Goal: Task Accomplishment & Management: Complete application form

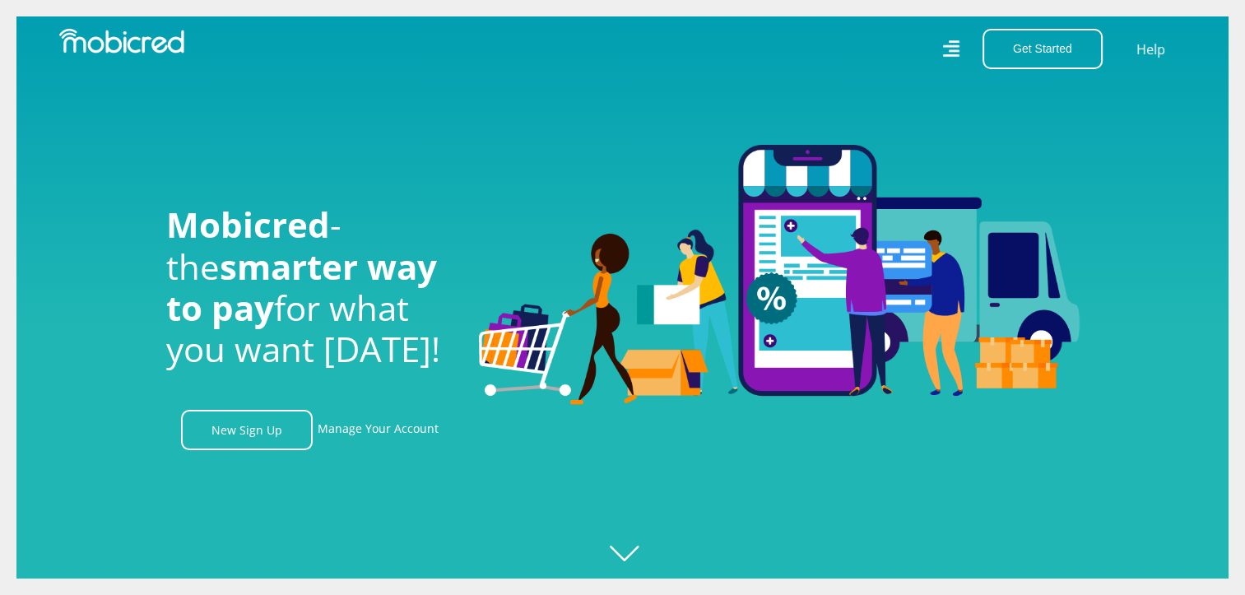
scroll to position [0, 1172]
click at [240, 438] on link "New Sign Up" at bounding box center [247, 430] width 132 height 40
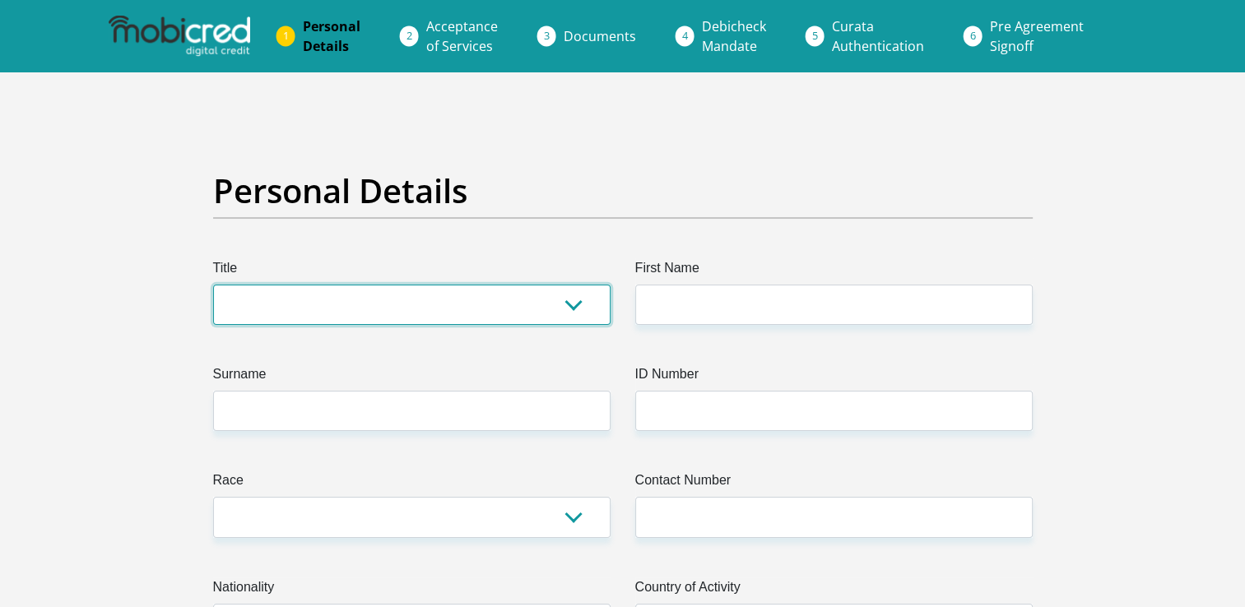
click at [566, 309] on select "Mr Ms Mrs Dr Other" at bounding box center [411, 305] width 397 height 40
select select "Ms"
click at [213, 285] on select "Mr Ms Mrs Dr Other" at bounding box center [411, 305] width 397 height 40
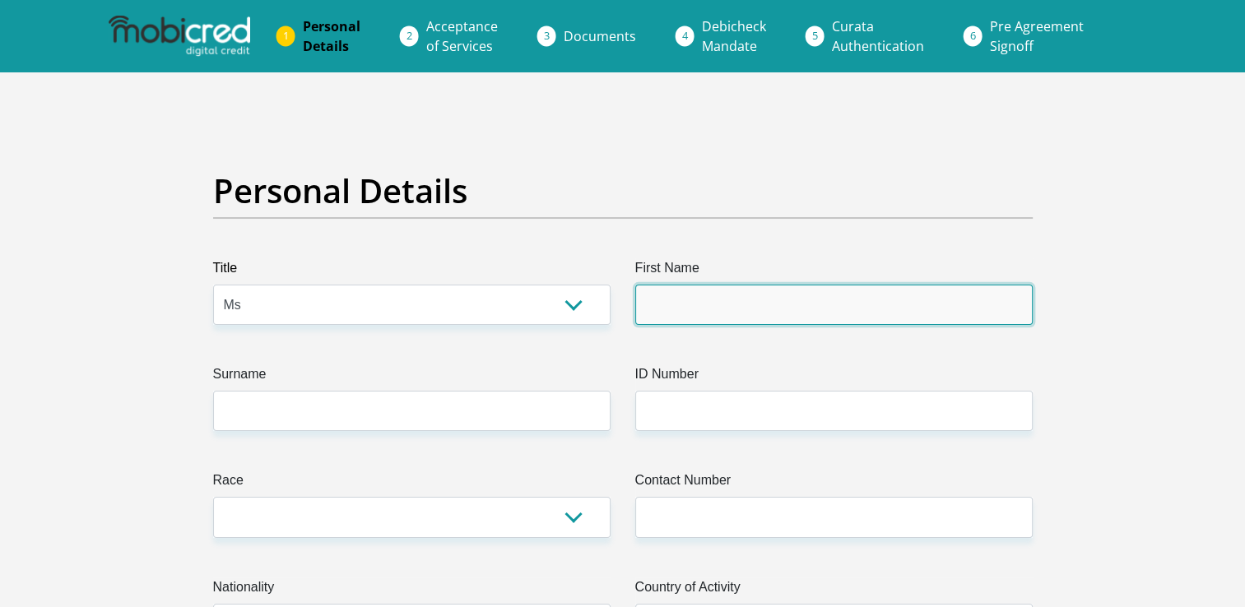
click at [688, 292] on input "First Name" at bounding box center [833, 305] width 397 height 40
type input "Thalitha"
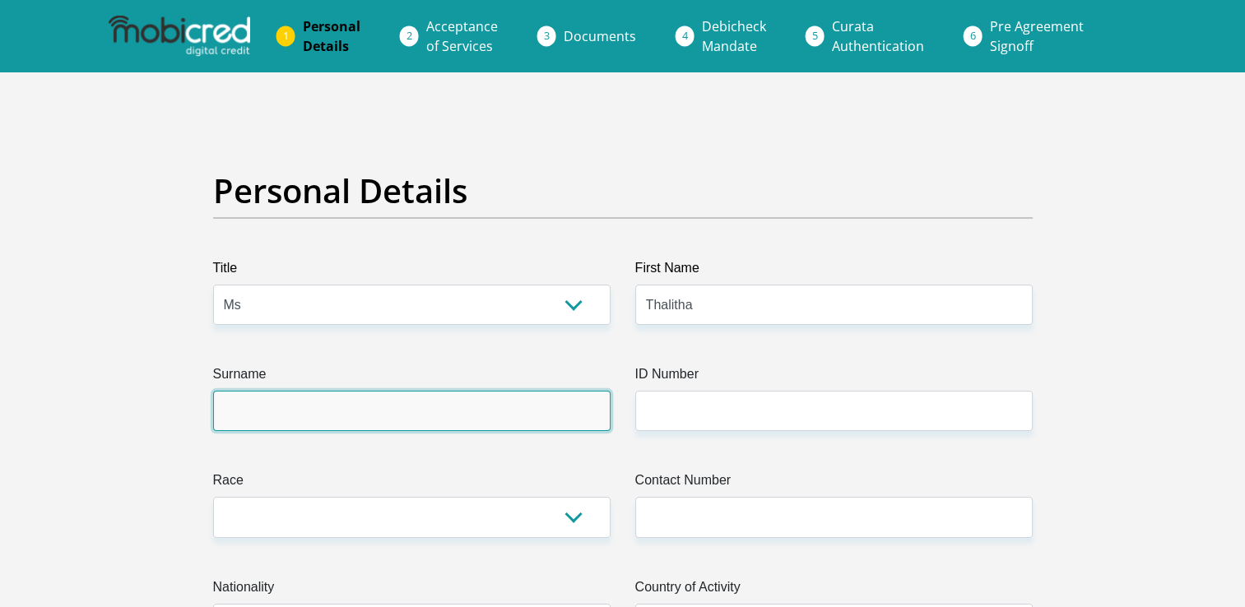
click at [253, 420] on input "Surname" at bounding box center [411, 411] width 397 height 40
type input "Kali"
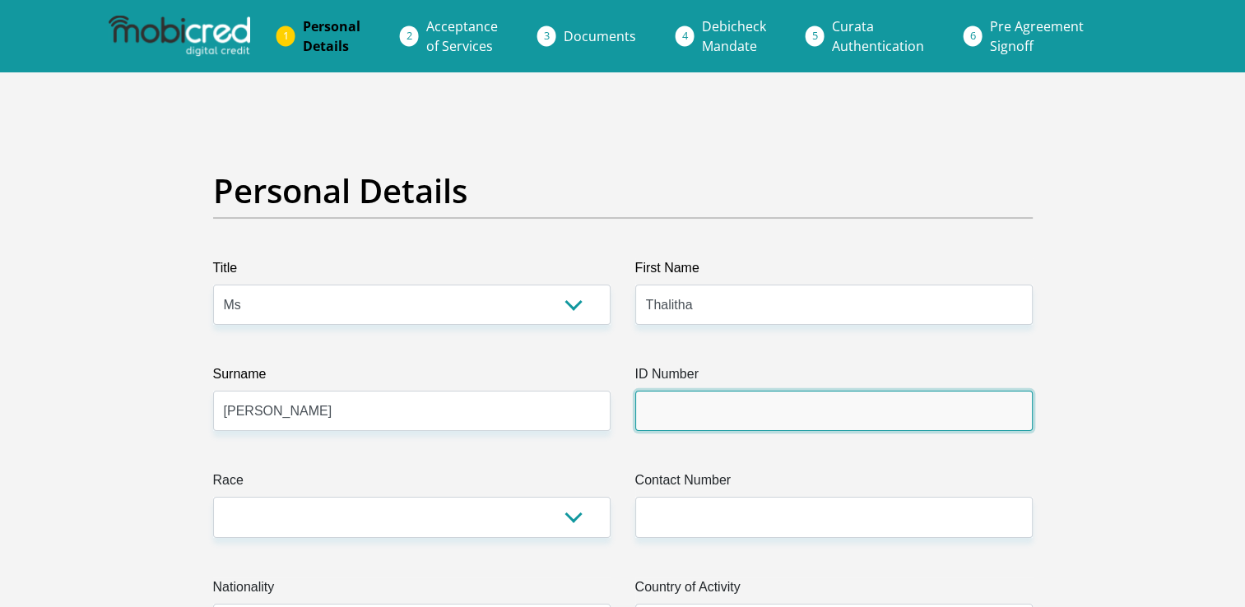
click at [681, 410] on input "ID Number" at bounding box center [833, 411] width 397 height 40
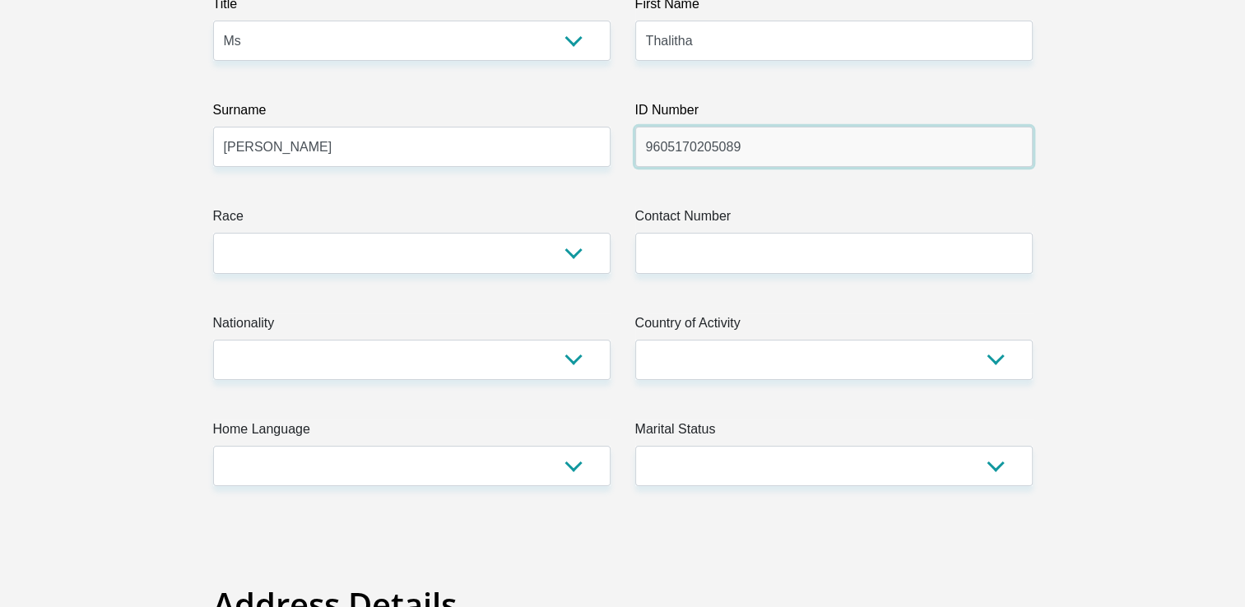
scroll to position [252, 0]
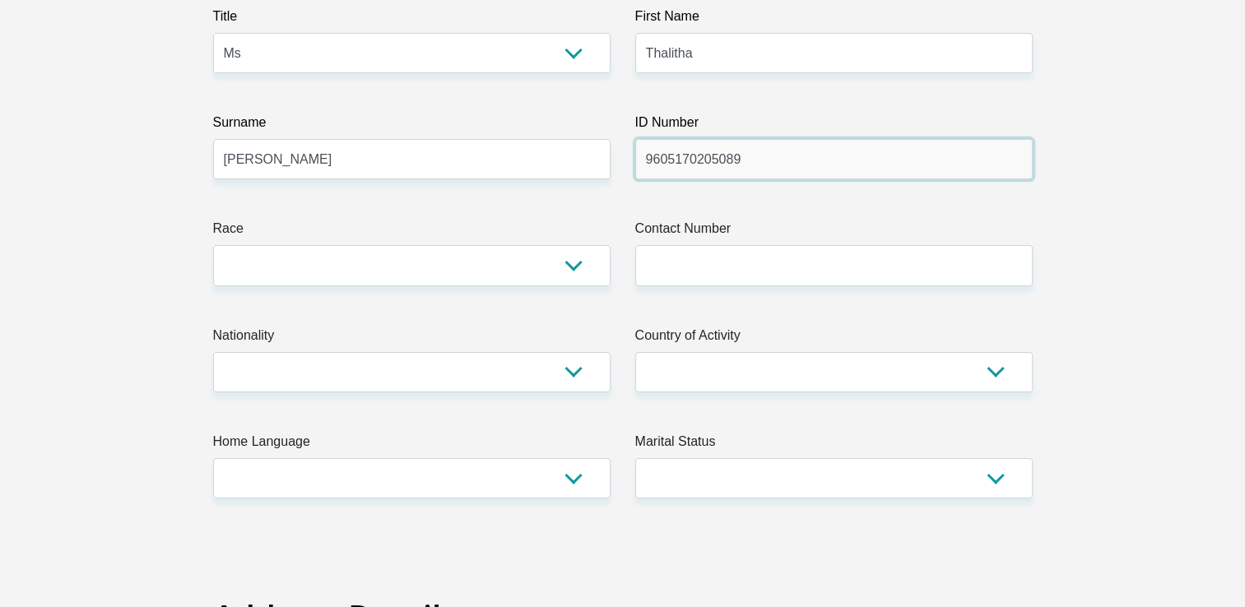
type input "9605170205089"
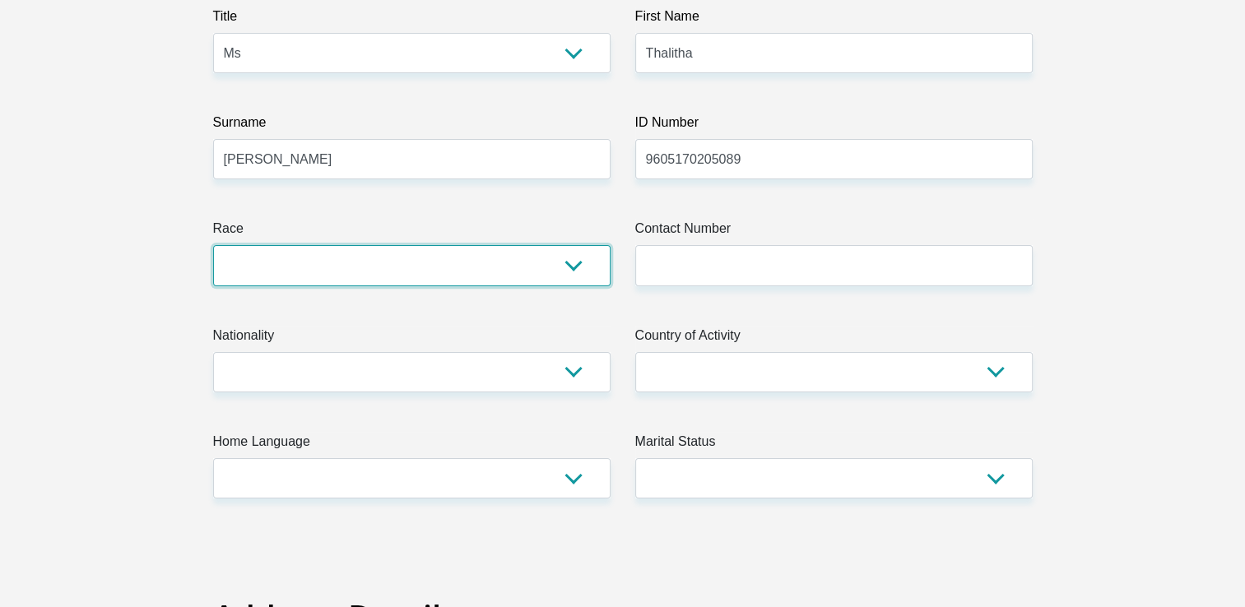
click at [283, 265] on select "Black Coloured Indian White Other" at bounding box center [411, 265] width 397 height 40
select select "1"
click at [213, 245] on select "Black Coloured Indian White Other" at bounding box center [411, 265] width 397 height 40
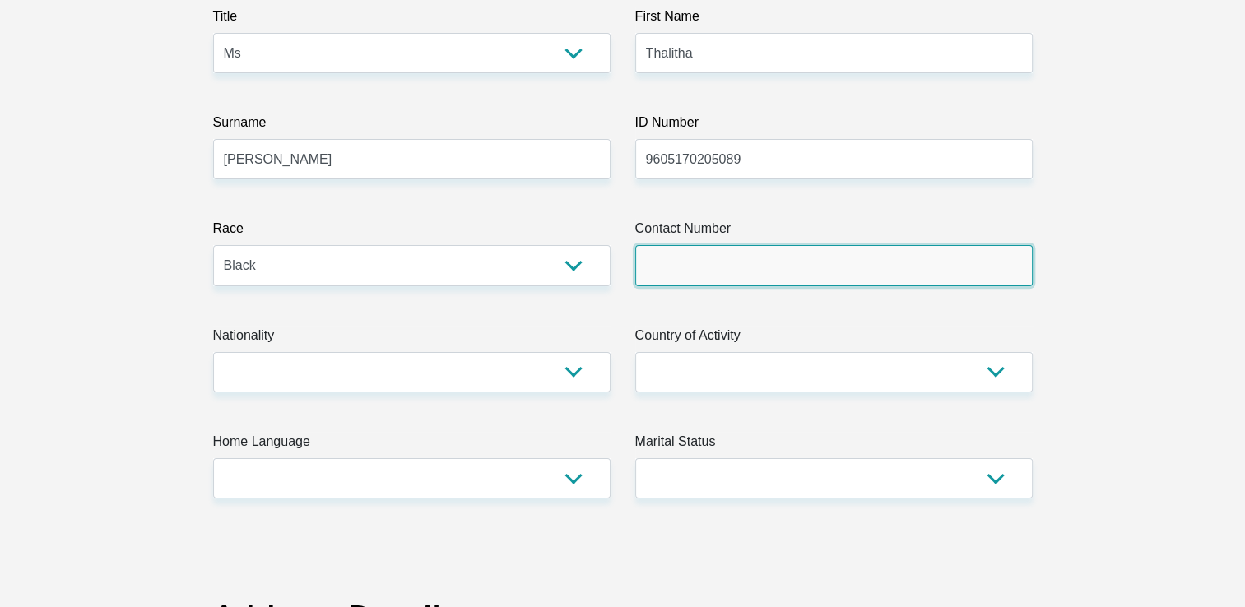
click at [664, 262] on input "Contact Number" at bounding box center [833, 265] width 397 height 40
type input "0658363225"
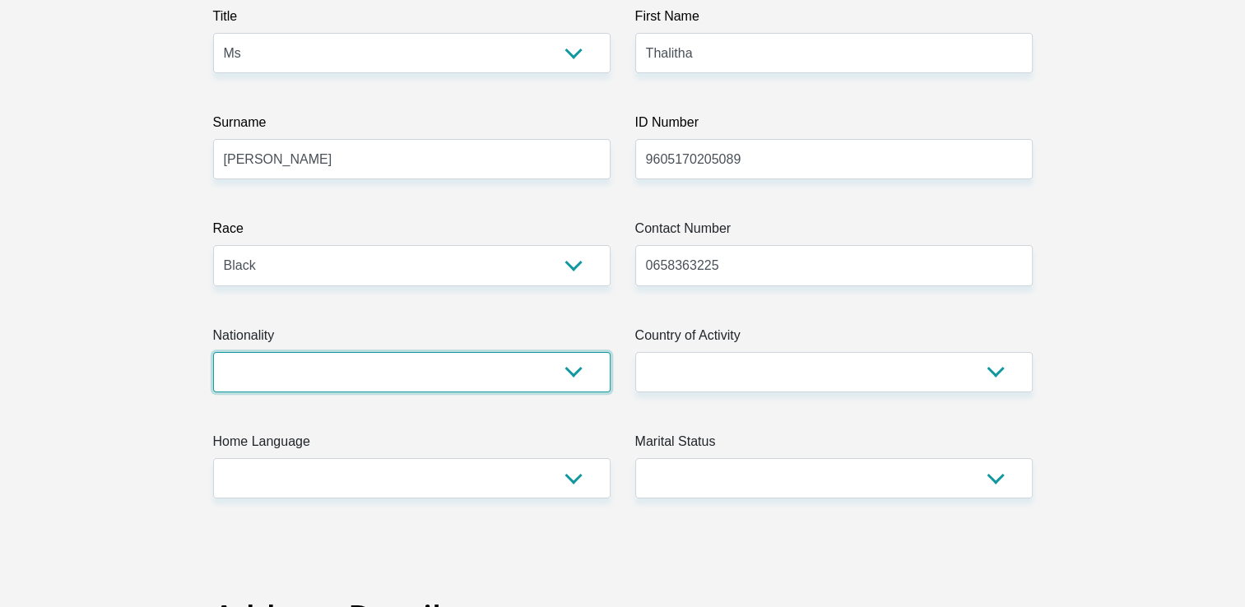
select select "ZAF"
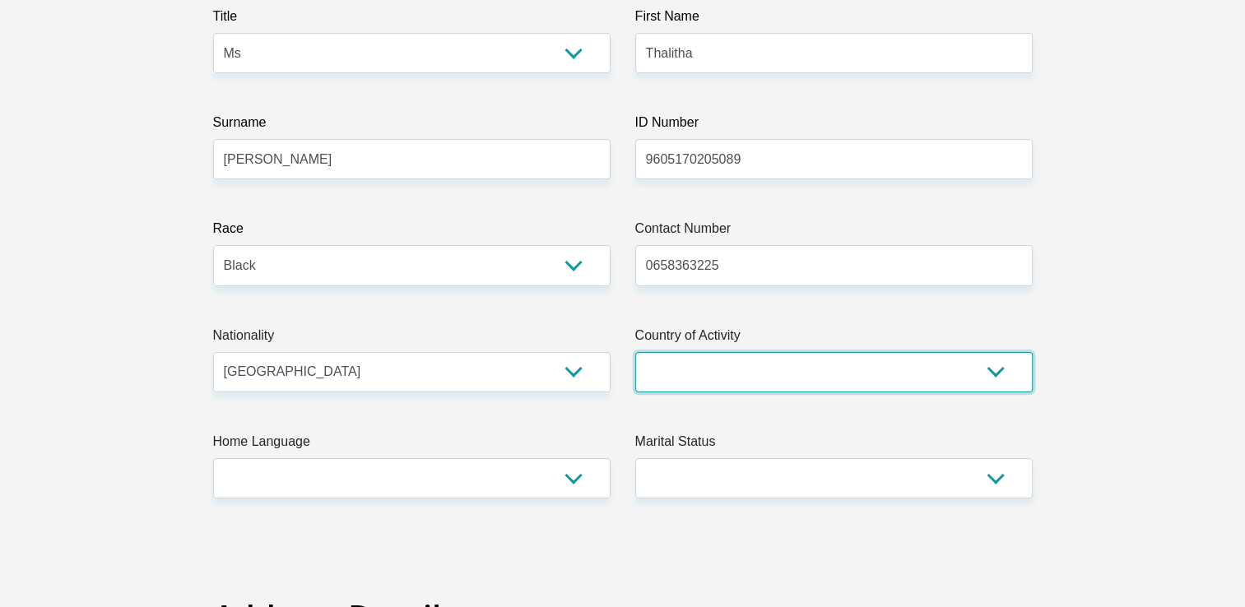
select select "ZAF"
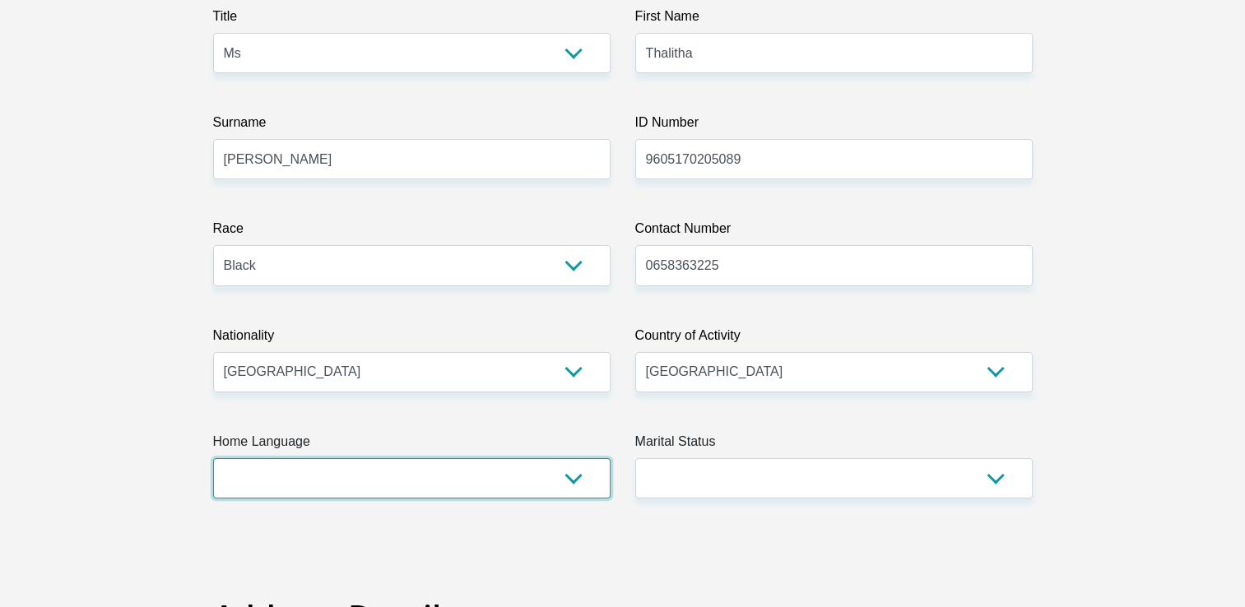
click at [573, 476] on select "Afrikaans English Sepedi South Ndebele Southern Sotho Swati Tsonga Tswana Venda…" at bounding box center [411, 478] width 397 height 40
select select "xho"
click at [213, 458] on select "Afrikaans English Sepedi South Ndebele Southern Sotho Swati Tsonga Tswana Venda…" at bounding box center [411, 478] width 397 height 40
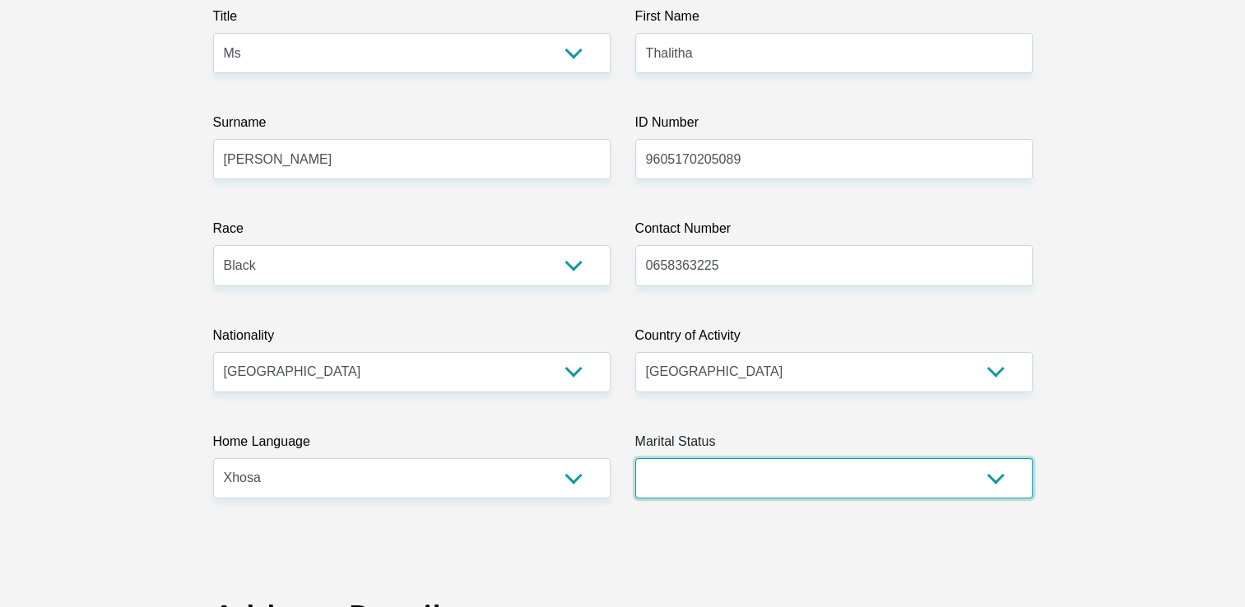
click at [859, 473] on select "Married ANC Single Divorced Widowed Married COP or Customary Law" at bounding box center [833, 478] width 397 height 40
select select "2"
click at [635, 458] on select "Married ANC Single Divorced Widowed Married COP or Customary Law" at bounding box center [833, 478] width 397 height 40
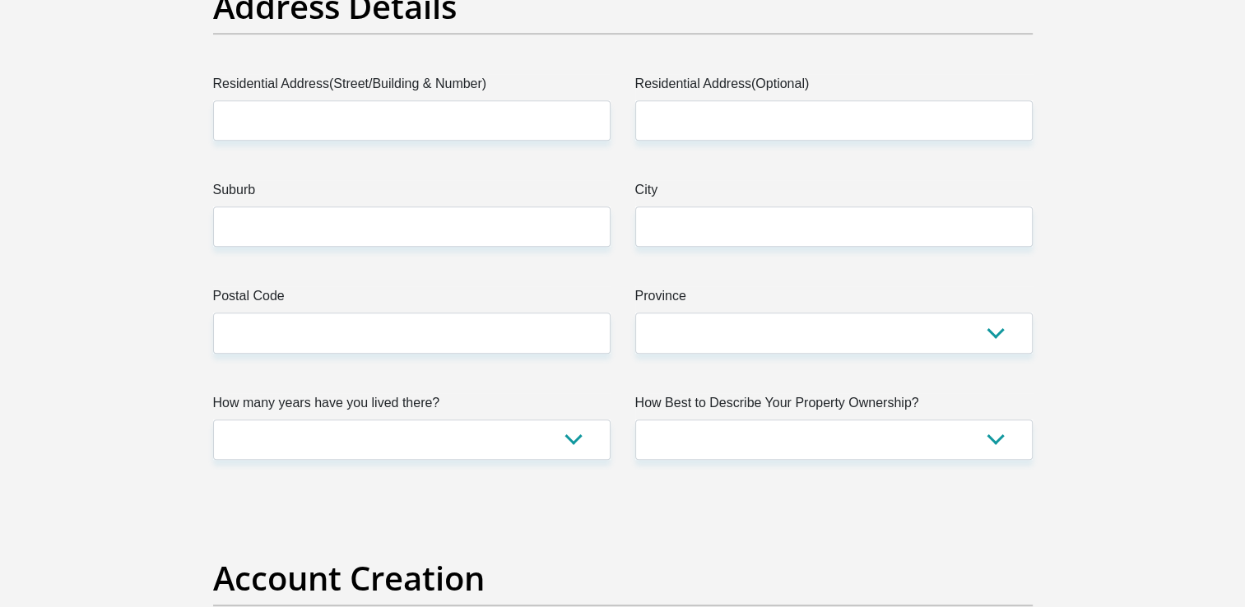
scroll to position [856, 0]
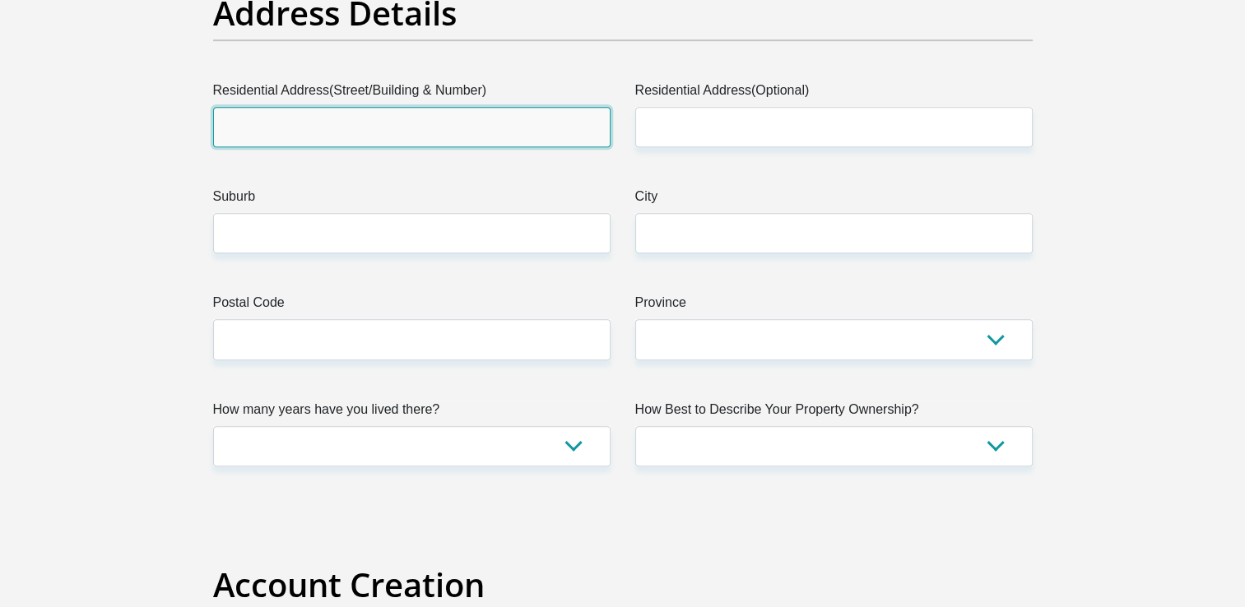
click at [236, 118] on input "Residential Address(Street/Building & Number)" at bounding box center [411, 127] width 397 height 40
type input "7977 Makhaza Street Thembalethu George 6529"
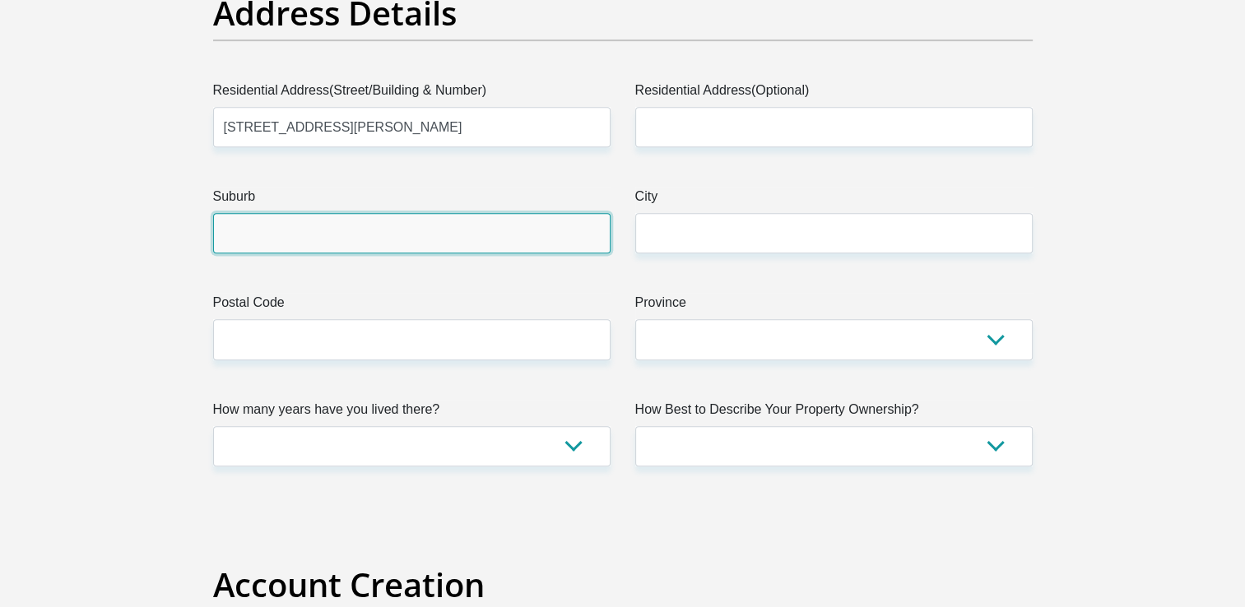
type input "George"
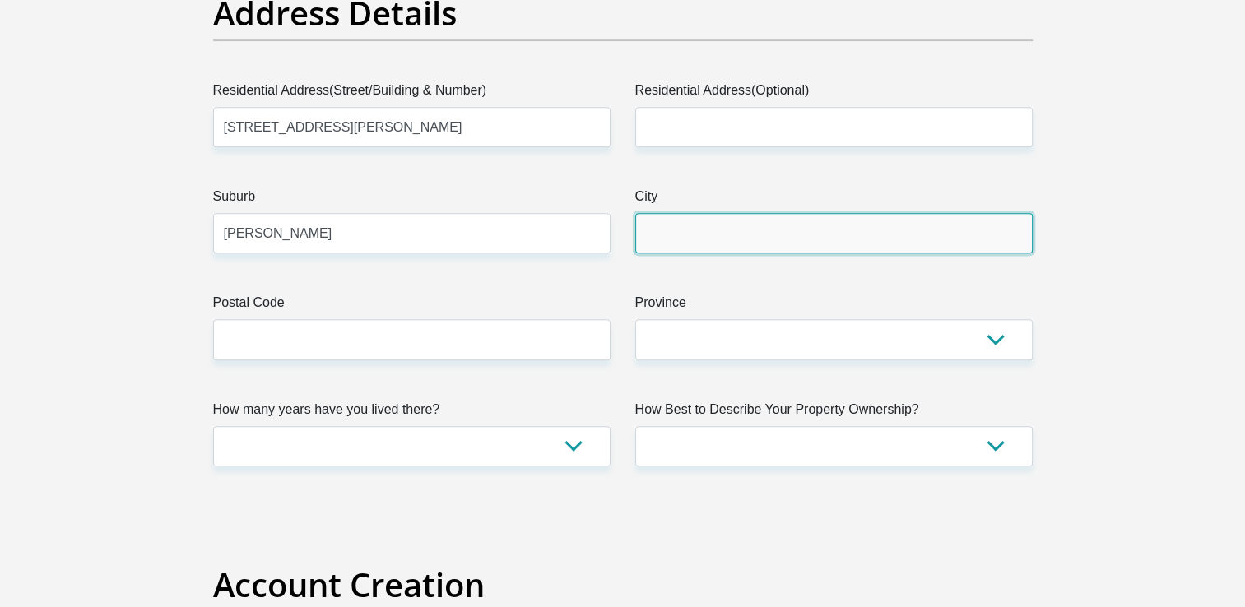
type input "George"
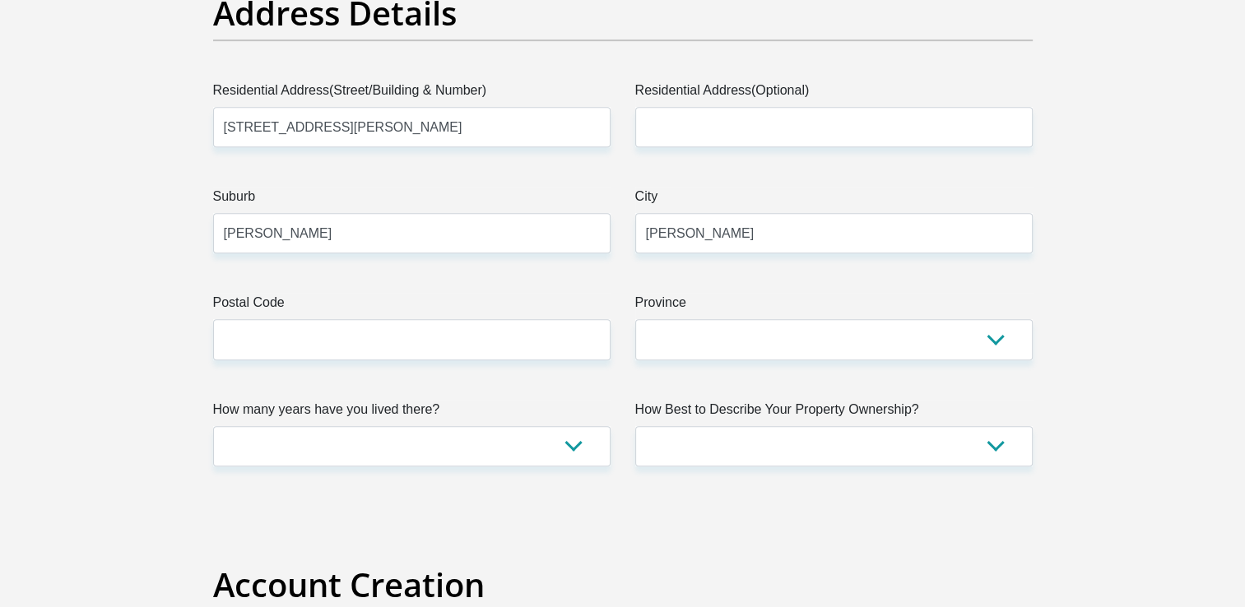
type input "anathijaca27@gmail.com"
type input "79776529"
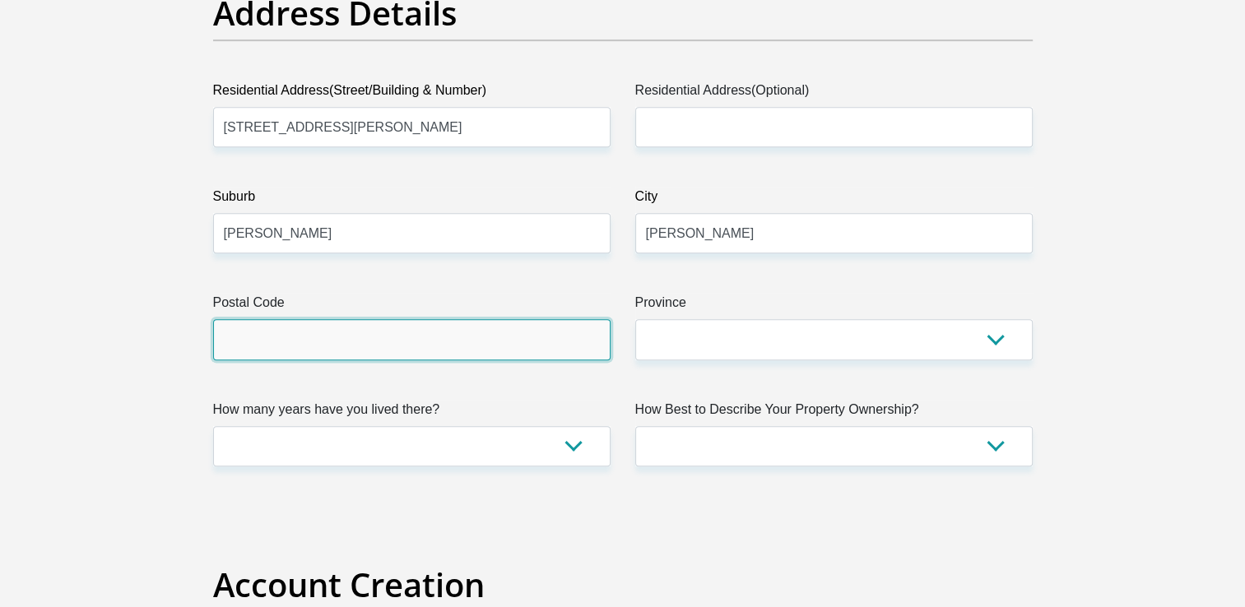
click at [273, 342] on input "Postal Code" at bounding box center [411, 339] width 397 height 40
type input "6529"
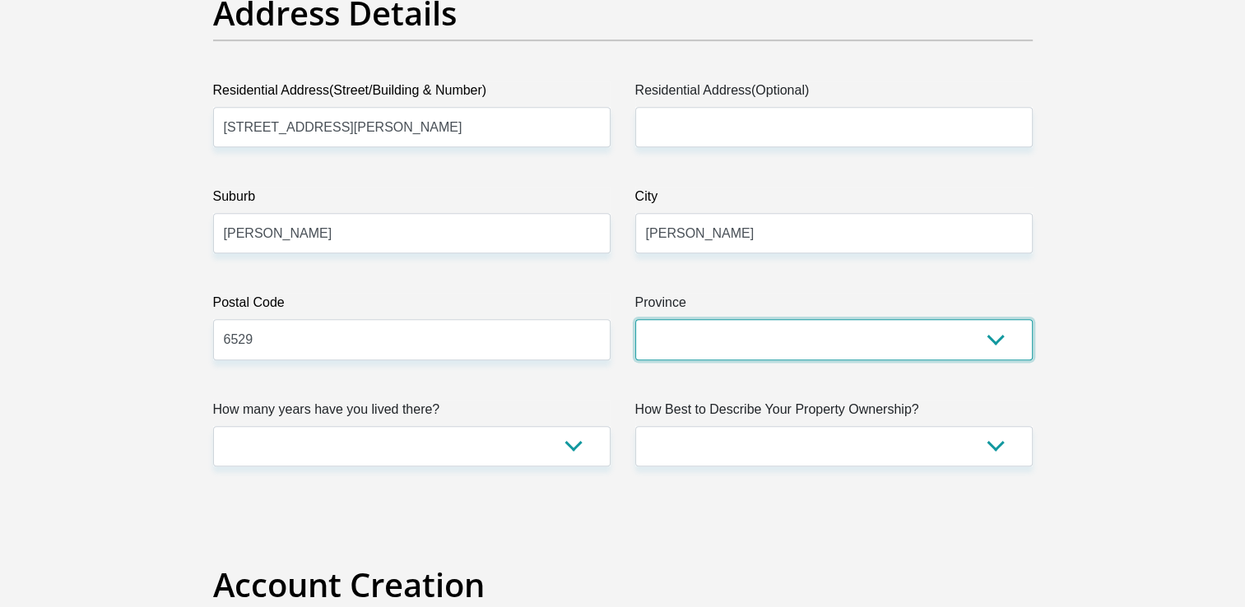
click at [691, 328] on select "Eastern Cape Free State Gauteng KwaZulu-Natal Limpopo Mpumalanga Northern Cape …" at bounding box center [833, 339] width 397 height 40
select select "Western Cape"
click at [635, 319] on select "Eastern Cape Free State Gauteng KwaZulu-Natal Limpopo Mpumalanga Northern Cape …" at bounding box center [833, 339] width 397 height 40
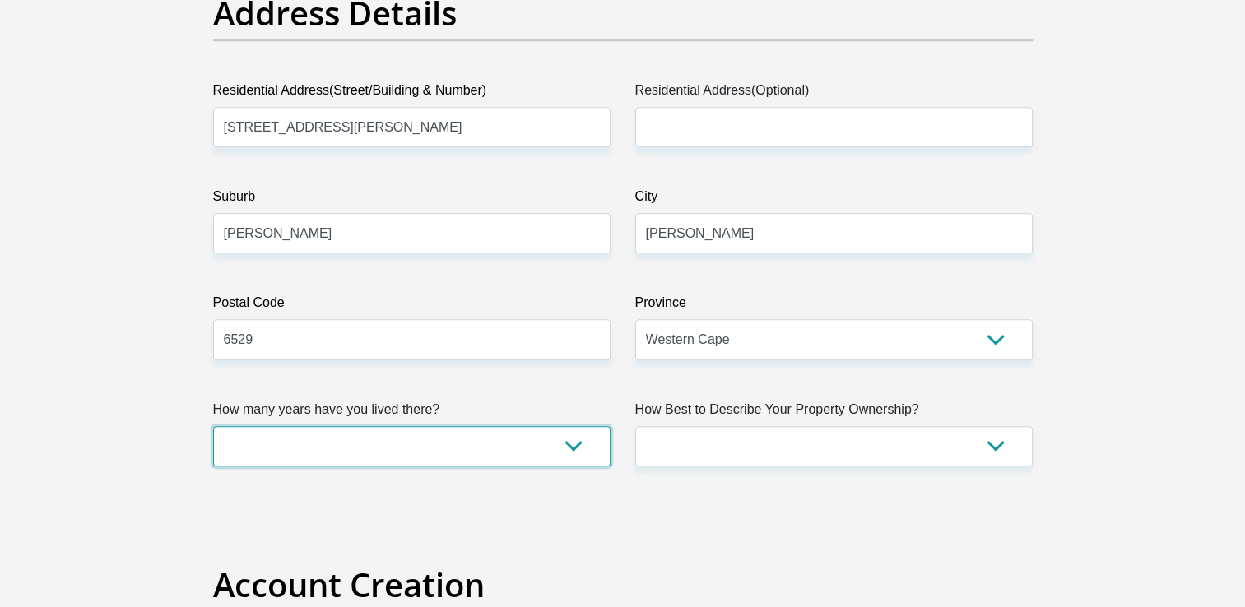
click at [578, 444] on select "less than 1 year 1-3 years 3-5 years 5+ years" at bounding box center [411, 446] width 397 height 40
select select "5"
click at [213, 426] on select "less than 1 year 1-3 years 3-5 years 5+ years" at bounding box center [411, 446] width 397 height 40
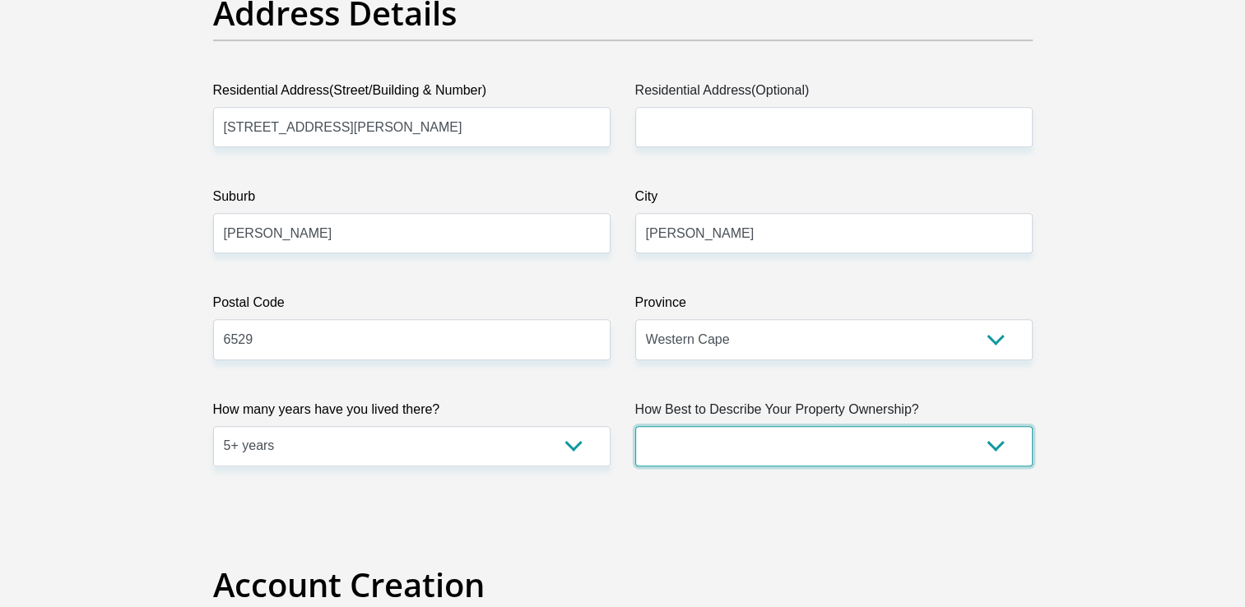
click at [995, 446] on select "Owned Rented Family Owned Company Dwelling" at bounding box center [833, 446] width 397 height 40
select select "parents"
click at [635, 426] on select "Owned Rented Family Owned Company Dwelling" at bounding box center [833, 446] width 397 height 40
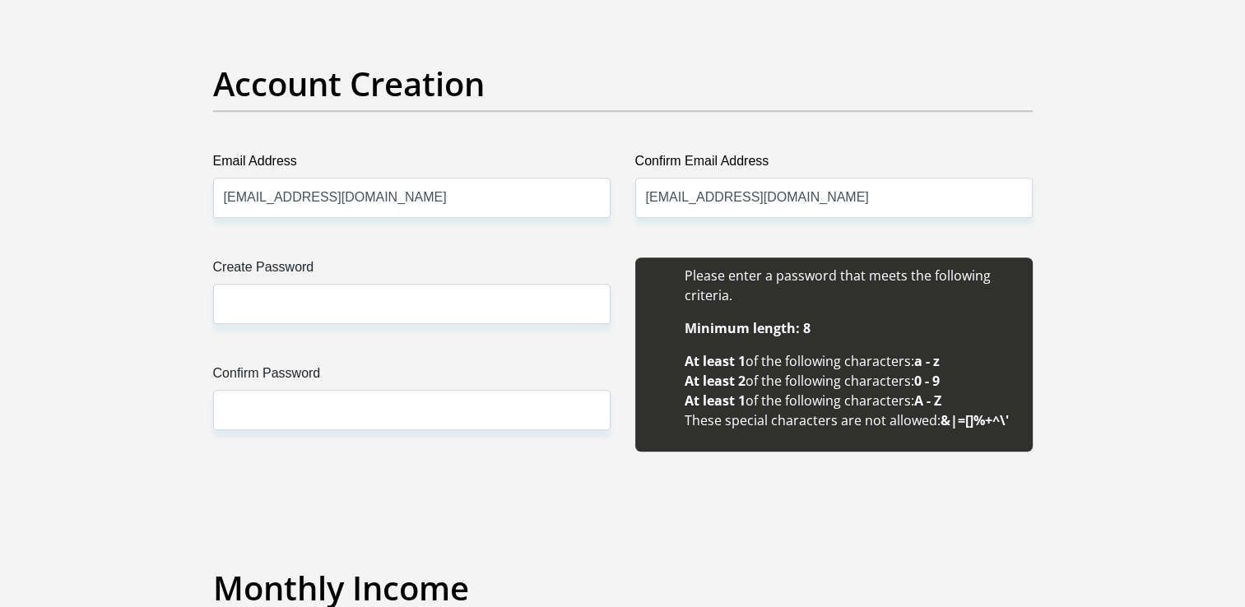
scroll to position [1370, 0]
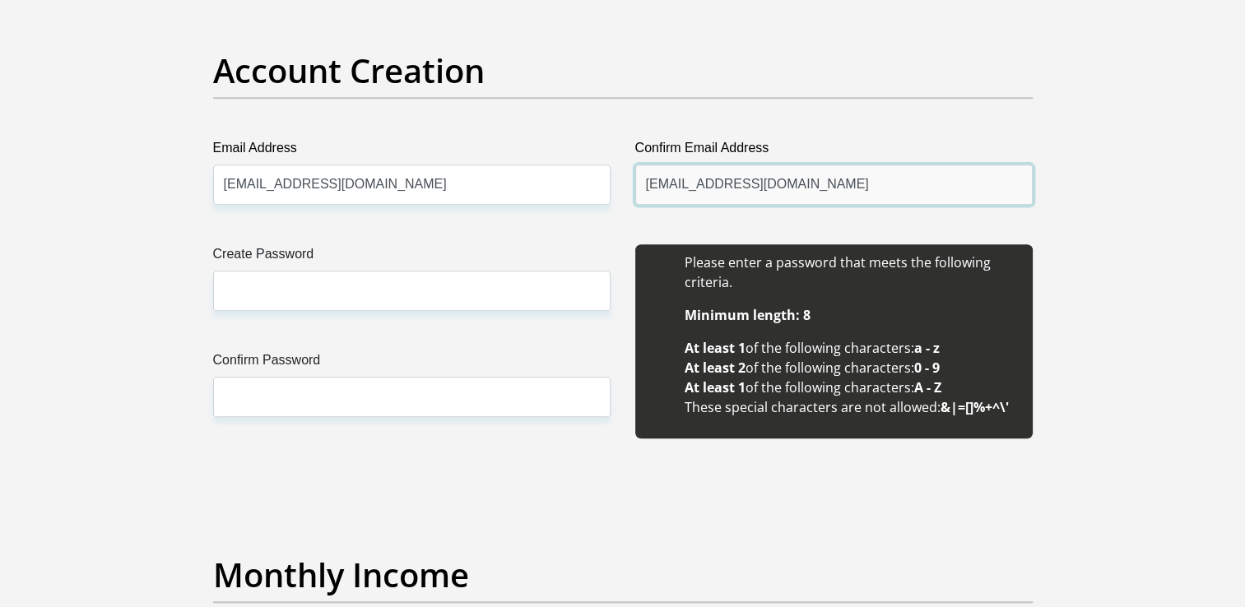
click at [805, 191] on input "anathijaca27@gmail.com" at bounding box center [833, 185] width 397 height 40
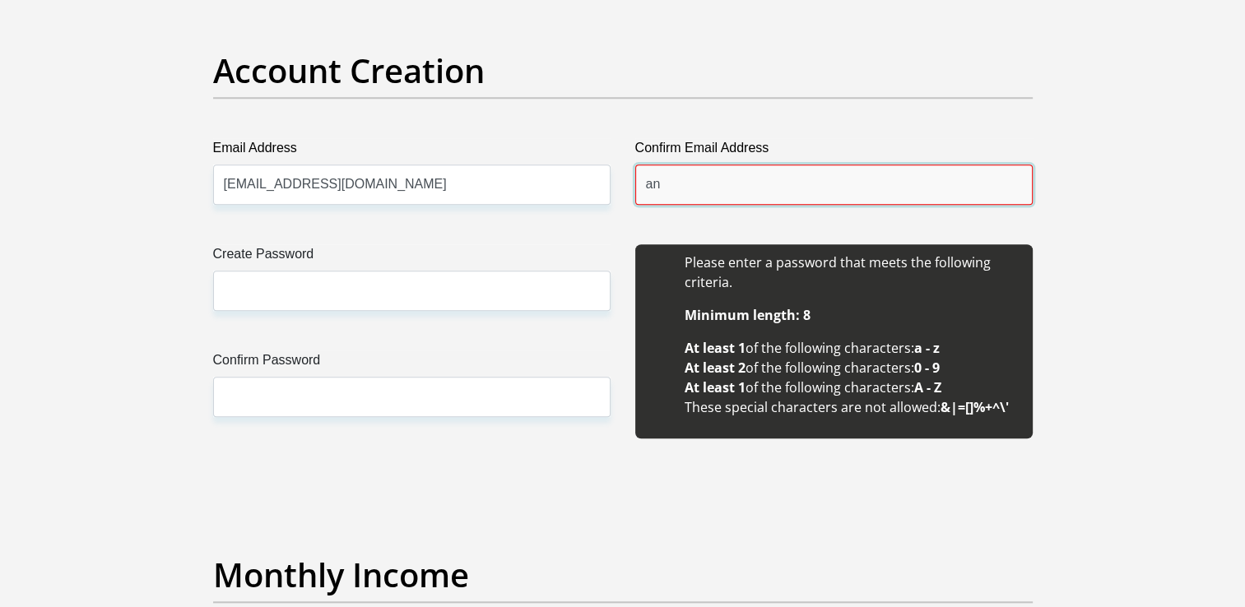
type input "a"
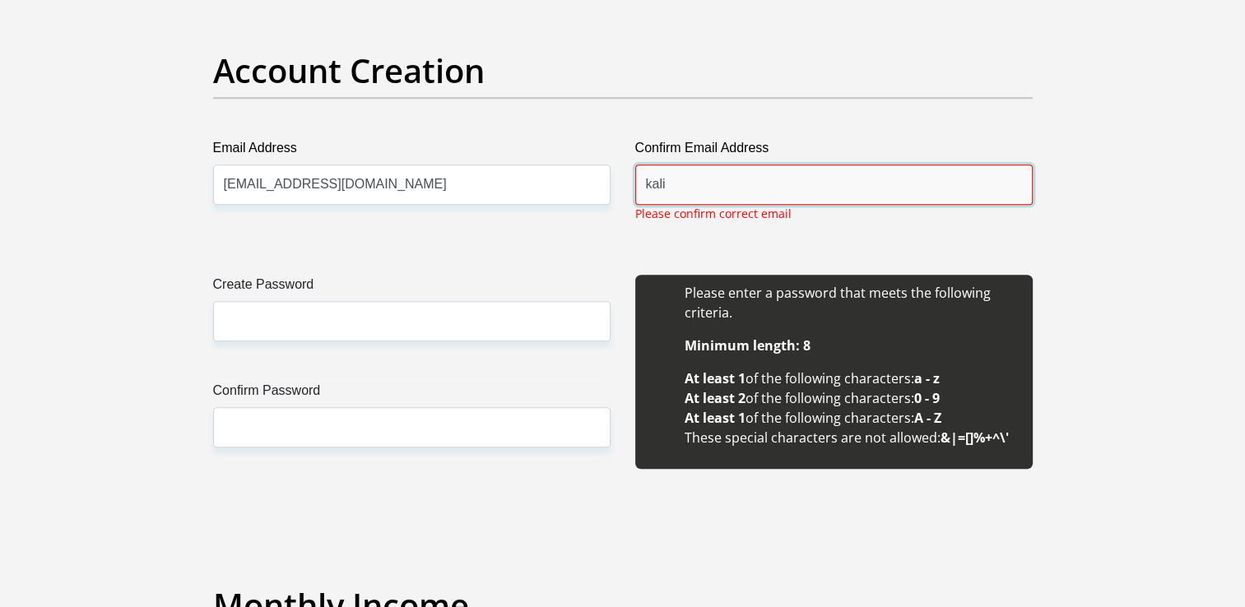
type input "kalithalitha@gmail.com"
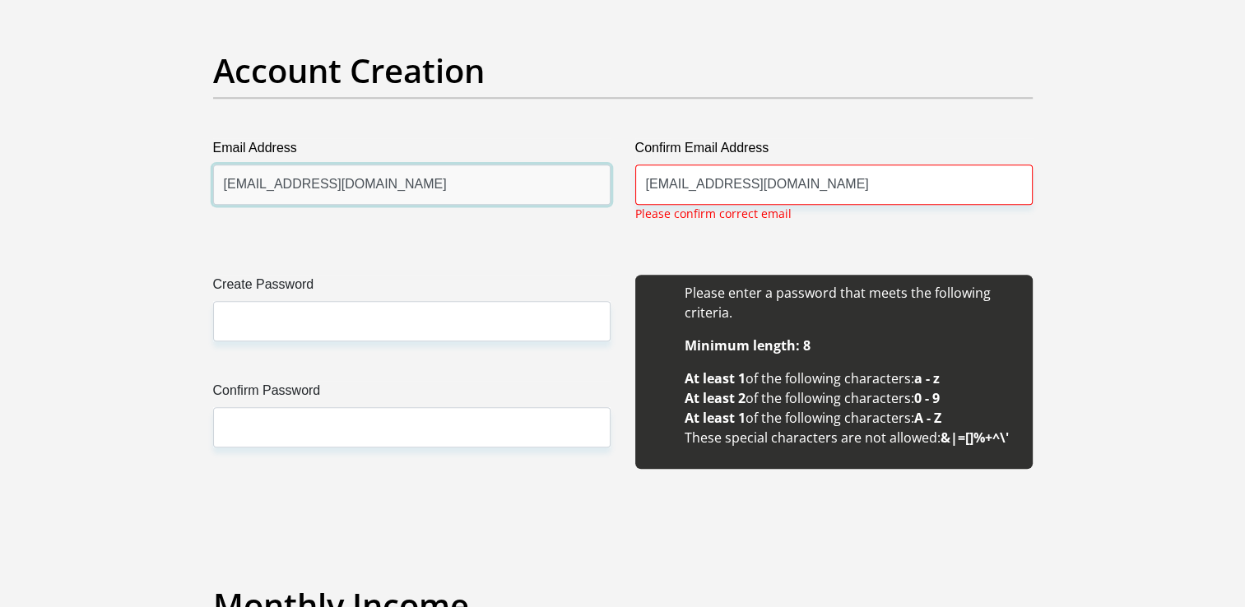
click at [427, 193] on input "anathijaca27@gmail.com" at bounding box center [411, 185] width 397 height 40
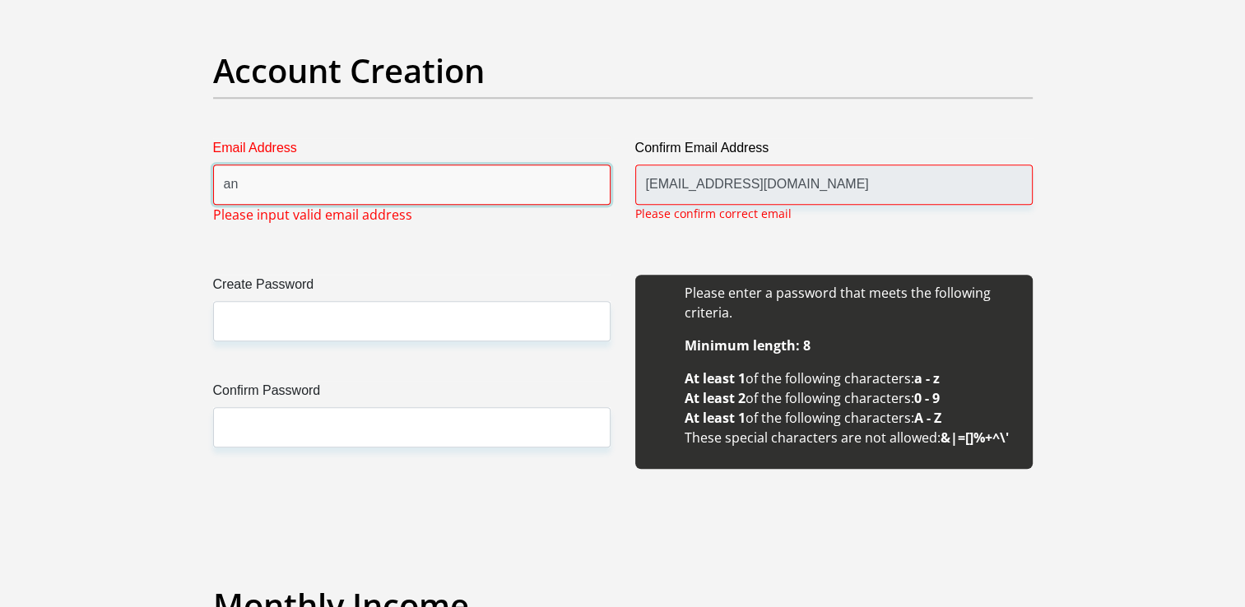
type input "a"
type input "kalithalitha@gmail.com"
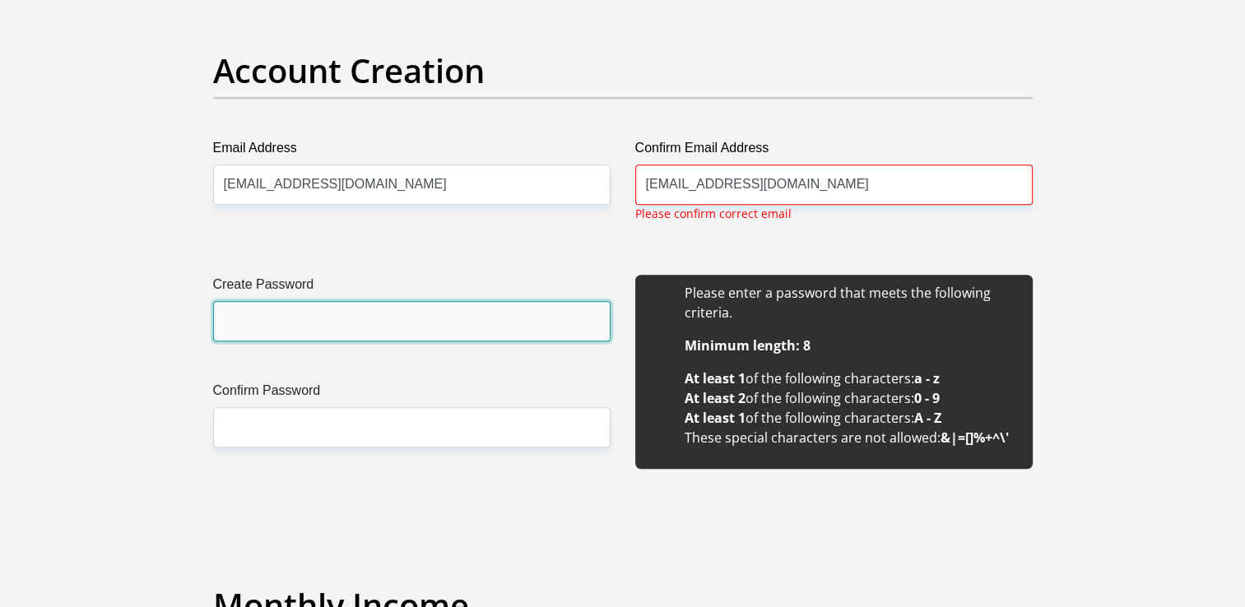
click at [256, 324] on input "Create Password" at bounding box center [411, 321] width 397 height 40
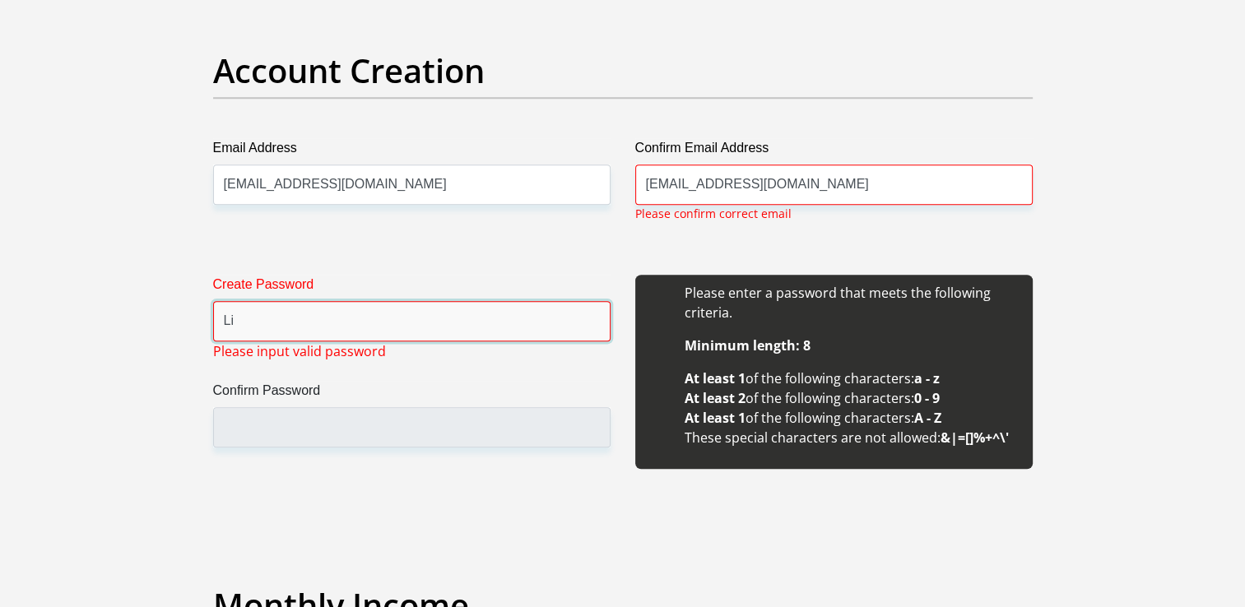
type input "L"
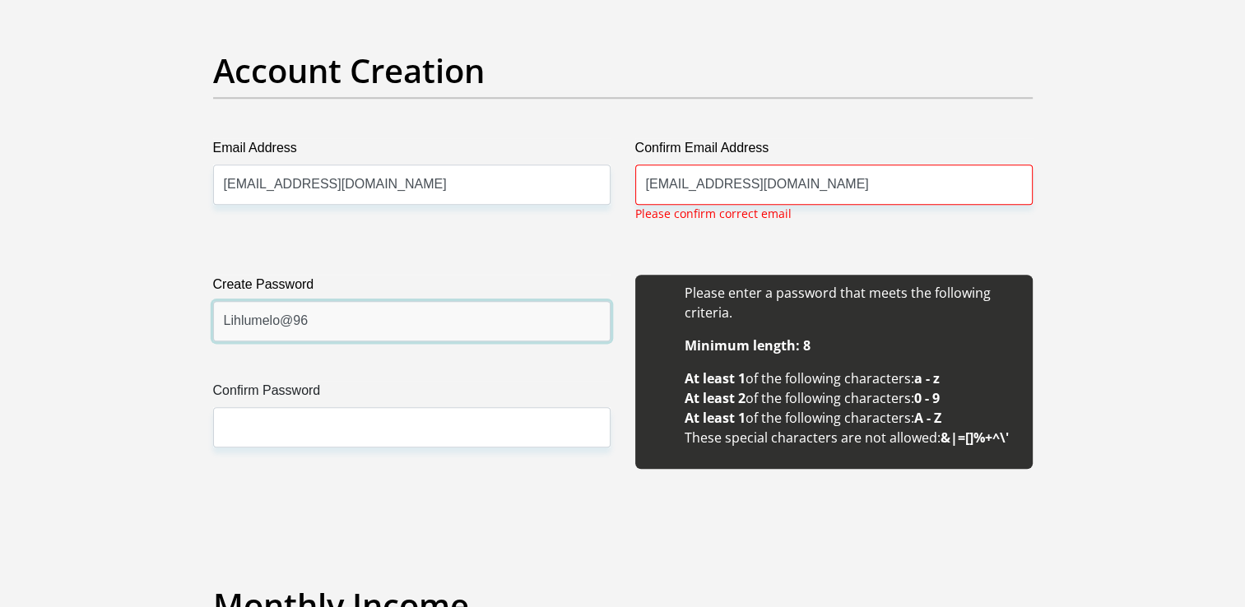
type input "Lihlumelo@96"
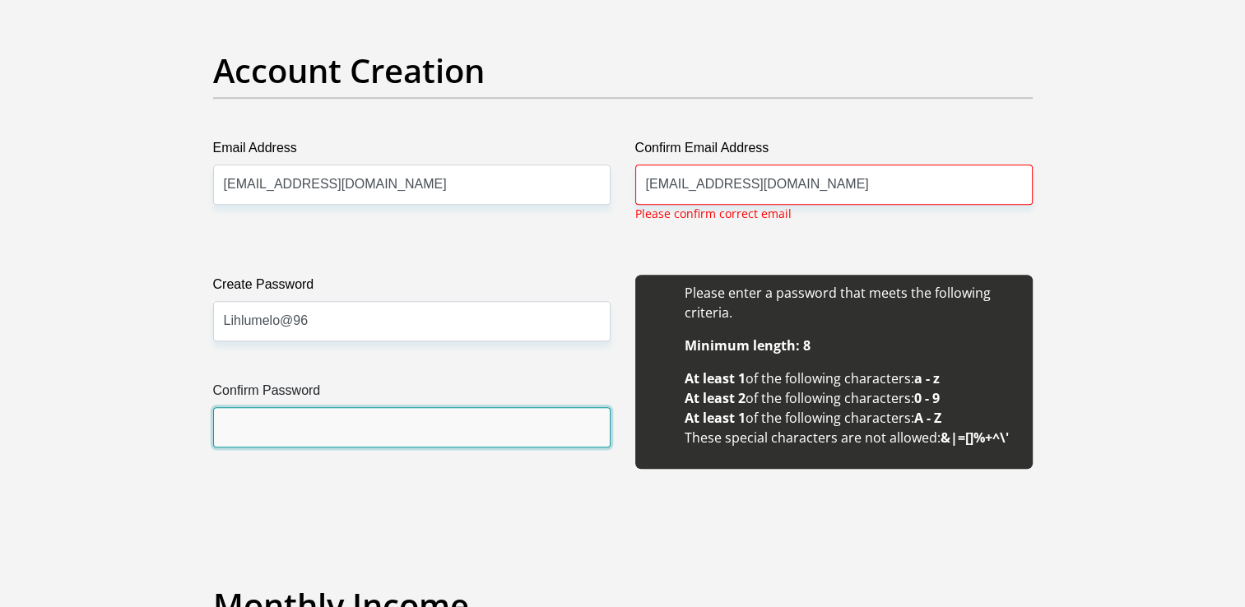
click at [269, 422] on input "Confirm Password" at bounding box center [411, 427] width 397 height 40
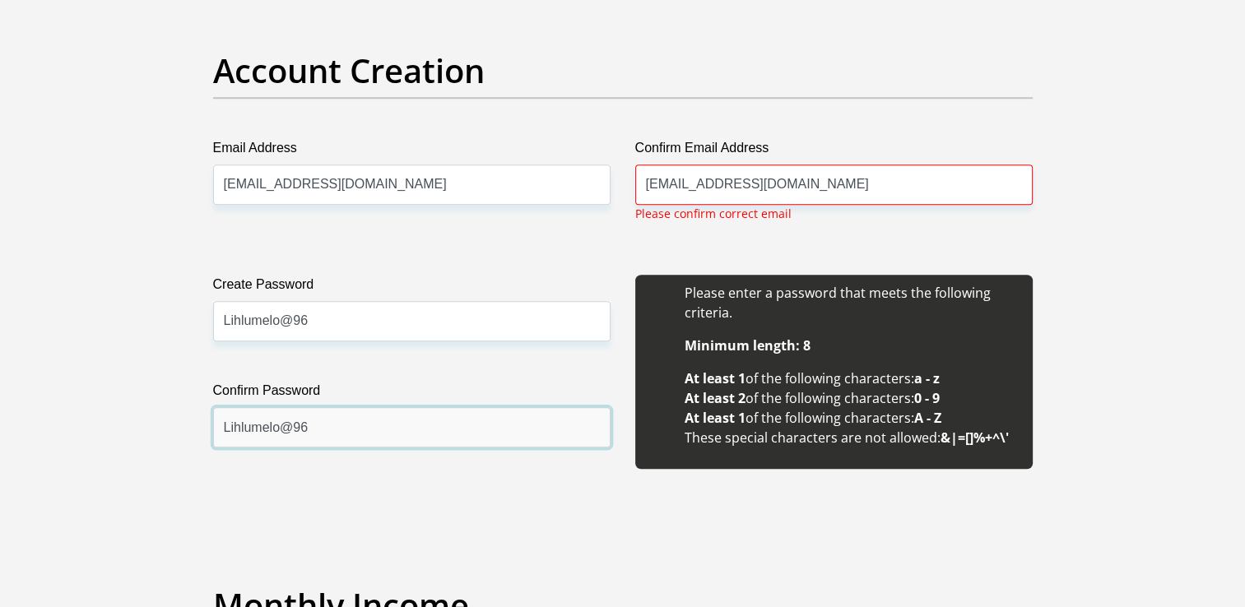
type input "Lihlumelo@96"
click at [408, 478] on div "Create Password Lihlumelo@96 Please input valid password Confirm Password Lihlu…" at bounding box center [412, 381] width 422 height 212
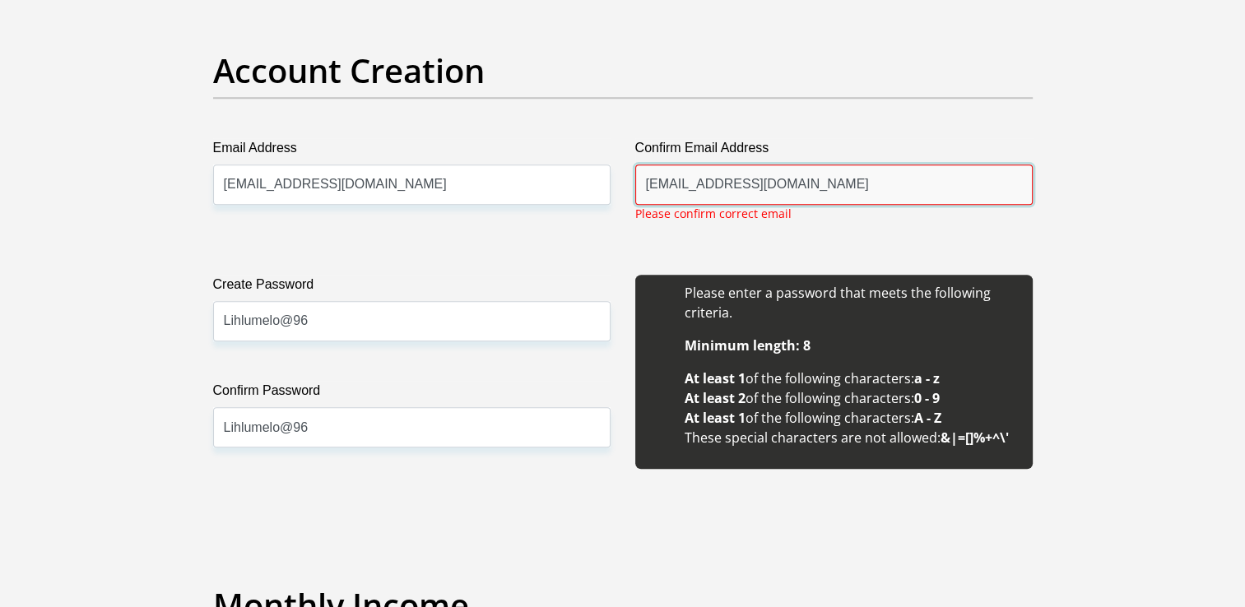
click at [829, 182] on input "kalithalitha@gmail.com" at bounding box center [833, 185] width 397 height 40
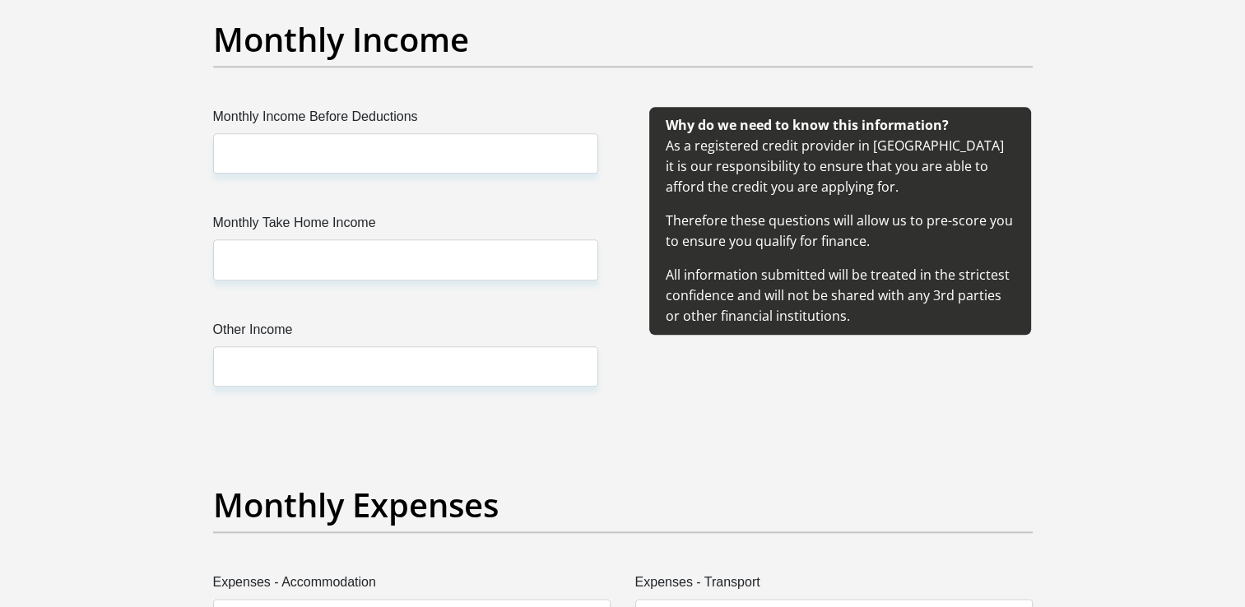
scroll to position [1950, 0]
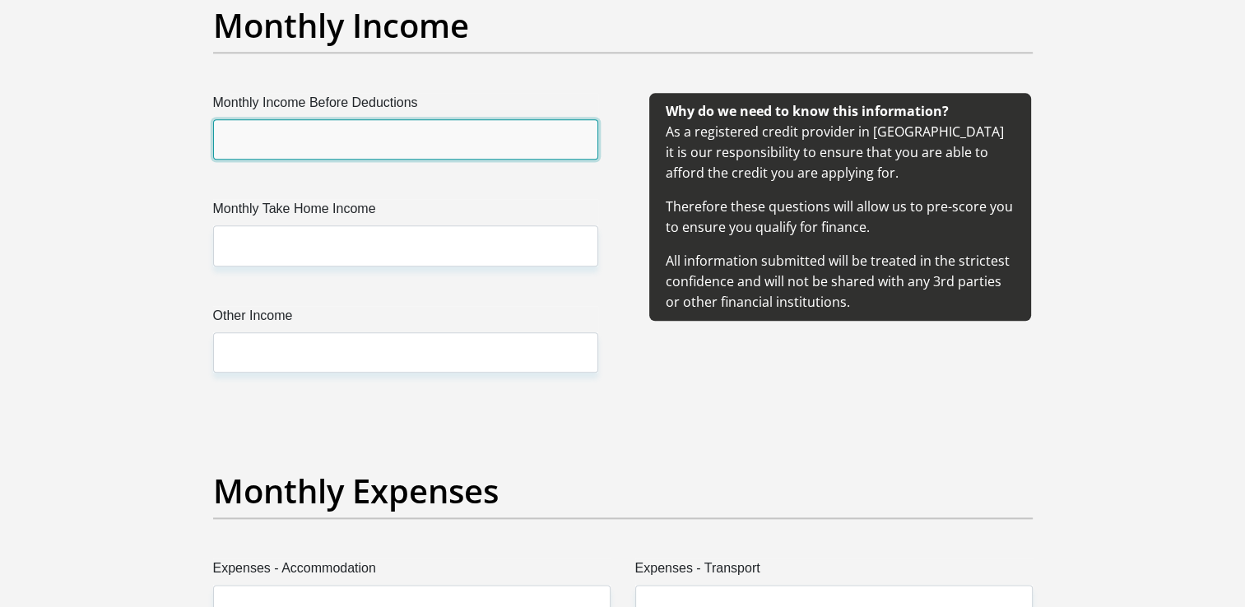
click at [241, 140] on input "Monthly Income Before Deductions" at bounding box center [405, 139] width 385 height 40
type input "4000"
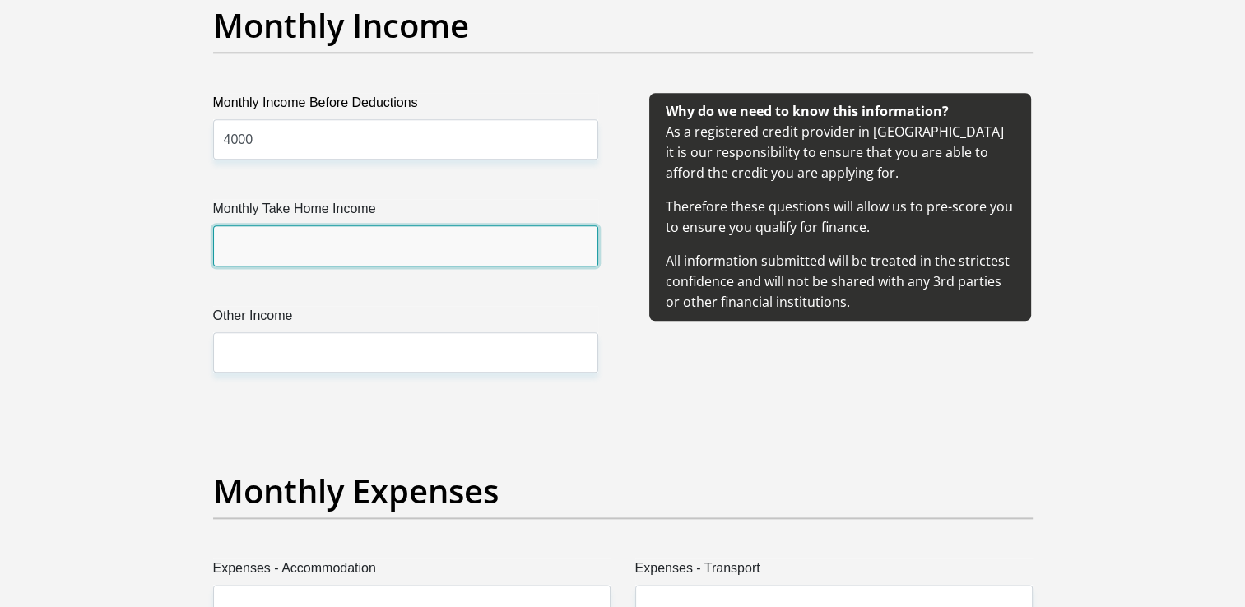
click at [230, 249] on input "Monthly Take Home Income" at bounding box center [405, 245] width 385 height 40
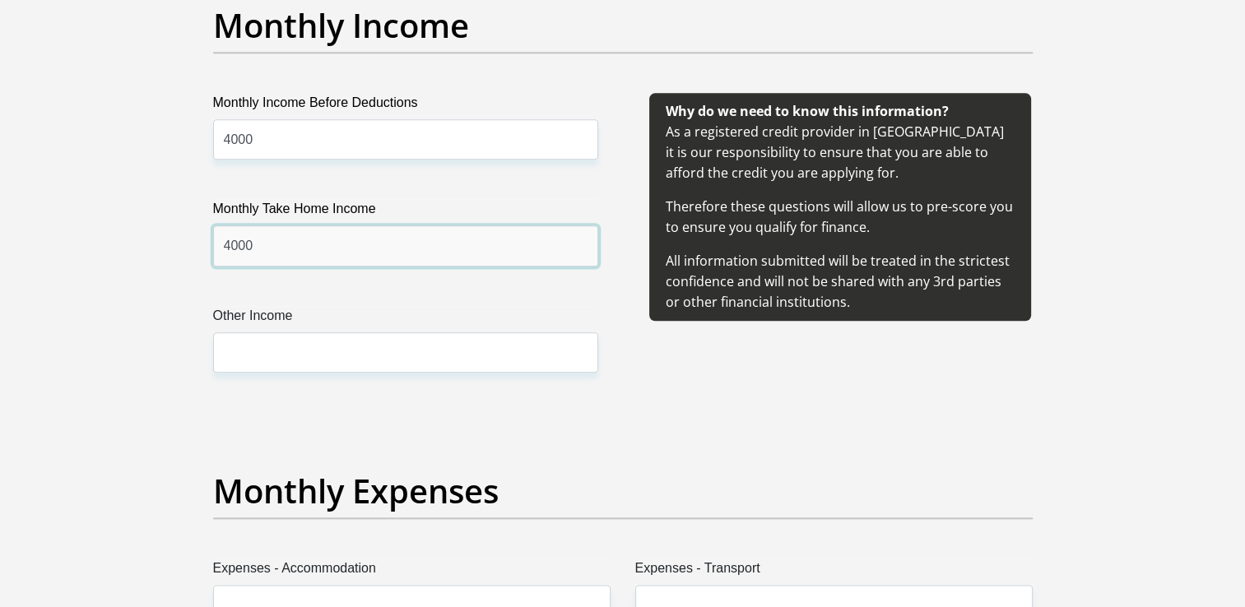
type input "4000"
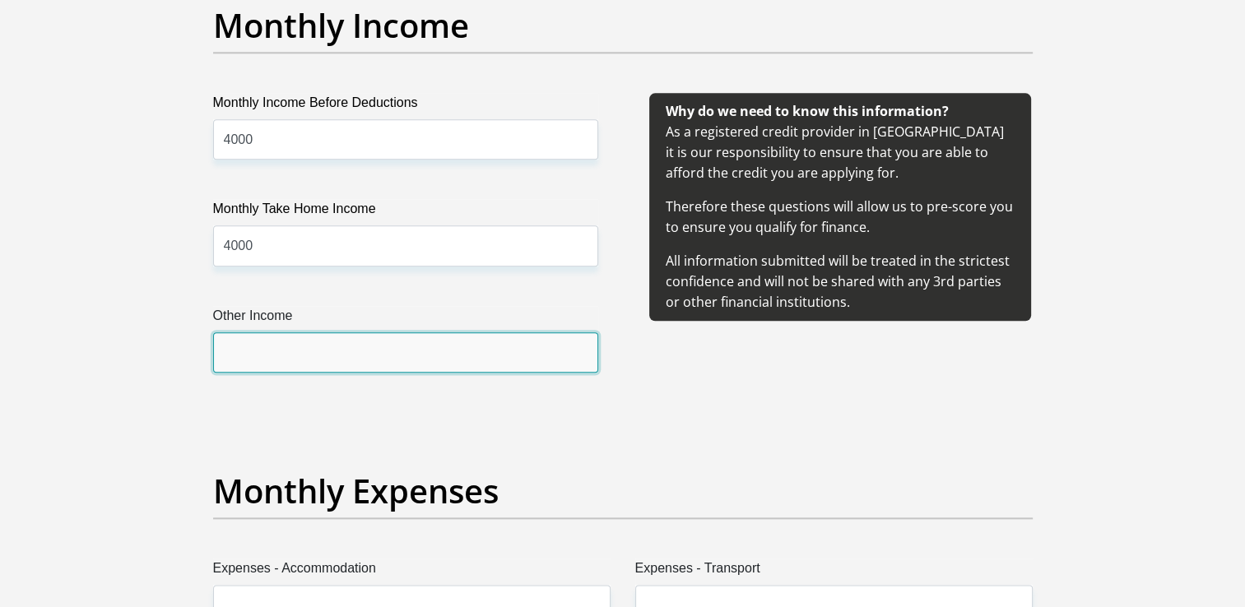
click at [229, 344] on input "Other Income" at bounding box center [405, 352] width 385 height 40
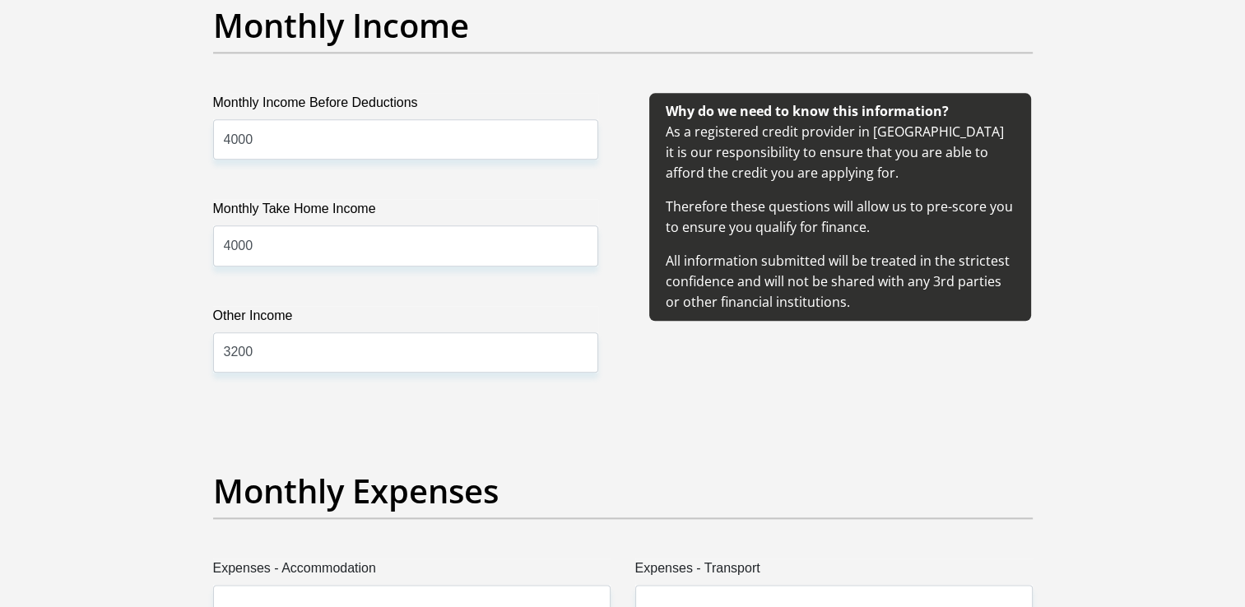
click at [234, 350] on input "3200" at bounding box center [405, 352] width 385 height 40
type input "3500"
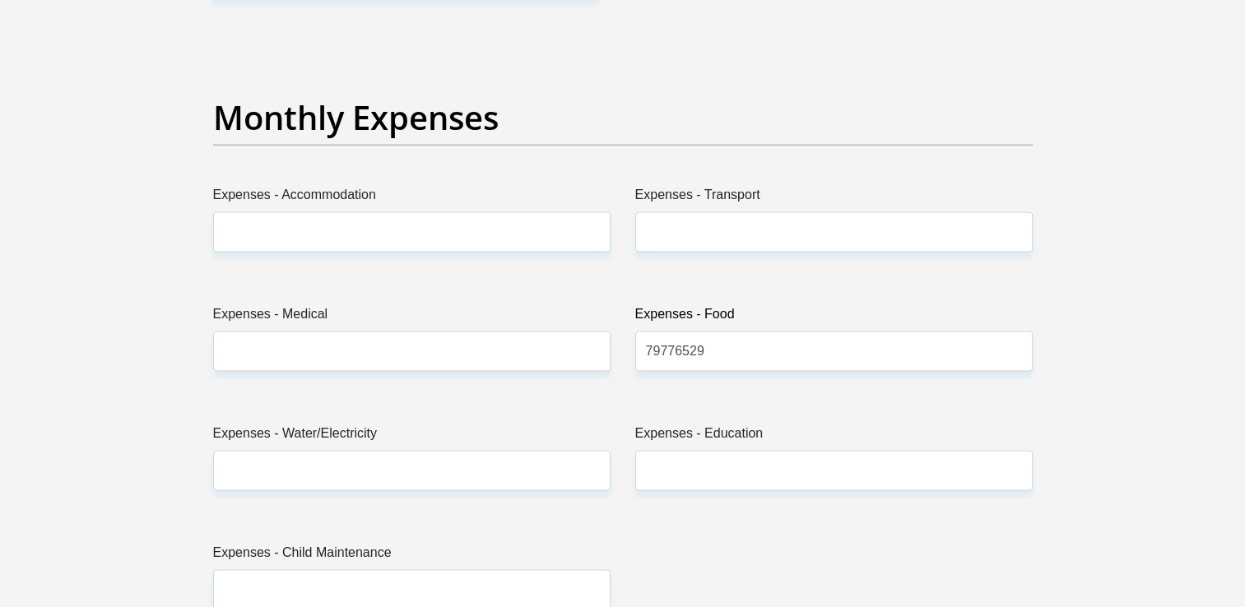
scroll to position [2358, 0]
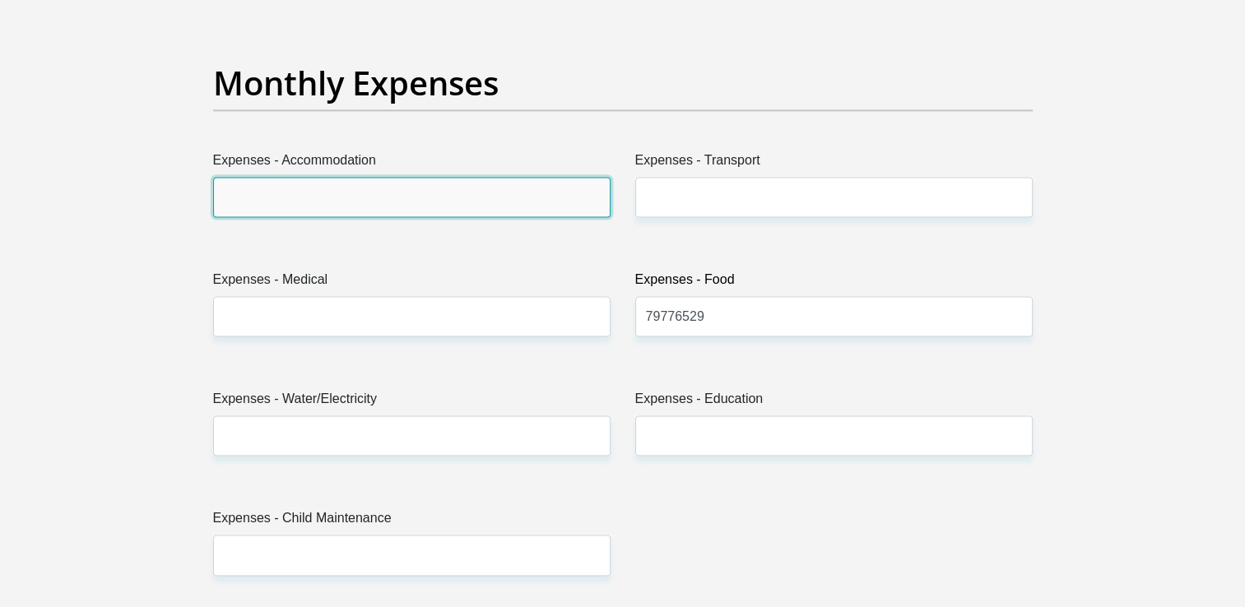
click at [246, 202] on input "Expenses - Accommodation" at bounding box center [411, 197] width 397 height 40
type input "0"
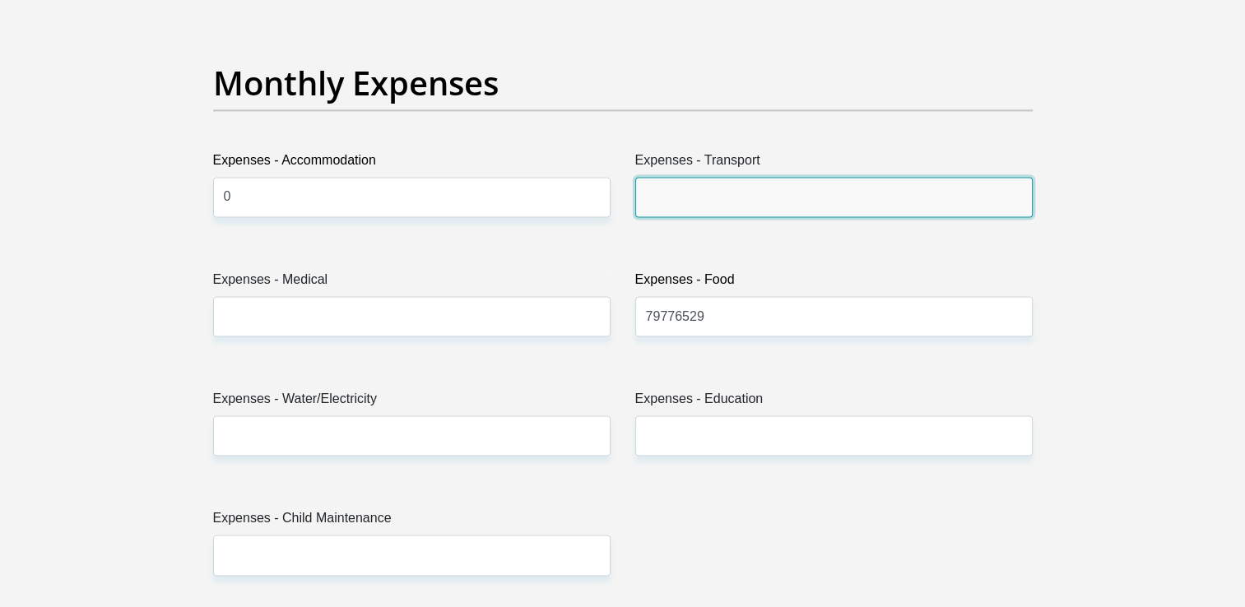
click at [643, 196] on input "Expenses - Transport" at bounding box center [833, 197] width 397 height 40
type input "0"
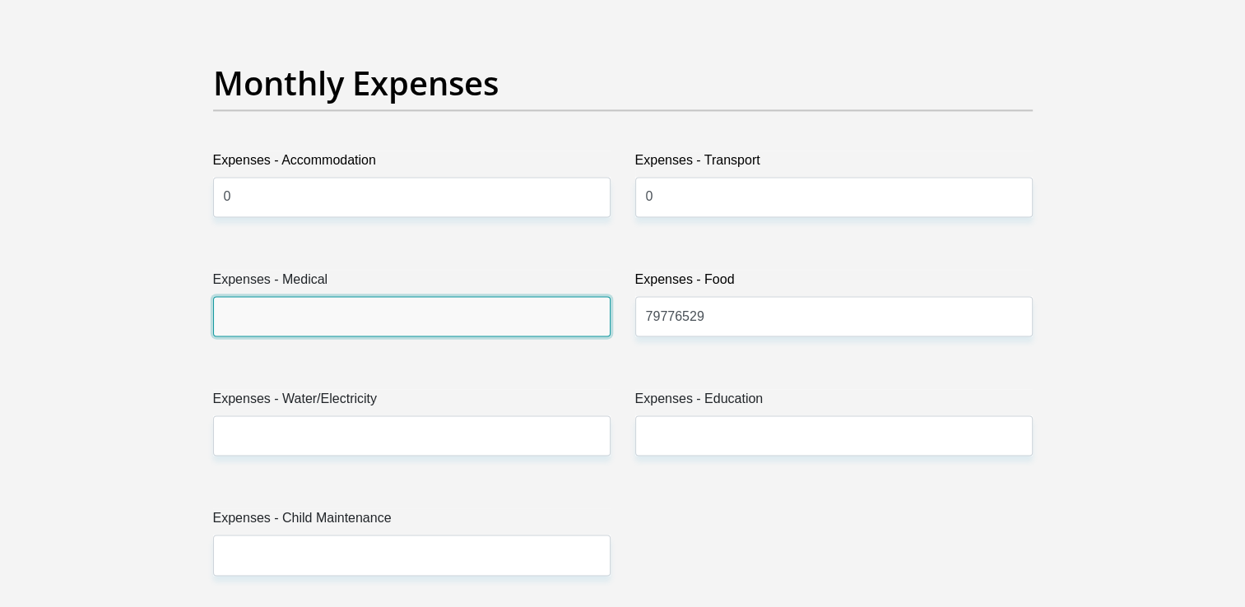
click at [319, 321] on input "Expenses - Medical" at bounding box center [411, 316] width 397 height 40
type input "0"
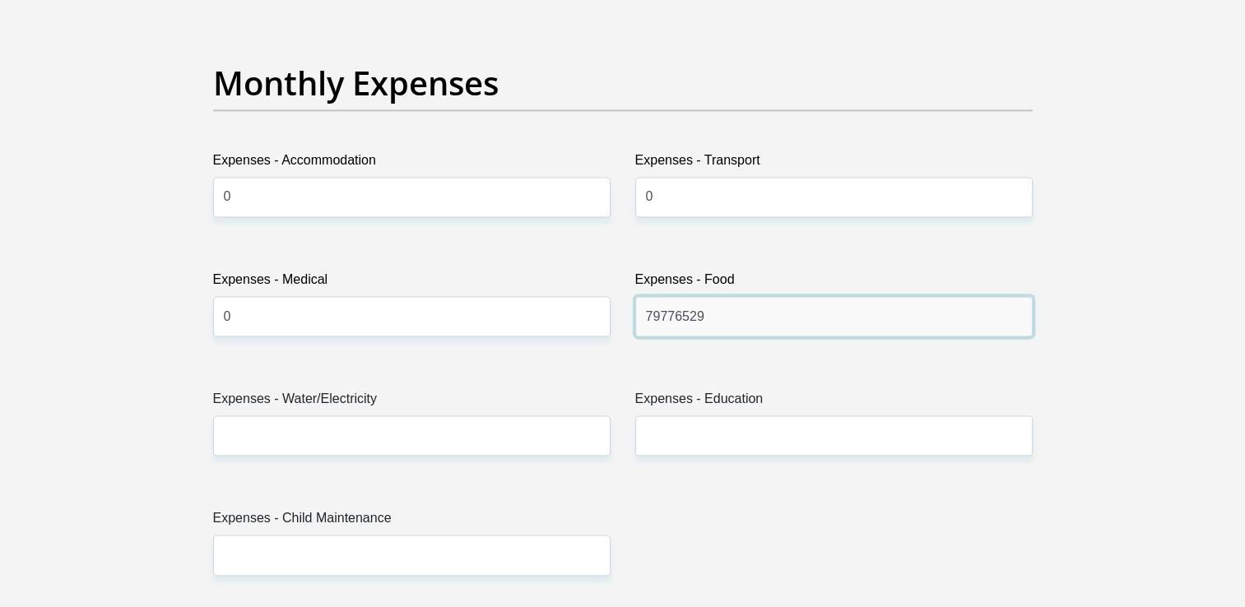
click at [721, 316] on input "79776529" at bounding box center [833, 316] width 397 height 40
drag, startPoint x: 721, startPoint y: 316, endPoint x: 644, endPoint y: 320, distance: 76.6
click at [644, 320] on input "79776529" at bounding box center [833, 316] width 397 height 40
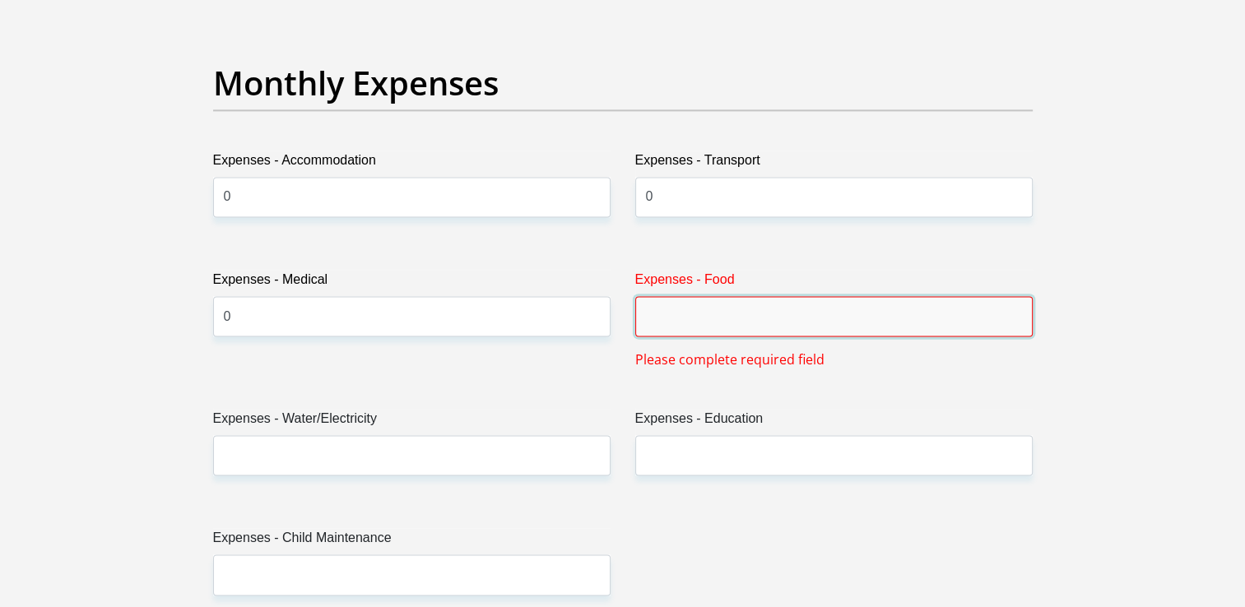
click at [658, 318] on input "Expenses - Food" at bounding box center [833, 316] width 397 height 40
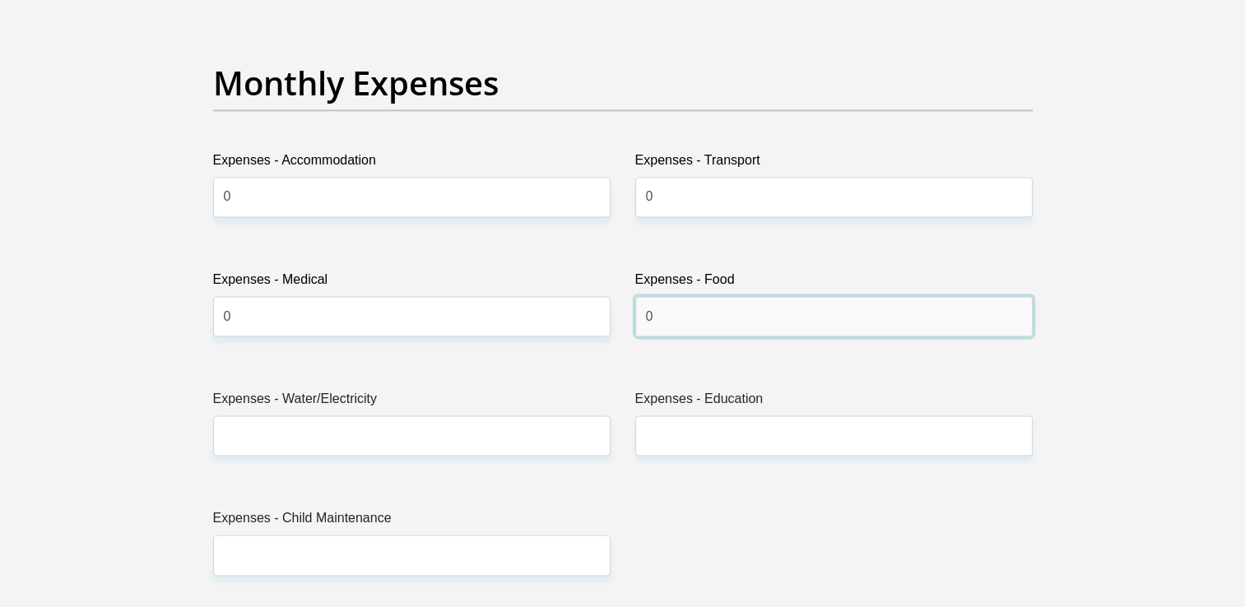
type input "0"
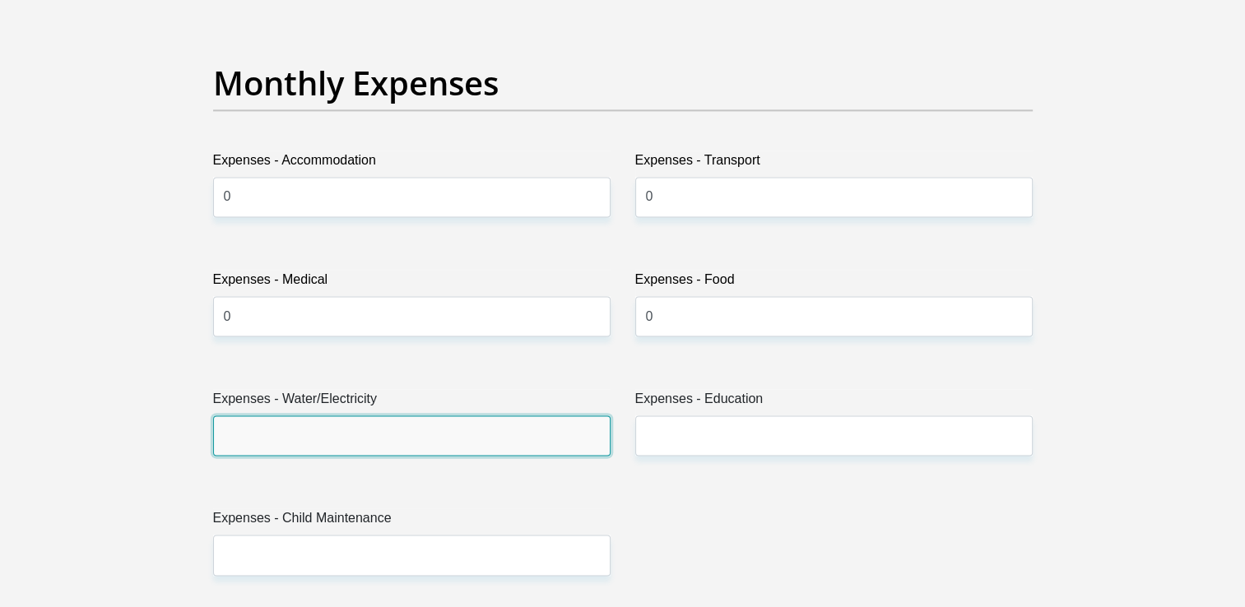
click at [278, 427] on input "Expenses - Water/Electricity" at bounding box center [411, 435] width 397 height 40
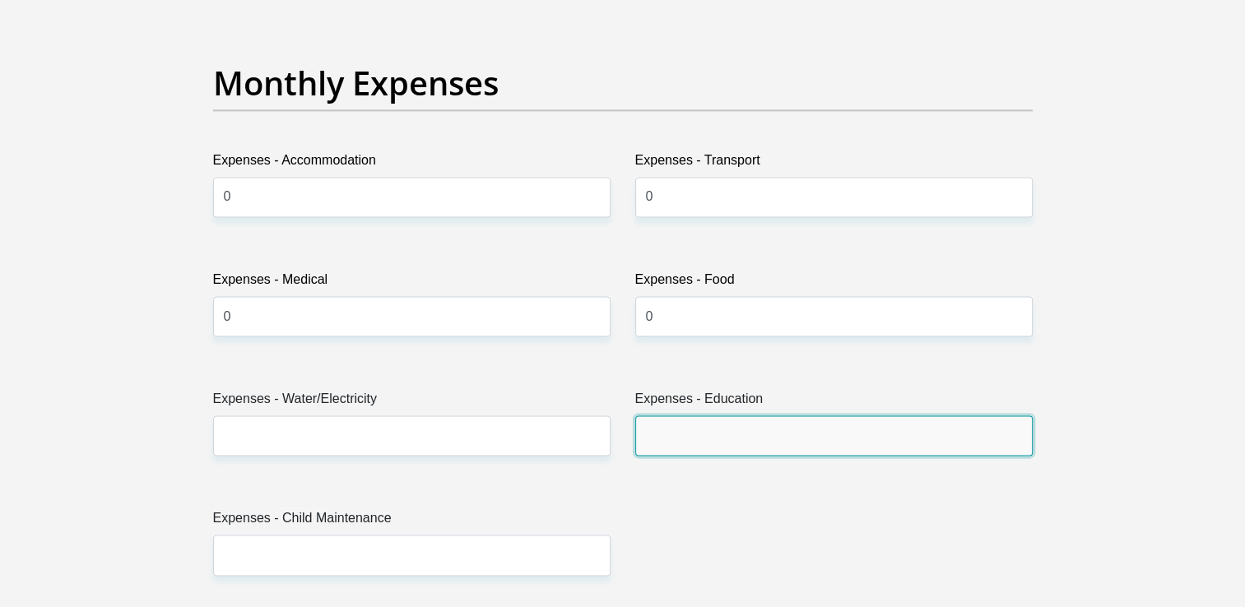
click at [661, 427] on input "Expenses - Education" at bounding box center [833, 435] width 397 height 40
type input "0"
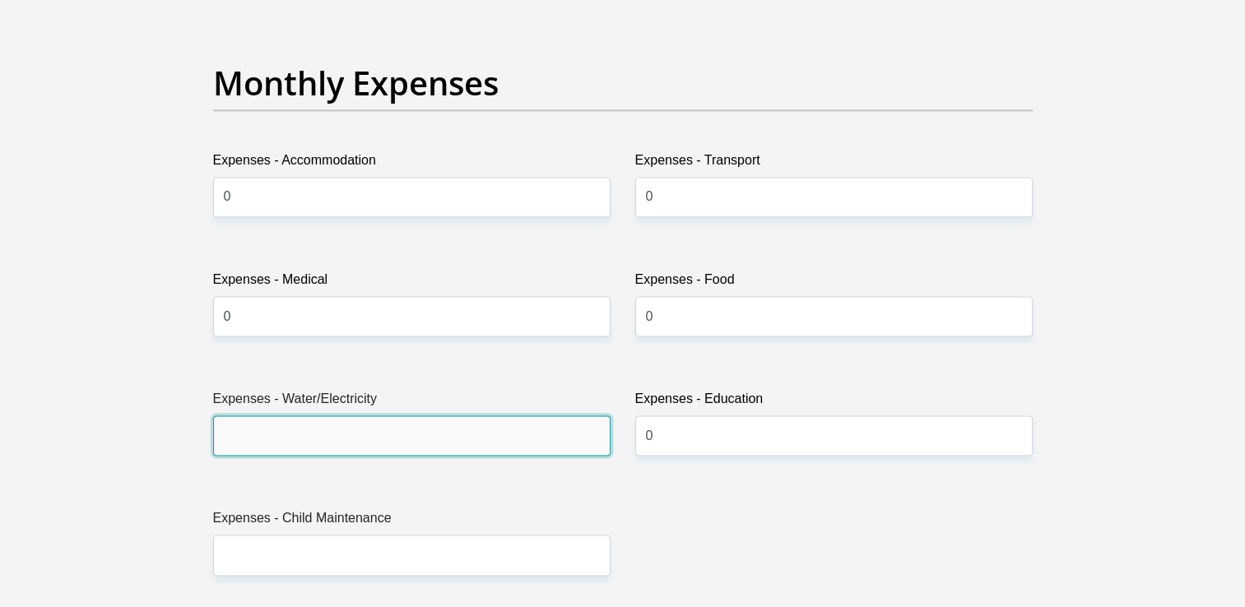
click at [251, 425] on input "Expenses - Water/Electricity" at bounding box center [411, 435] width 397 height 40
type input "150"
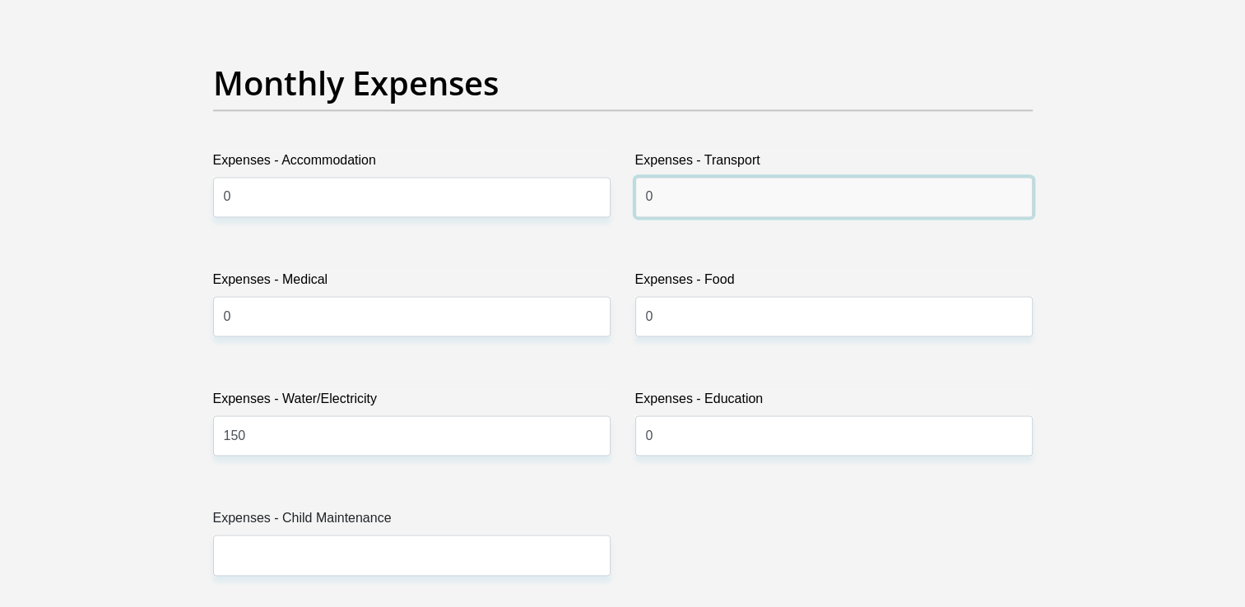
click at [665, 195] on input "0" at bounding box center [833, 197] width 397 height 40
type input "200"
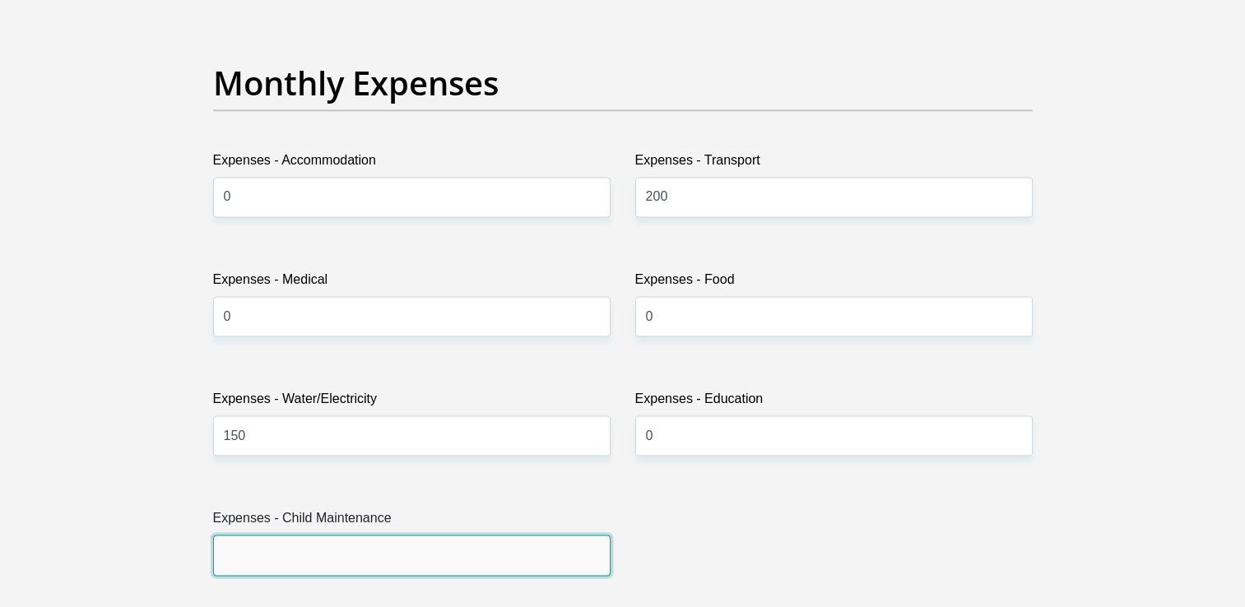
click at [300, 546] on input "Expenses - Child Maintenance" at bounding box center [411, 555] width 397 height 40
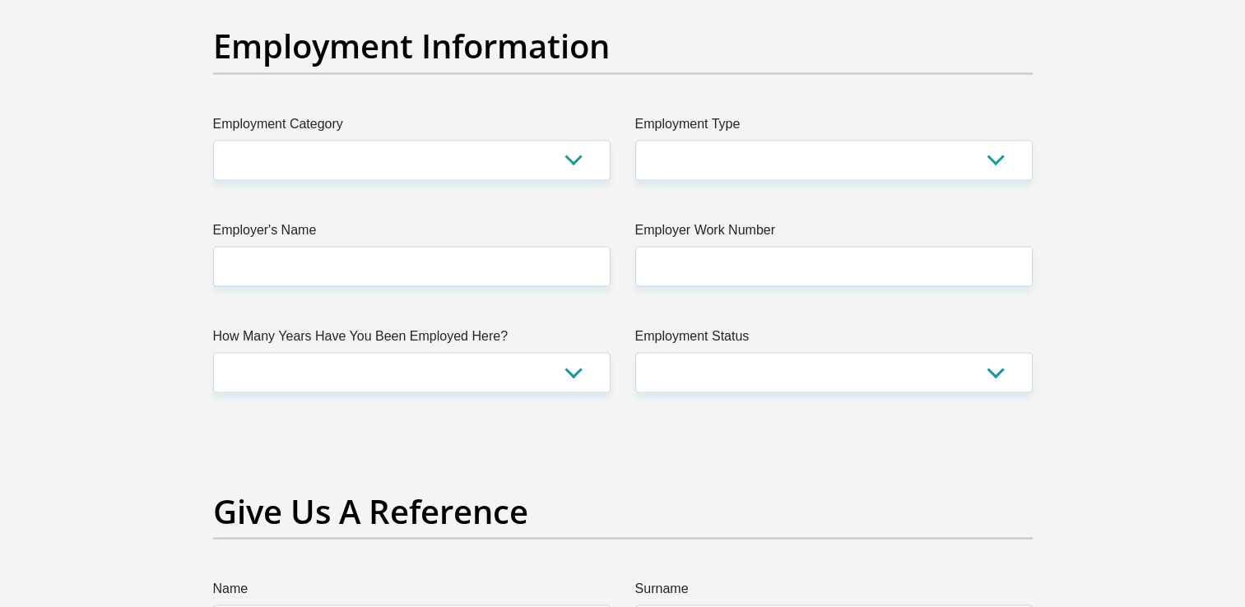
scroll to position [3041, 0]
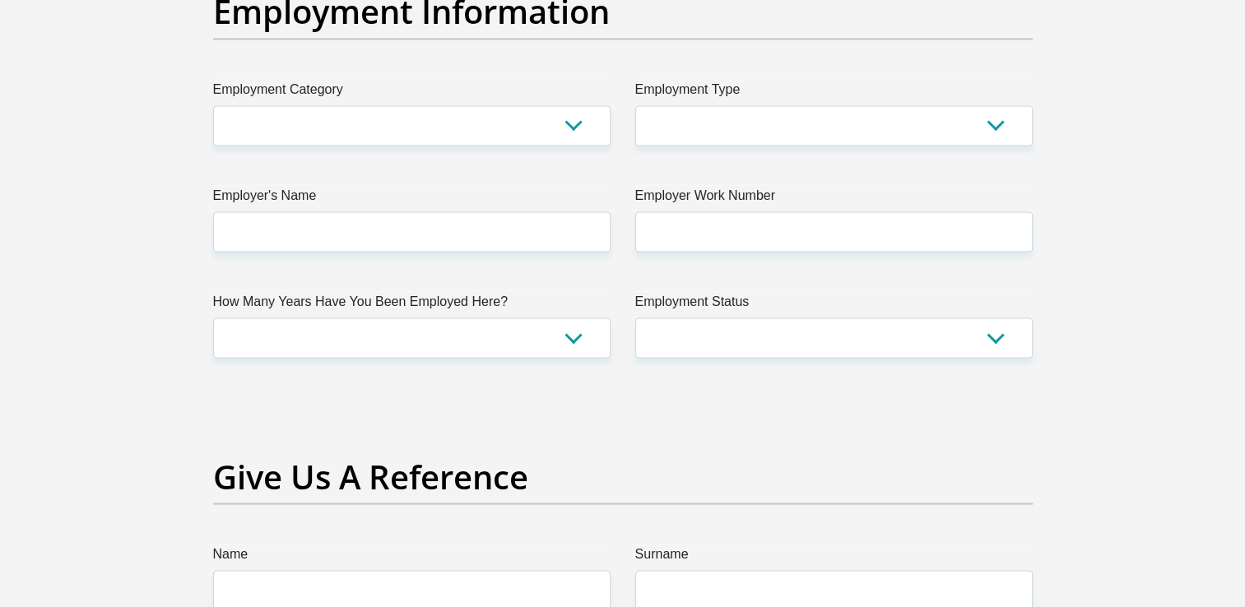
type input "0"
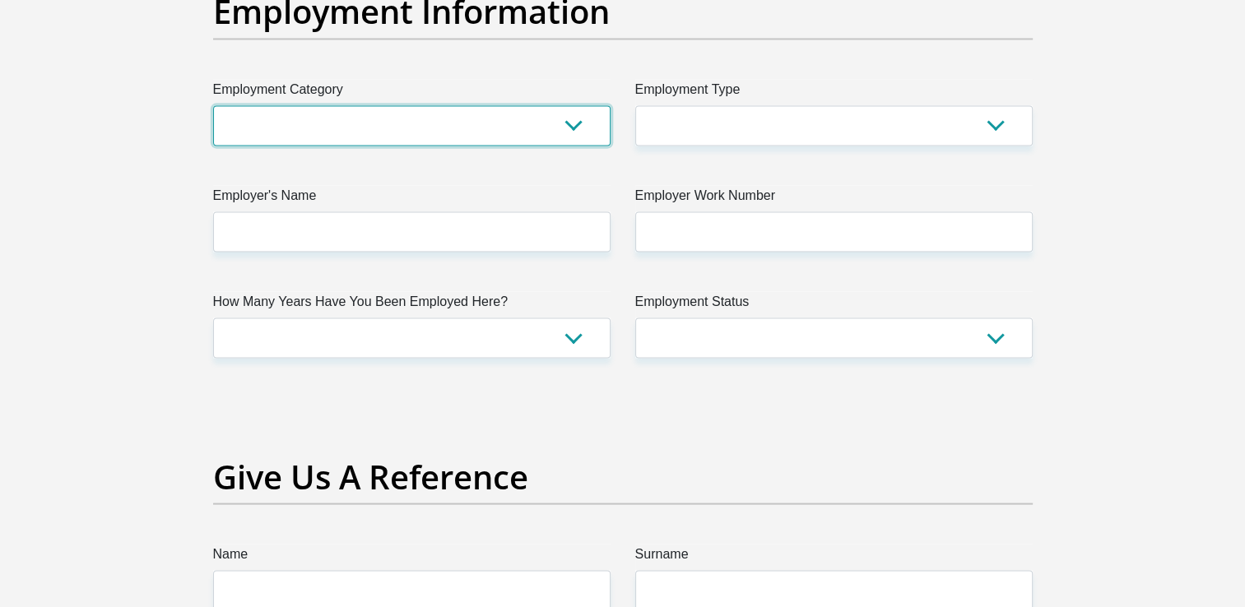
click at [576, 118] on select "AGRICULTURE ALCOHOL & TOBACCO CONSTRUCTION MATERIALS METALLURGY EQUIPMENT FOR R…" at bounding box center [411, 125] width 397 height 40
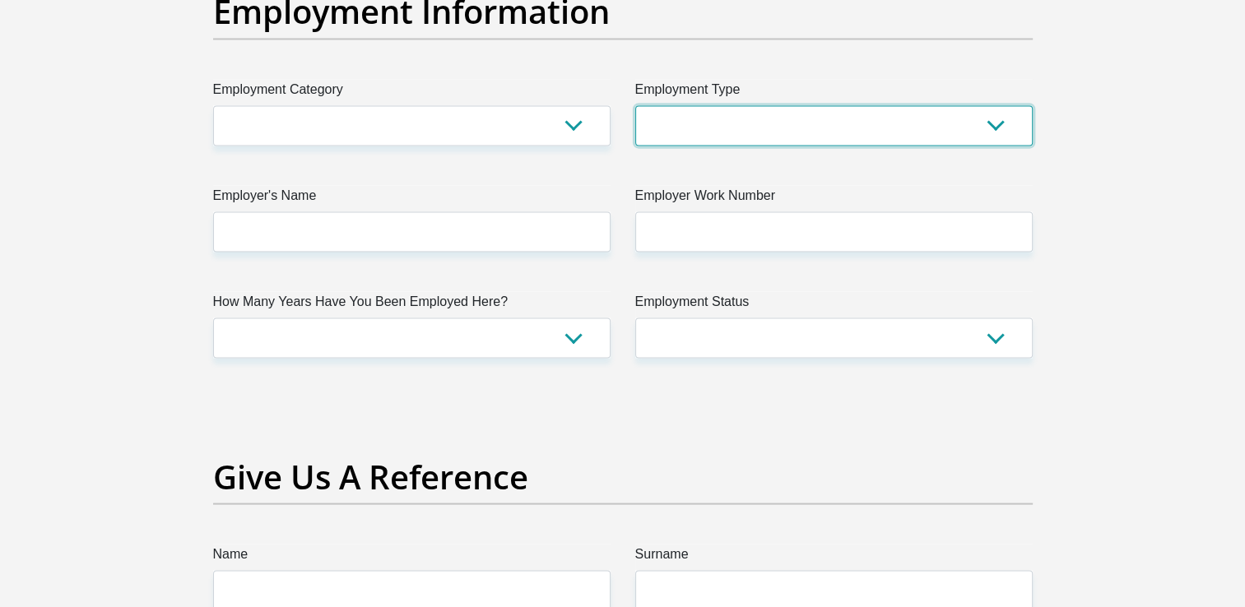
click at [991, 129] on select "College/Lecturer Craft Seller Creative Driver Executive Farmer Forces - Non Com…" at bounding box center [833, 125] width 397 height 40
select select "Office Staff/Clerk"
click at [635, 105] on select "College/Lecturer Craft Seller Creative Driver Executive Farmer Forces - Non Com…" at bounding box center [833, 125] width 397 height 40
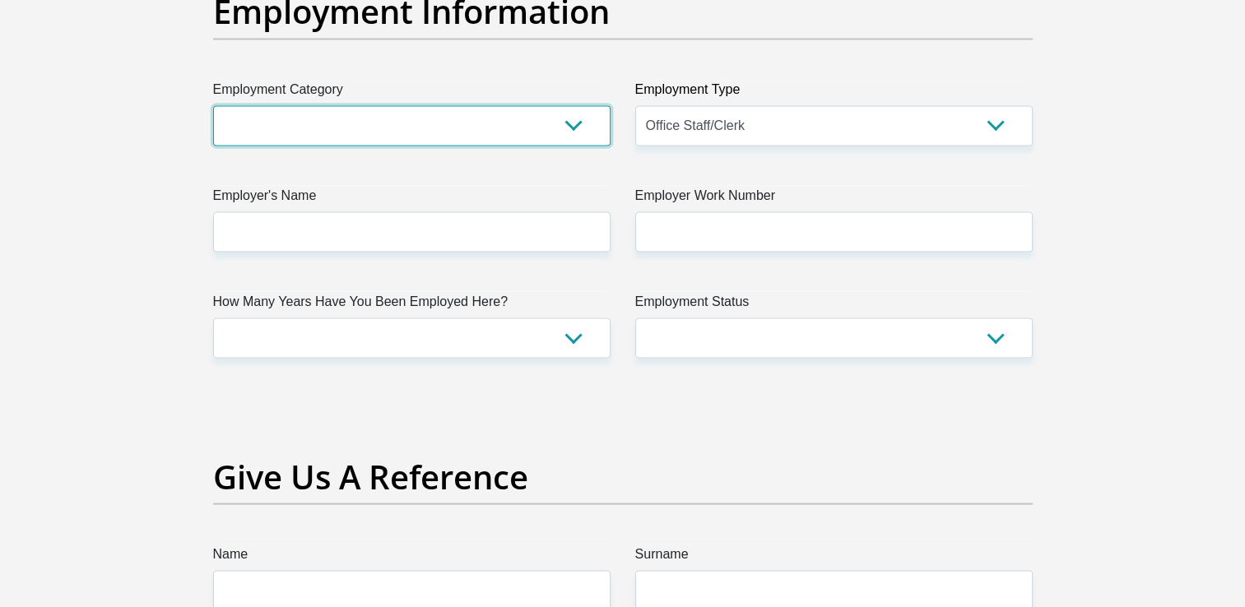
click at [576, 123] on select "AGRICULTURE ALCOHOL & TOBACCO CONSTRUCTION MATERIALS METALLURGY EQUIPMENT FOR R…" at bounding box center [411, 125] width 397 height 40
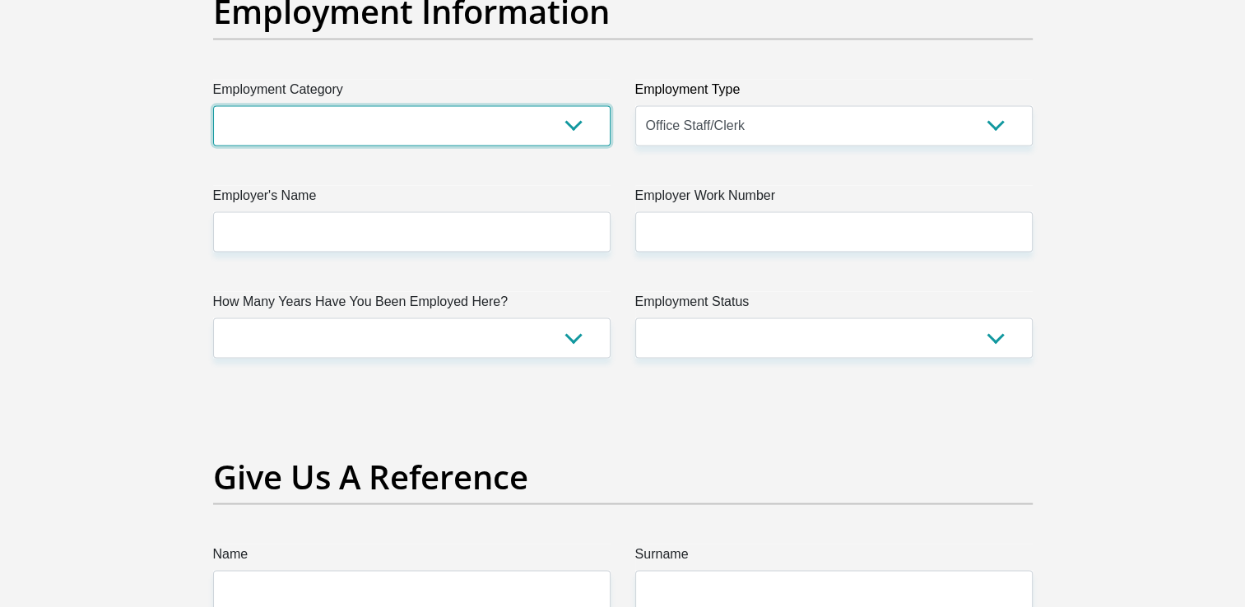
click at [572, 127] on select "AGRICULTURE ALCOHOL & TOBACCO CONSTRUCTION MATERIALS METALLURGY EQUIPMENT FOR R…" at bounding box center [411, 125] width 397 height 40
select select "71"
click at [213, 105] on select "AGRICULTURE ALCOHOL & TOBACCO CONSTRUCTION MATERIALS METALLURGY EQUIPMENT FOR R…" at bounding box center [411, 125] width 397 height 40
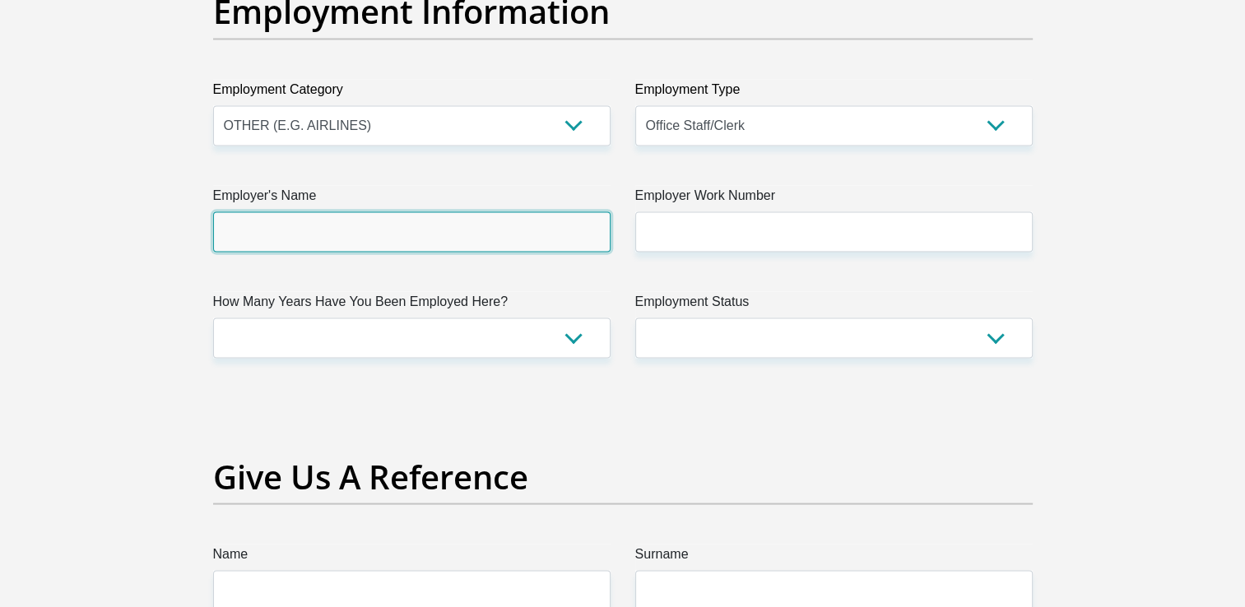
click at [309, 227] on input "Employer's Name" at bounding box center [411, 231] width 397 height 40
type input "q"
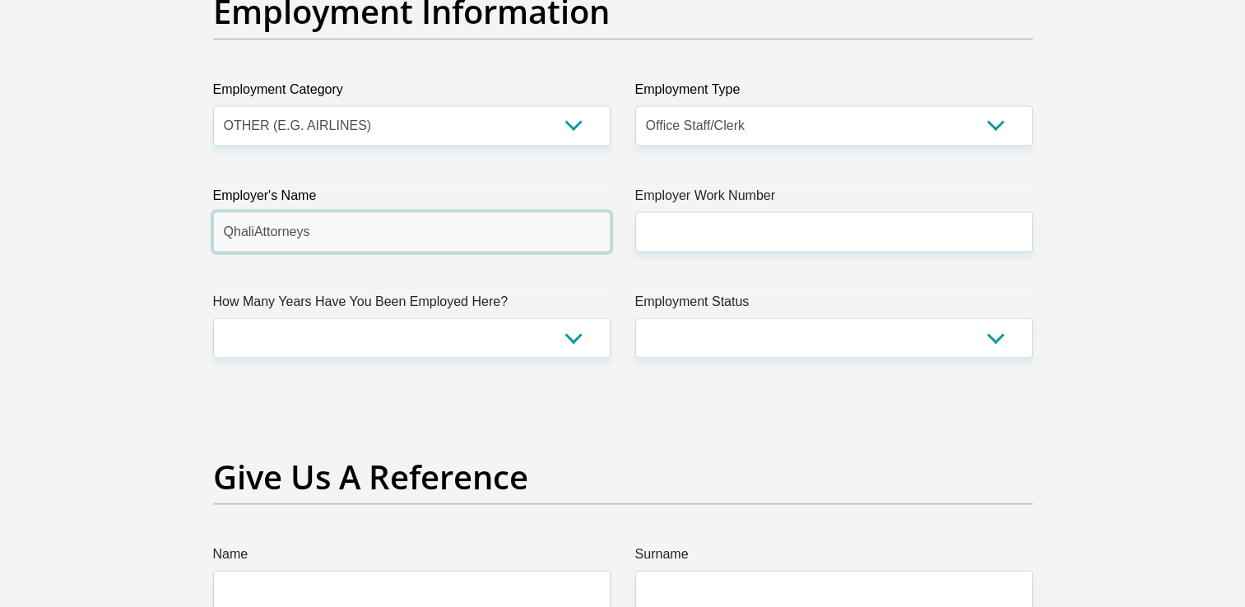
click at [253, 230] on input "QhaliAttorneys" at bounding box center [411, 231] width 397 height 40
type input "QhaliAttorneys"
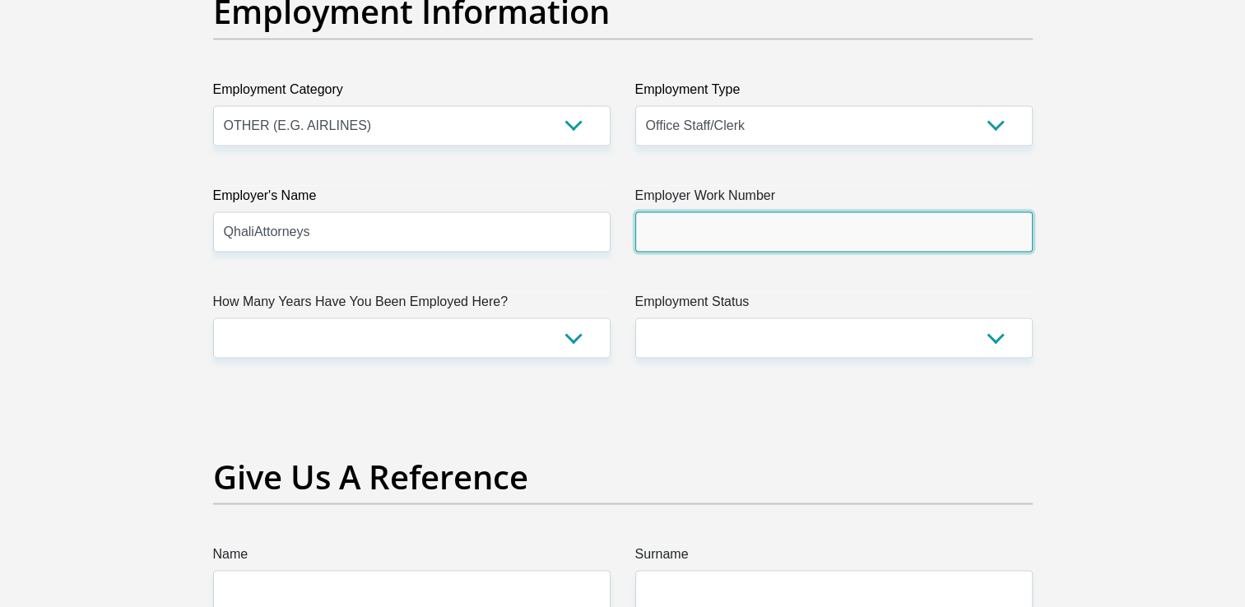
click at [683, 225] on input "Employer Work Number" at bounding box center [833, 231] width 397 height 40
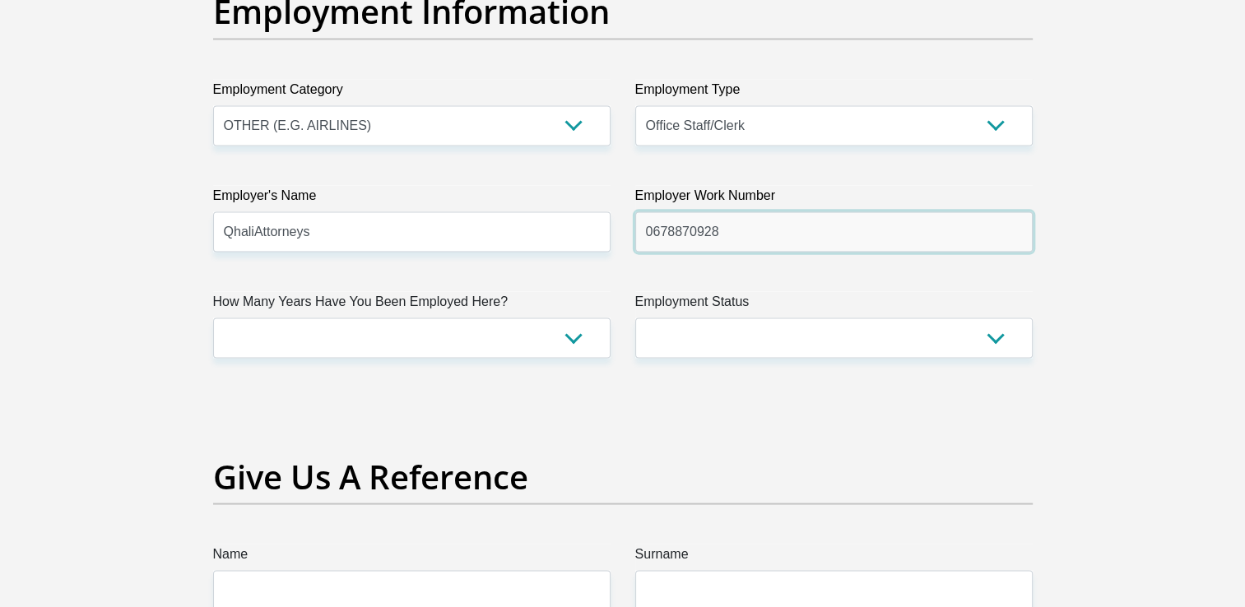
type input "0678870928"
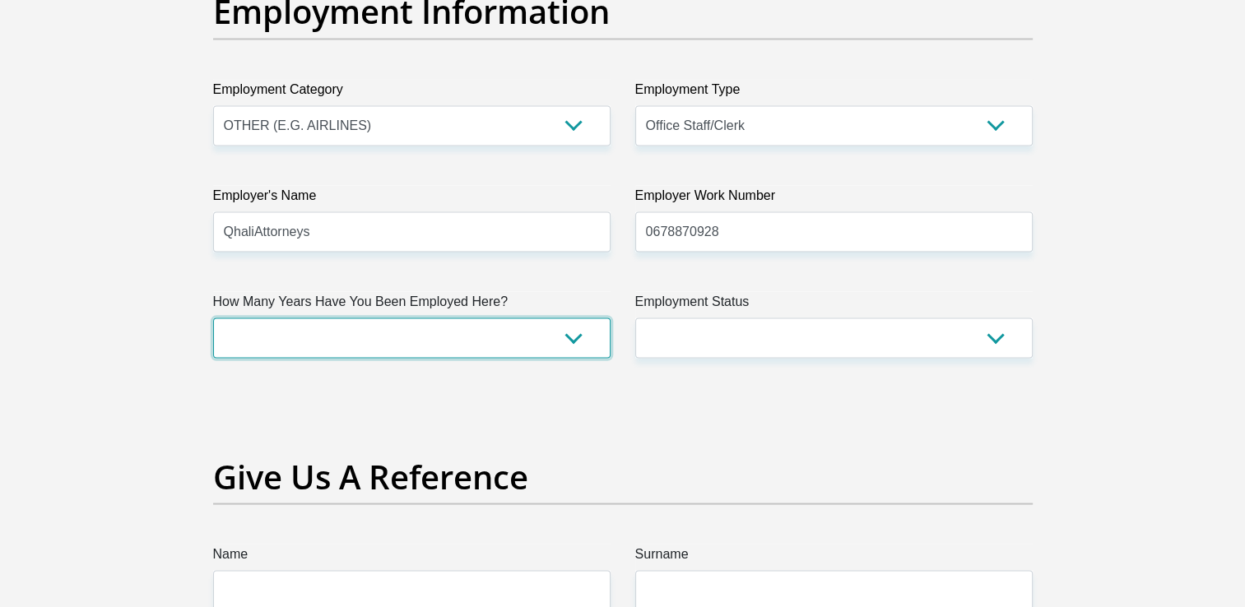
click at [567, 333] on select "less than 1 year 1-3 years 3-5 years 5+ years" at bounding box center [411, 338] width 397 height 40
select select "6"
click at [213, 318] on select "less than 1 year 1-3 years 3-5 years 5+ years" at bounding box center [411, 338] width 397 height 40
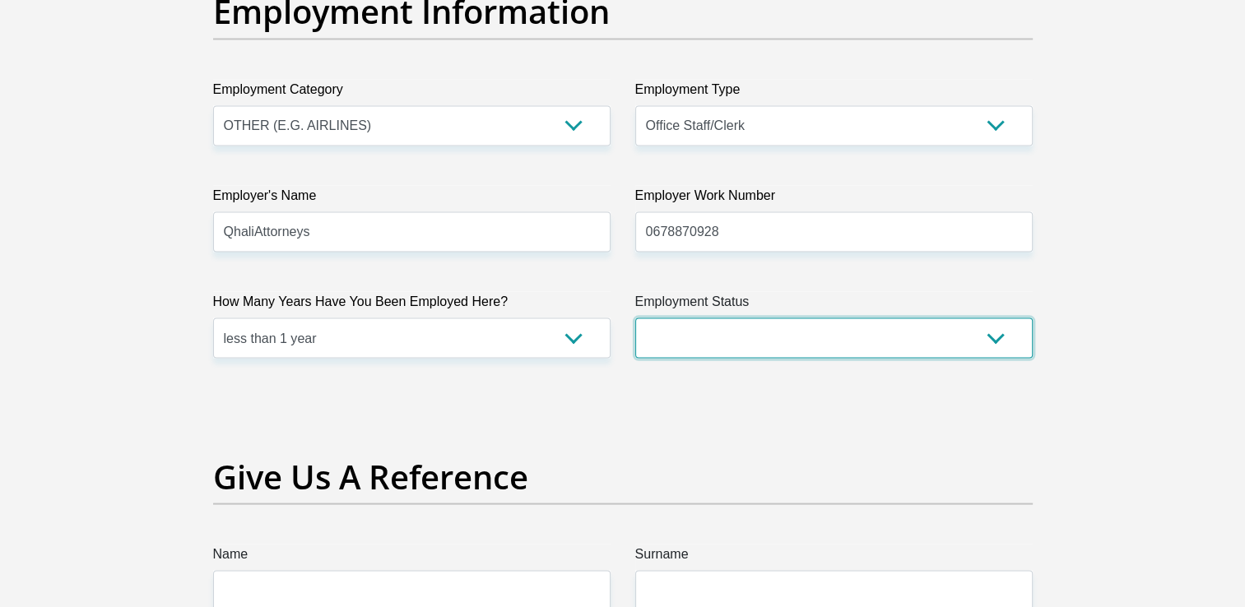
click at [994, 332] on select "Permanent/Full-time Part-time/Casual Contract Worker Self-Employed Housewife Re…" at bounding box center [833, 338] width 397 height 40
select select "1"
click at [635, 318] on select "Permanent/Full-time Part-time/Casual Contract Worker Self-Employed Housewife Re…" at bounding box center [833, 338] width 397 height 40
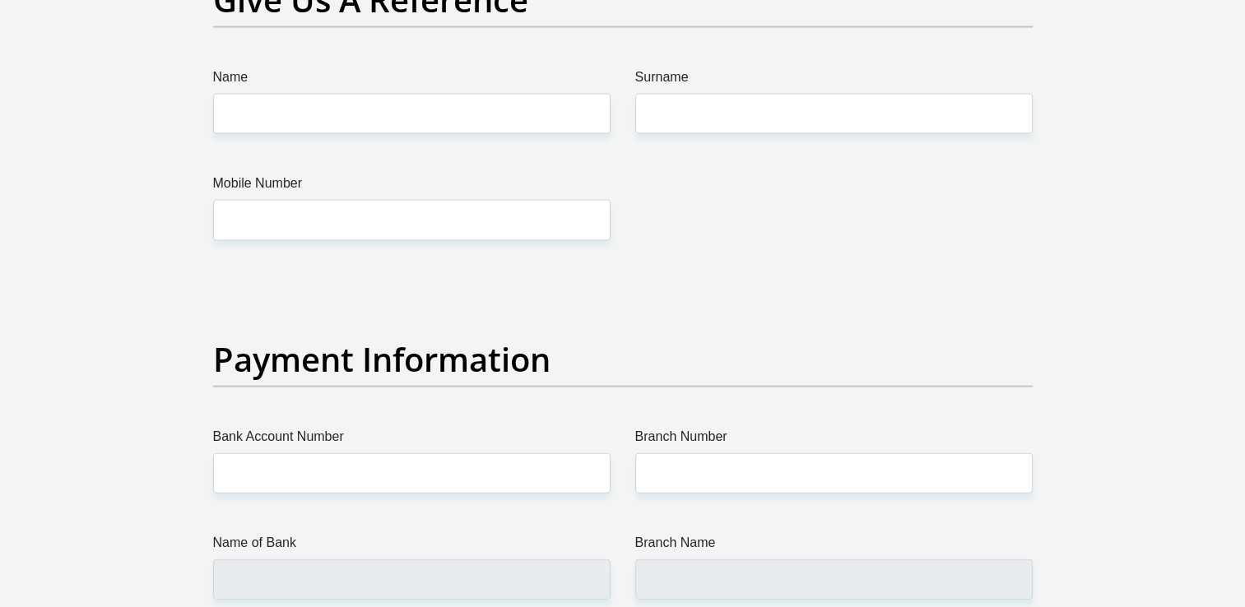
scroll to position [3511, 0]
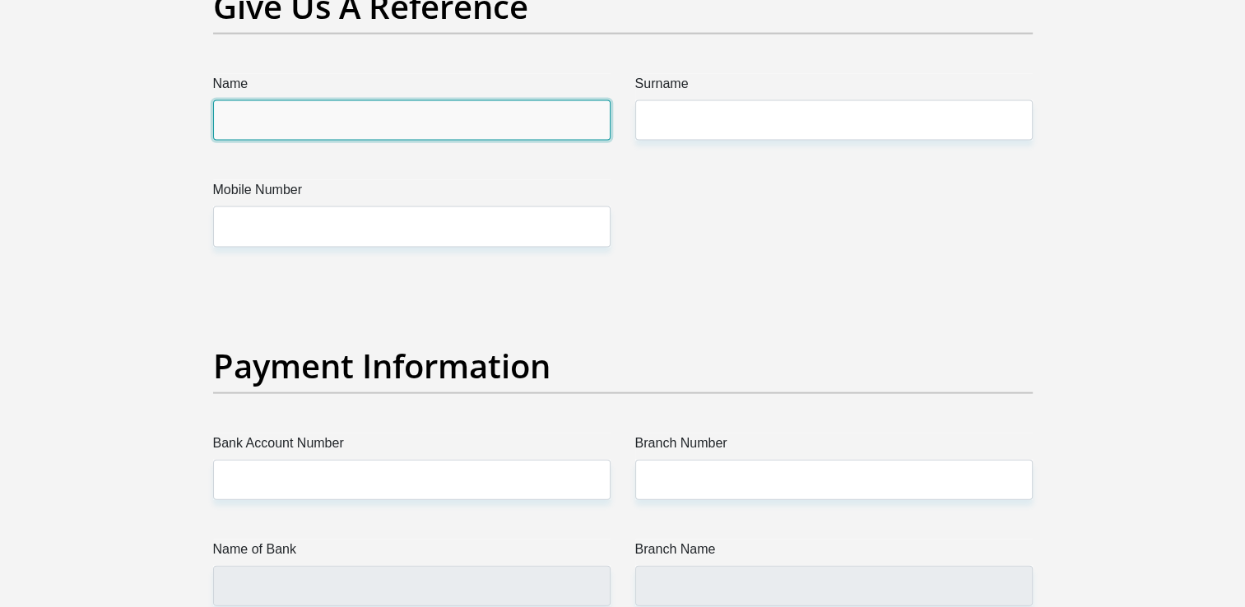
click at [260, 115] on input "Name" at bounding box center [411, 120] width 397 height 40
type input "Anathi"
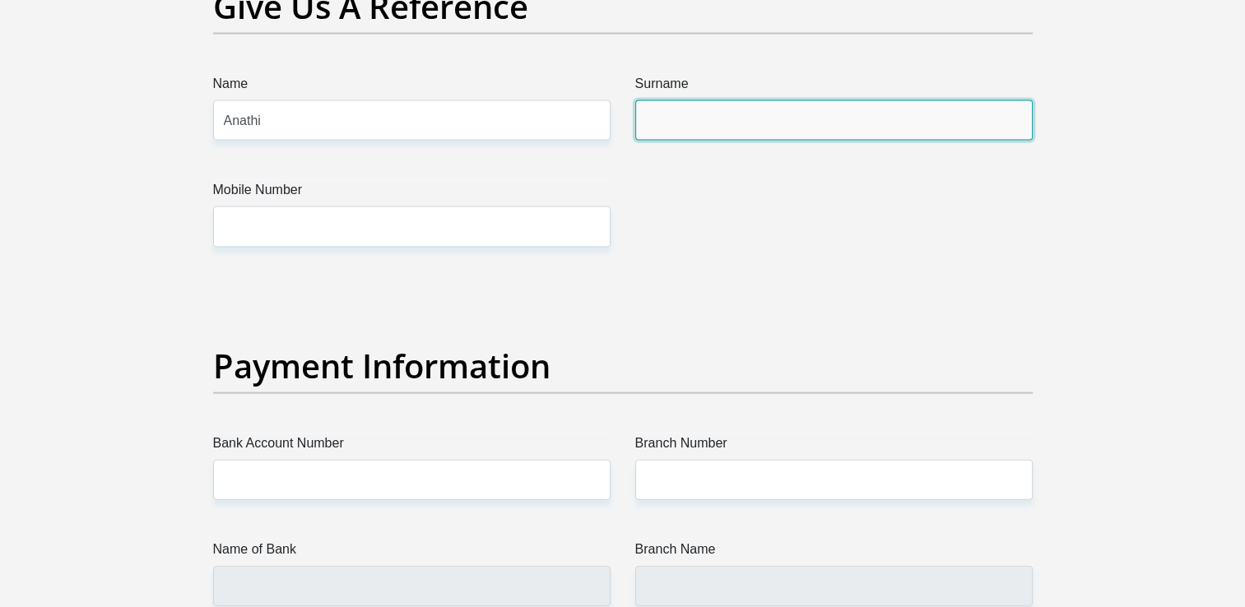
type input "Jaca"
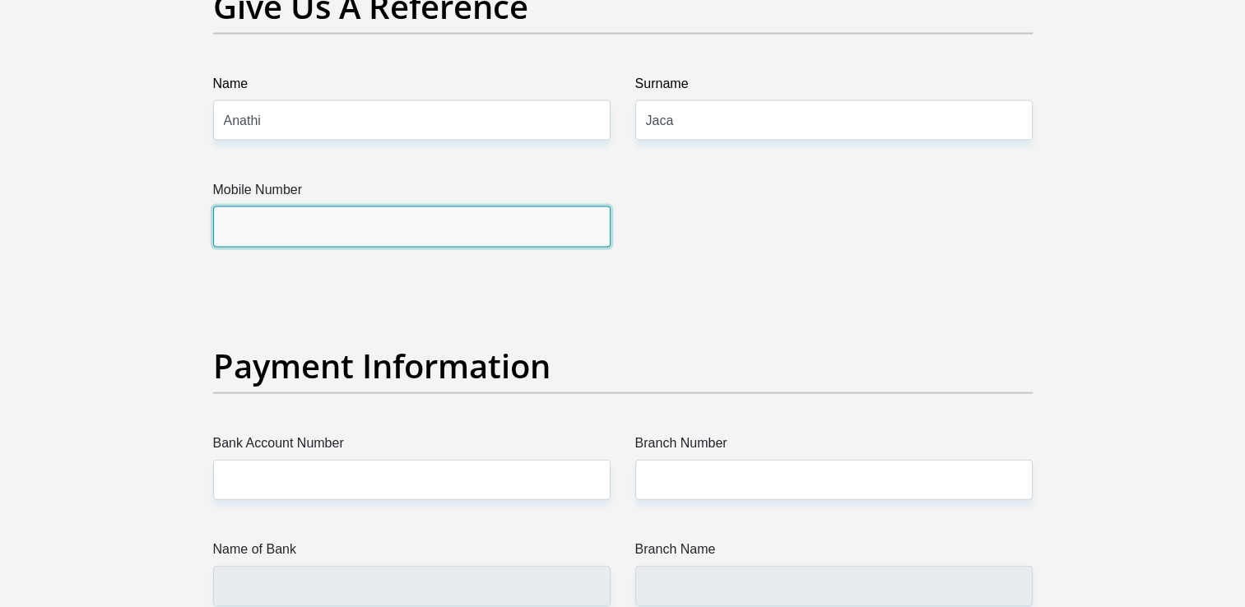
click at [247, 222] on input "Mobile Number" at bounding box center [411, 227] width 397 height 40
type input "0658363225"
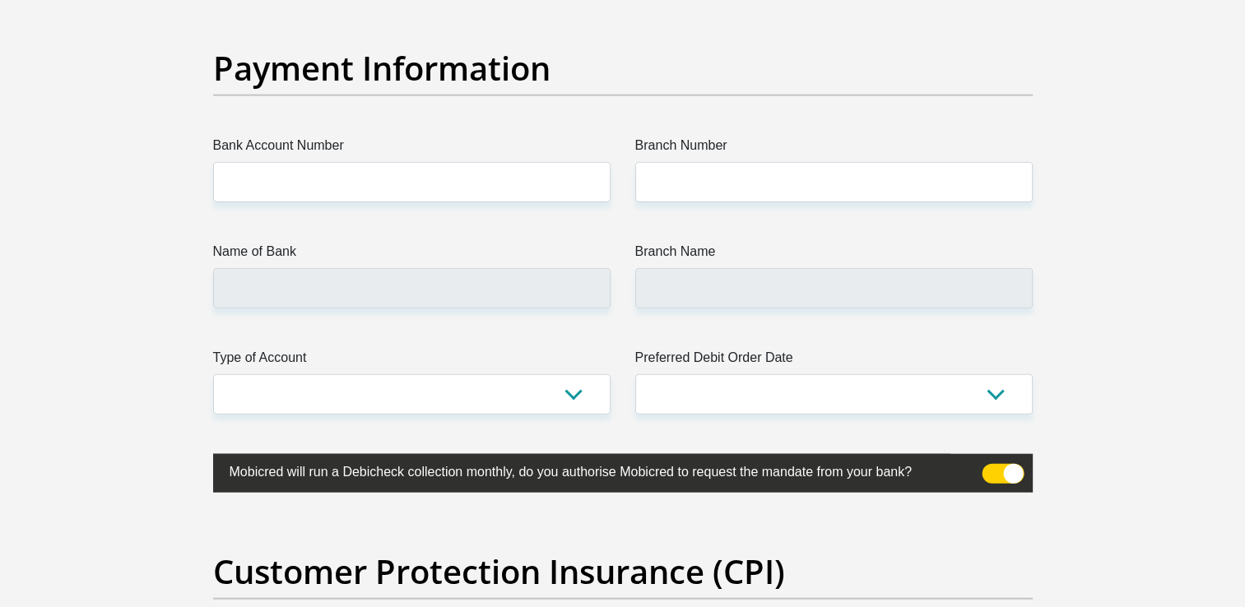
scroll to position [3822, 0]
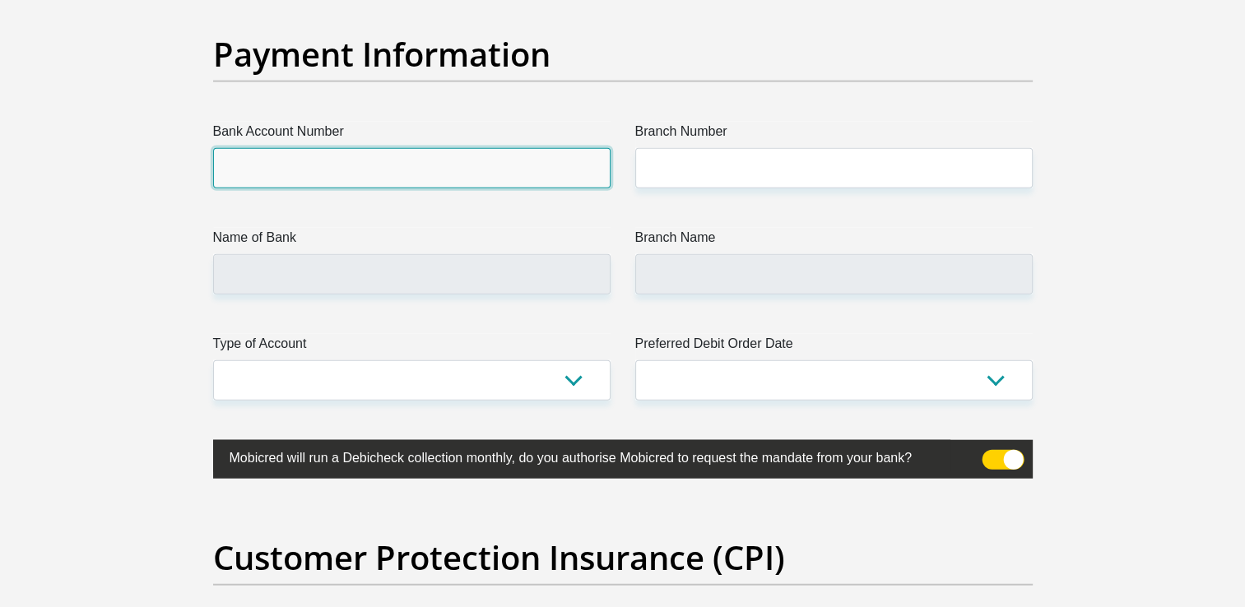
click at [255, 162] on input "Bank Account Number" at bounding box center [411, 168] width 397 height 40
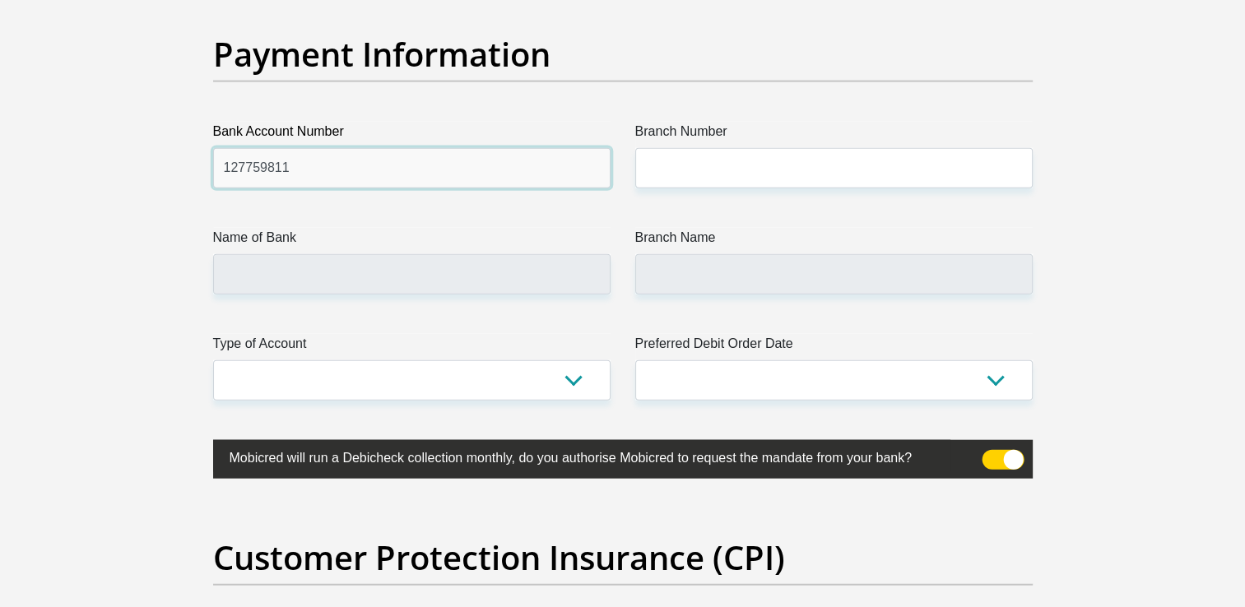
type input "127759811"
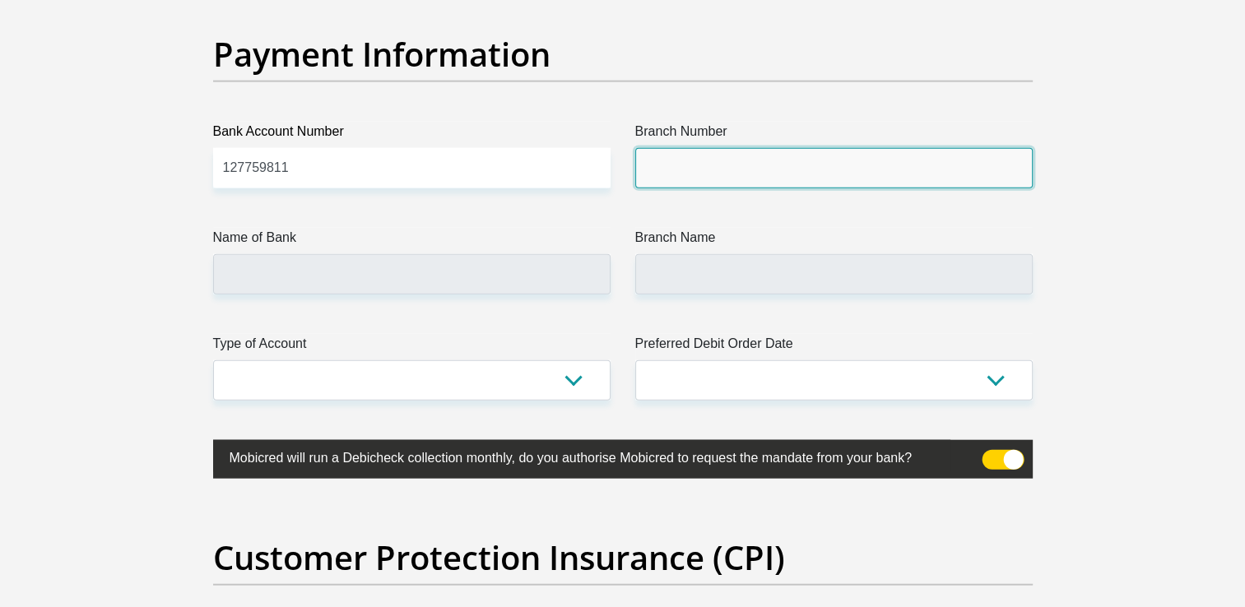
click at [656, 172] on input "Branch Number" at bounding box center [833, 168] width 397 height 40
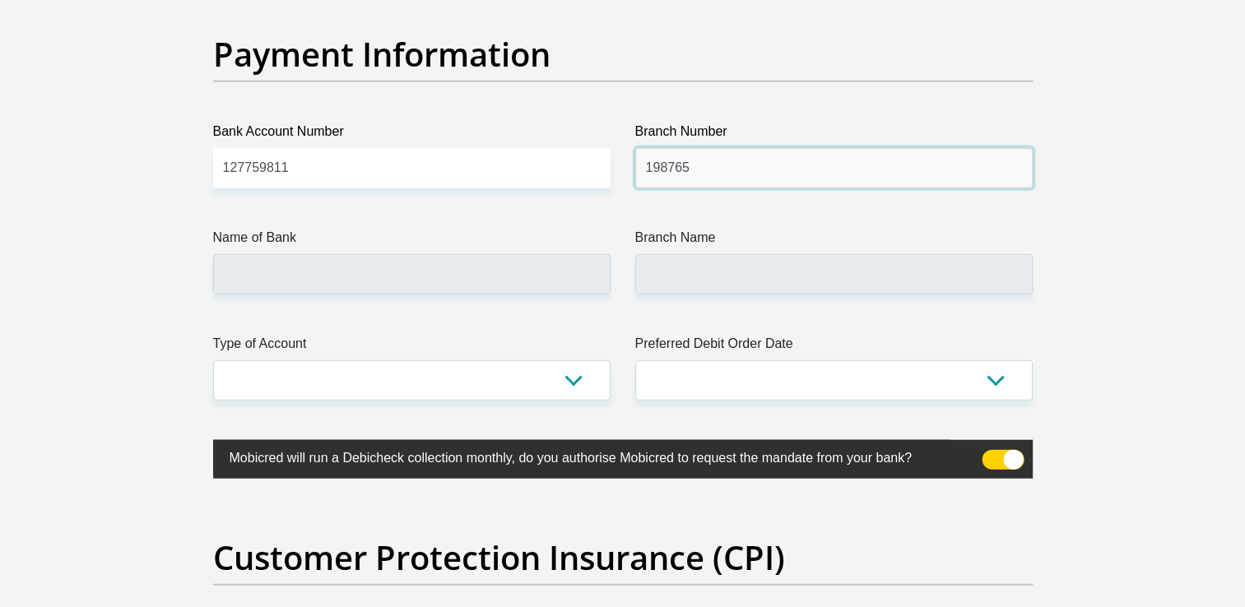
type input "198765"
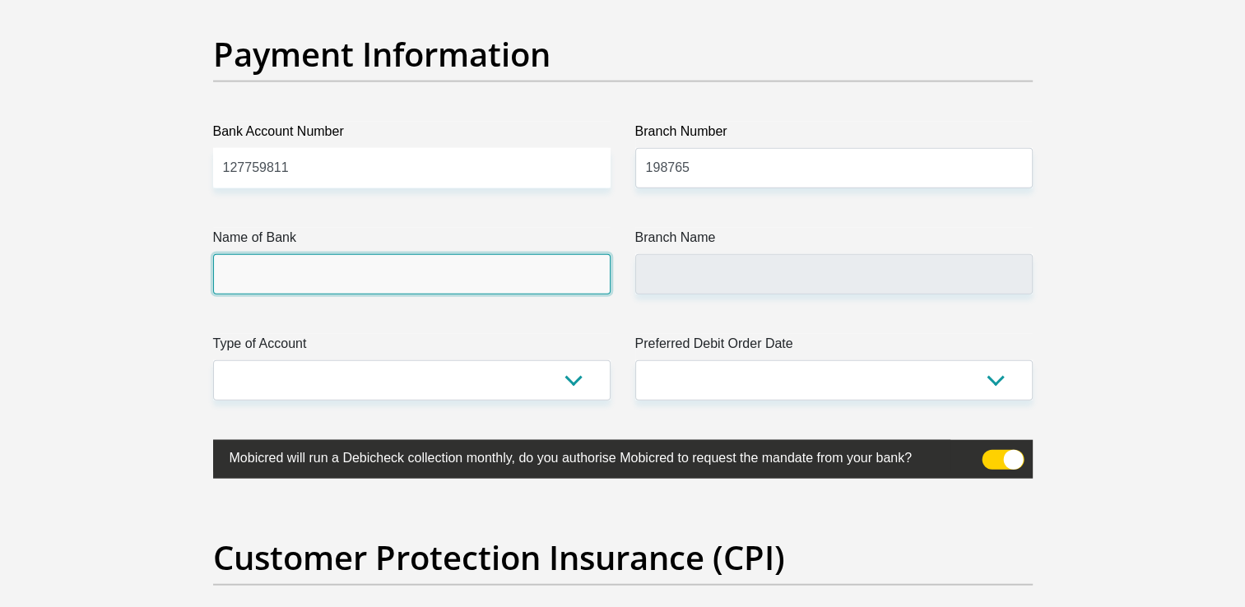
click at [261, 255] on input "Name of Bank" at bounding box center [411, 274] width 397 height 40
type input "NEDBANK"
type input "NEDBANK SOUTH AFRICA"
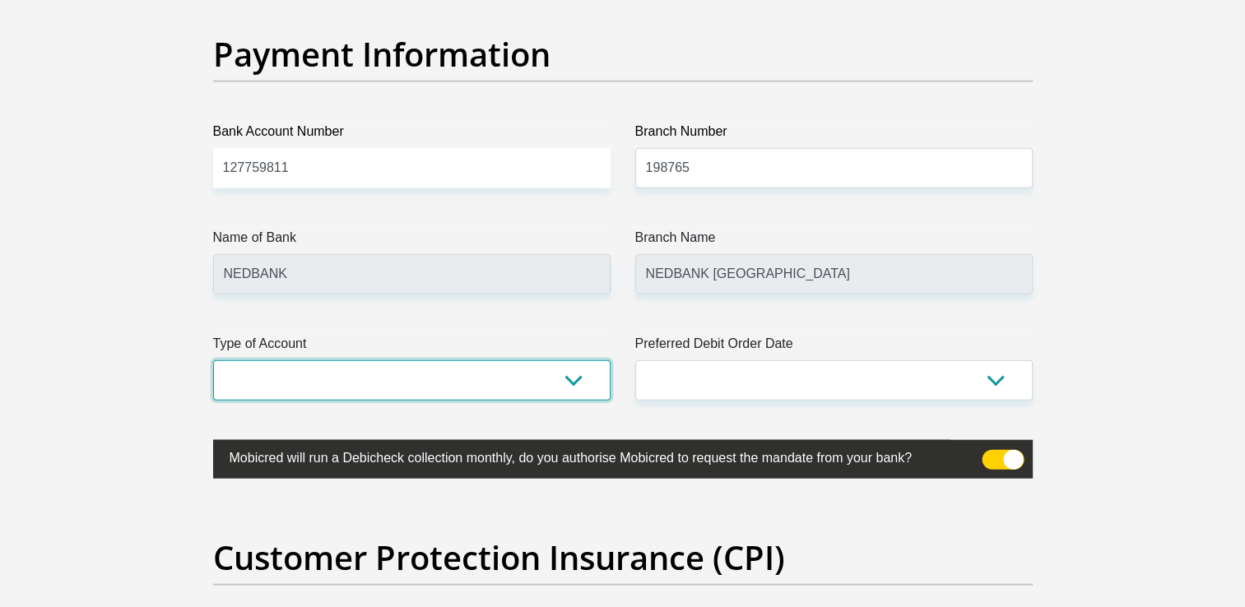
click at [494, 363] on select "Cheque Savings" at bounding box center [411, 380] width 397 height 40
select select "SAV"
click at [213, 360] on select "Cheque Savings" at bounding box center [411, 380] width 397 height 40
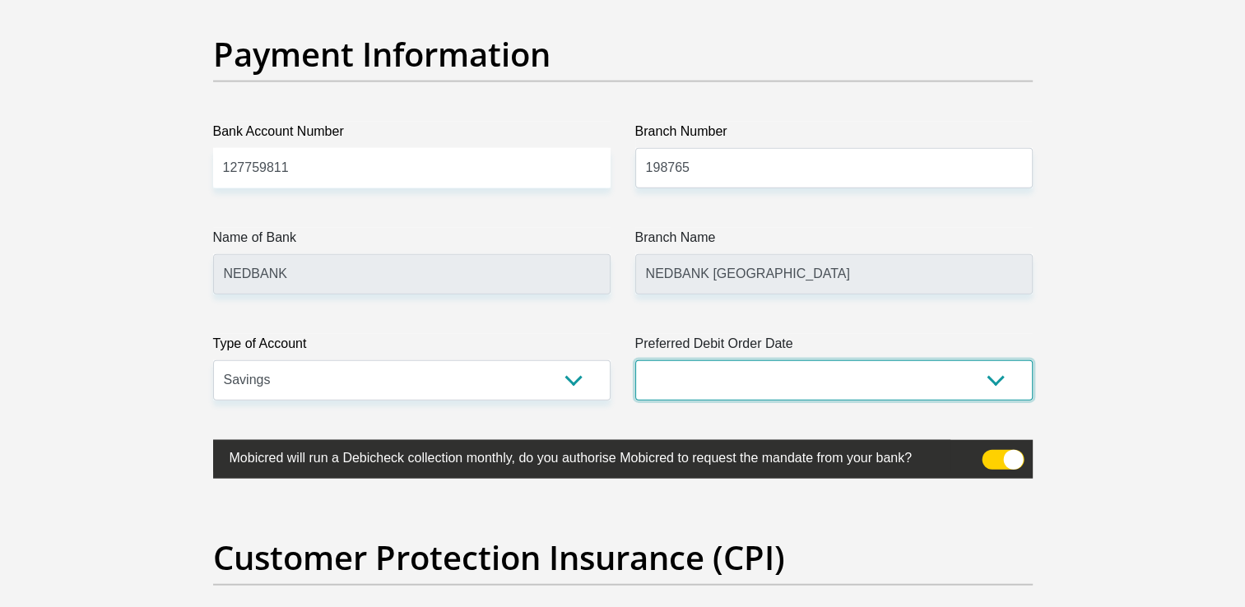
click at [992, 374] on select "1st 2nd 3rd 4th 5th 7th 18th 19th 20th 21st 22nd 23rd 24th 25th 26th 27th 28th …" at bounding box center [833, 380] width 397 height 40
select select "27"
click at [635, 360] on select "1st 2nd 3rd 4th 5th 7th 18th 19th 20th 21st 22nd 23rd 24th 25th 26th 27th 28th …" at bounding box center [833, 380] width 397 height 40
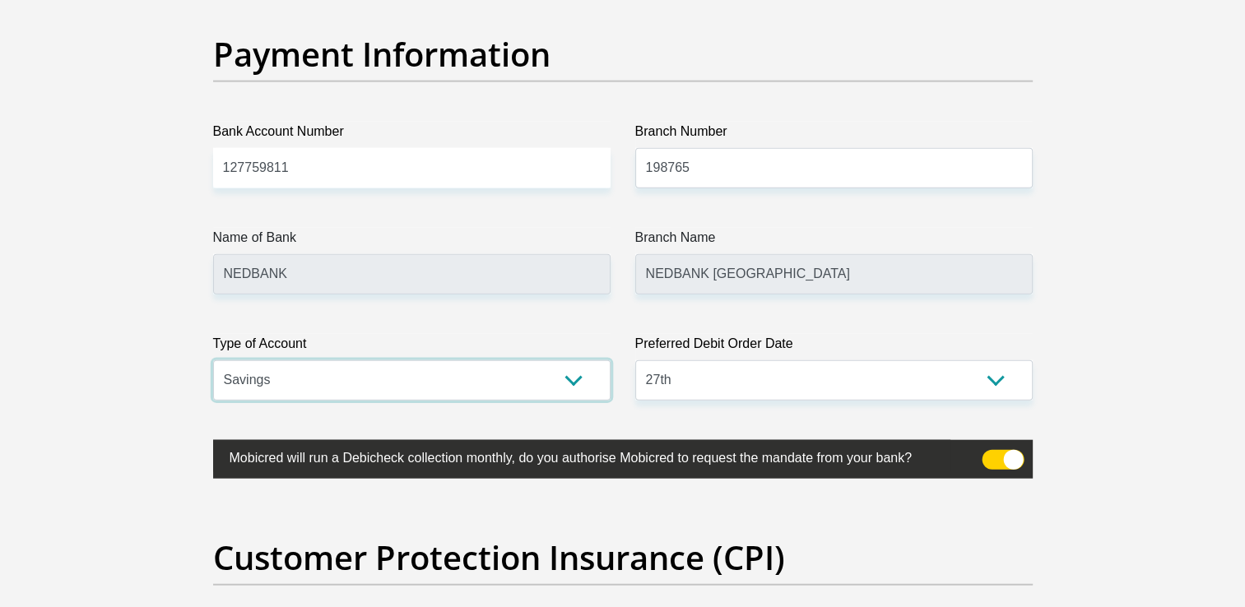
click at [571, 379] on div "Type of Account Cheque Savings" at bounding box center [411, 367] width 397 height 67
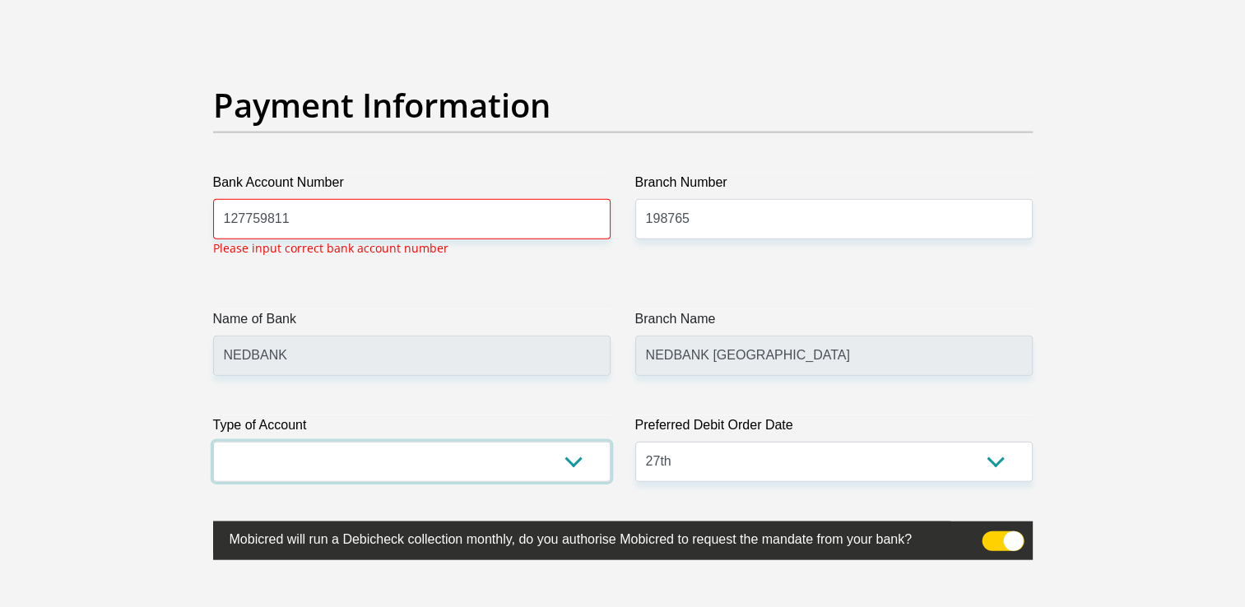
click at [213, 442] on select "Cheque Savings" at bounding box center [411, 462] width 397 height 40
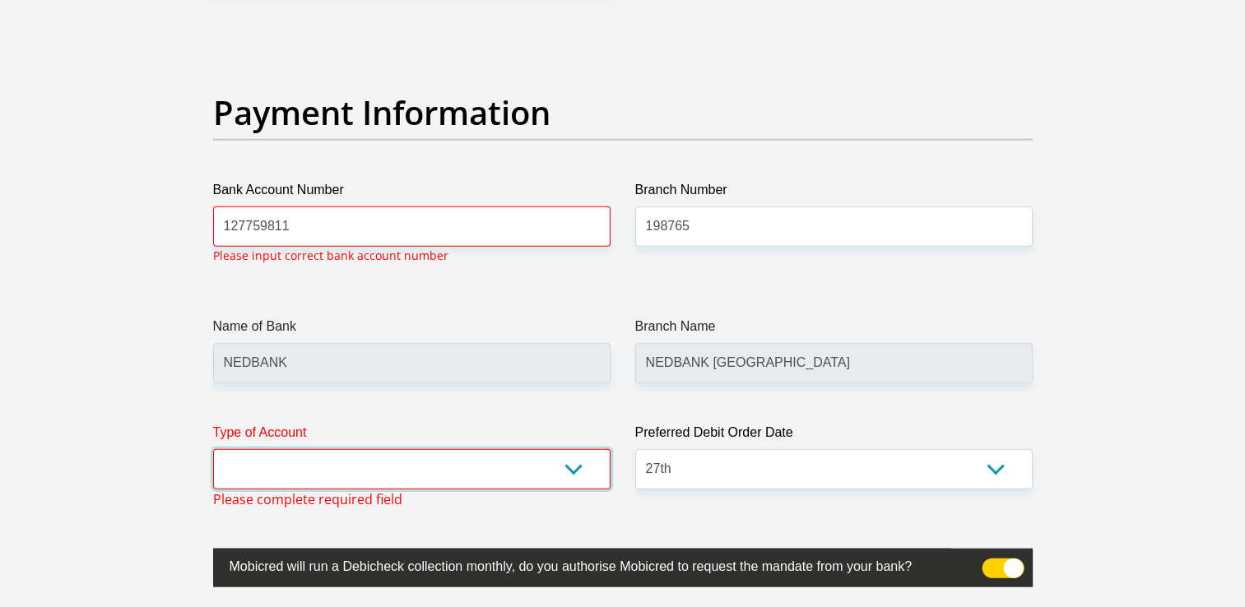
scroll to position [3762, 0]
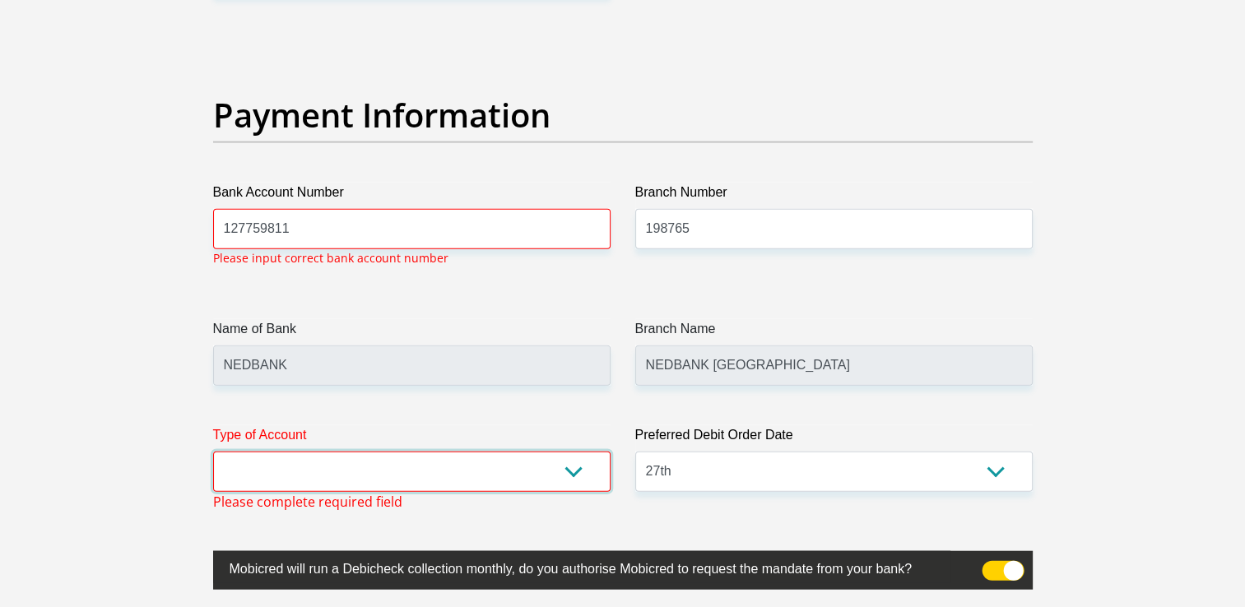
click at [569, 473] on select "Cheque Savings" at bounding box center [411, 472] width 397 height 40
select select "CUR"
click at [213, 452] on select "Cheque Savings" at bounding box center [411, 472] width 397 height 40
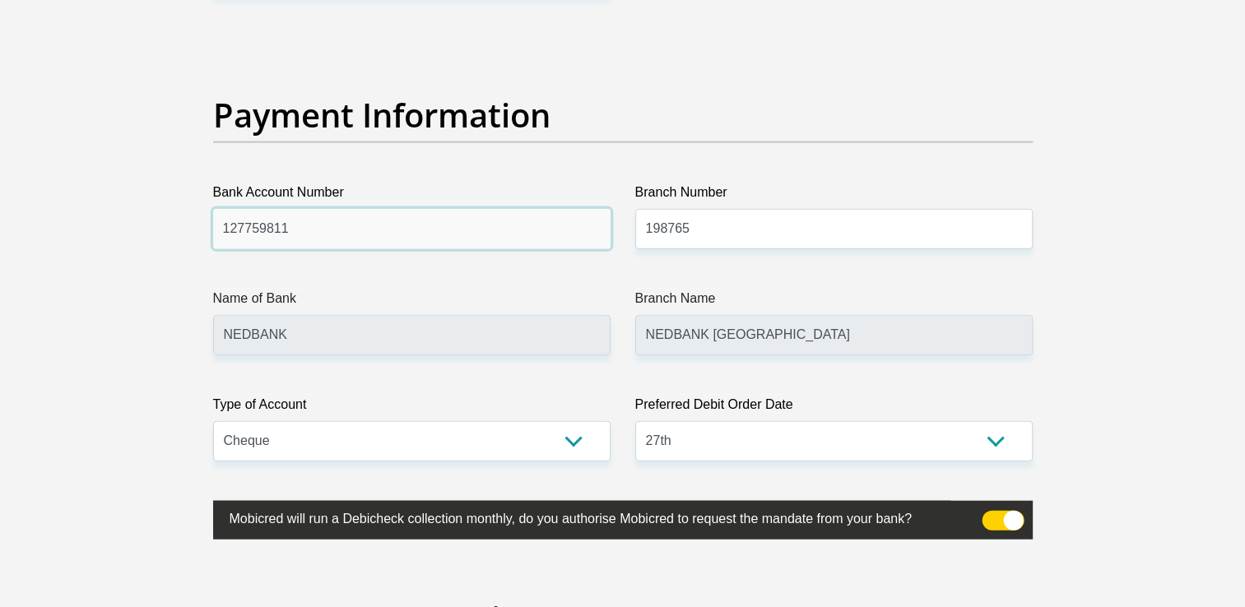
click at [269, 229] on input "127759811" at bounding box center [411, 229] width 397 height 40
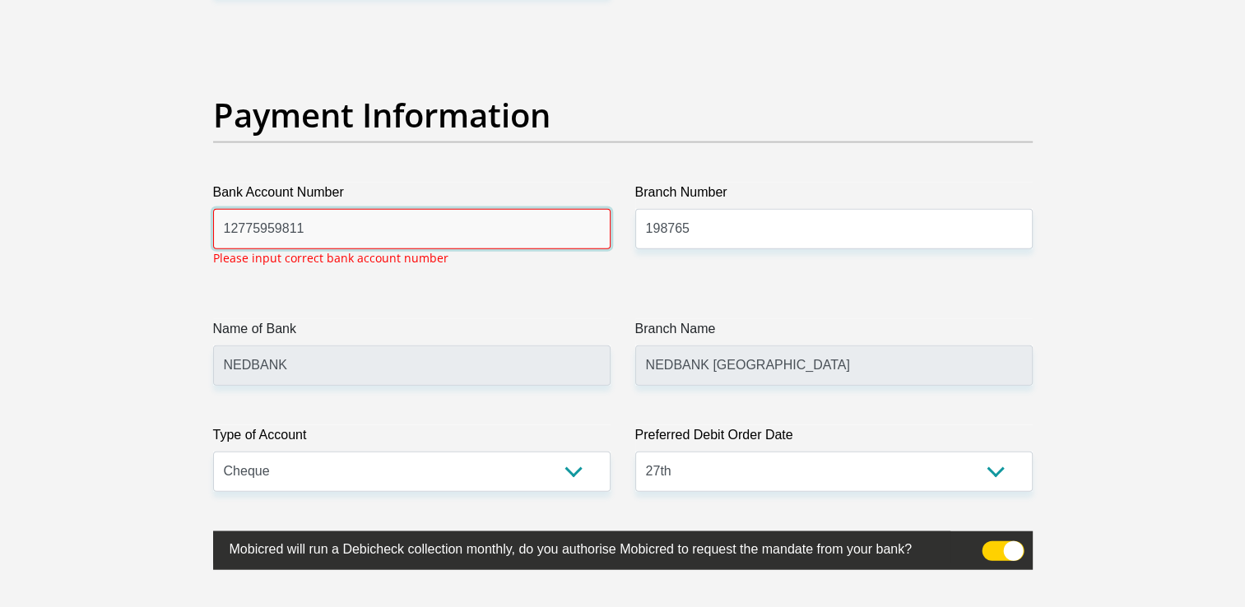
click at [309, 223] on input "12775959811" at bounding box center [411, 229] width 397 height 40
type input "1"
type input "1277959811"
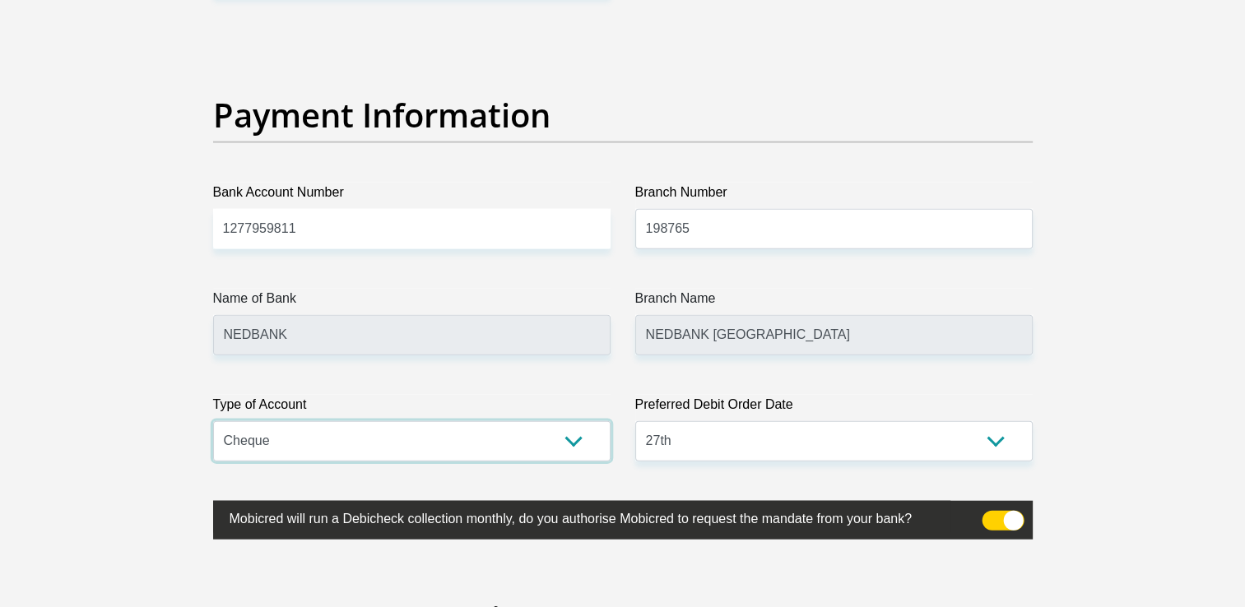
click at [213, 421] on select "Cheque Savings" at bounding box center [411, 441] width 397 height 40
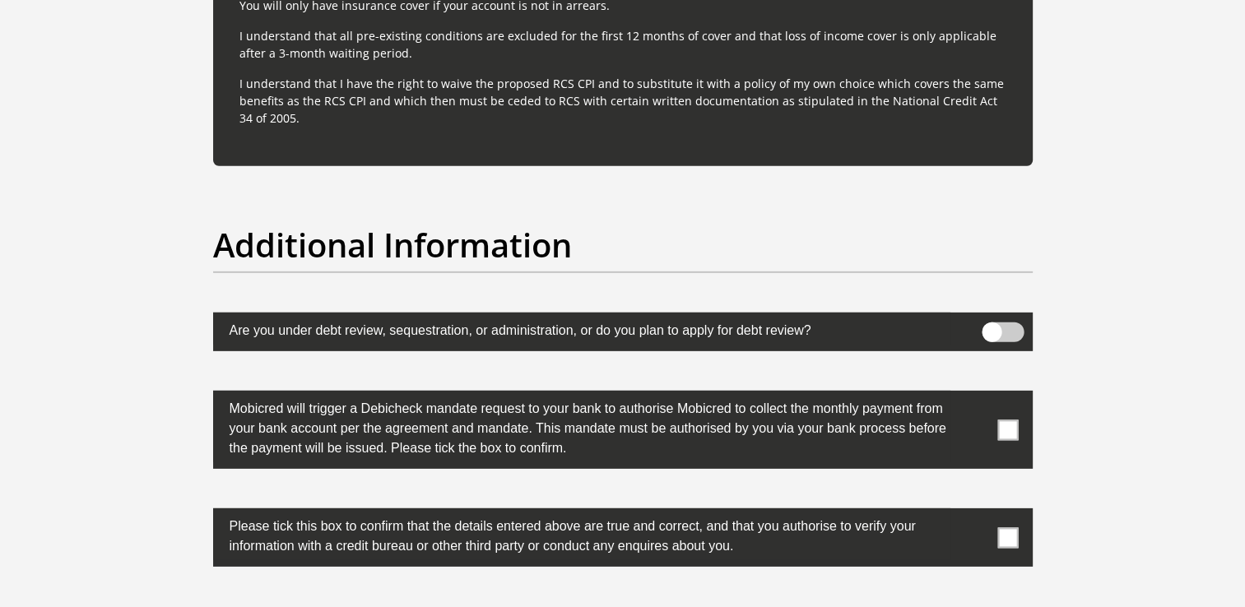
scroll to position [4992, 0]
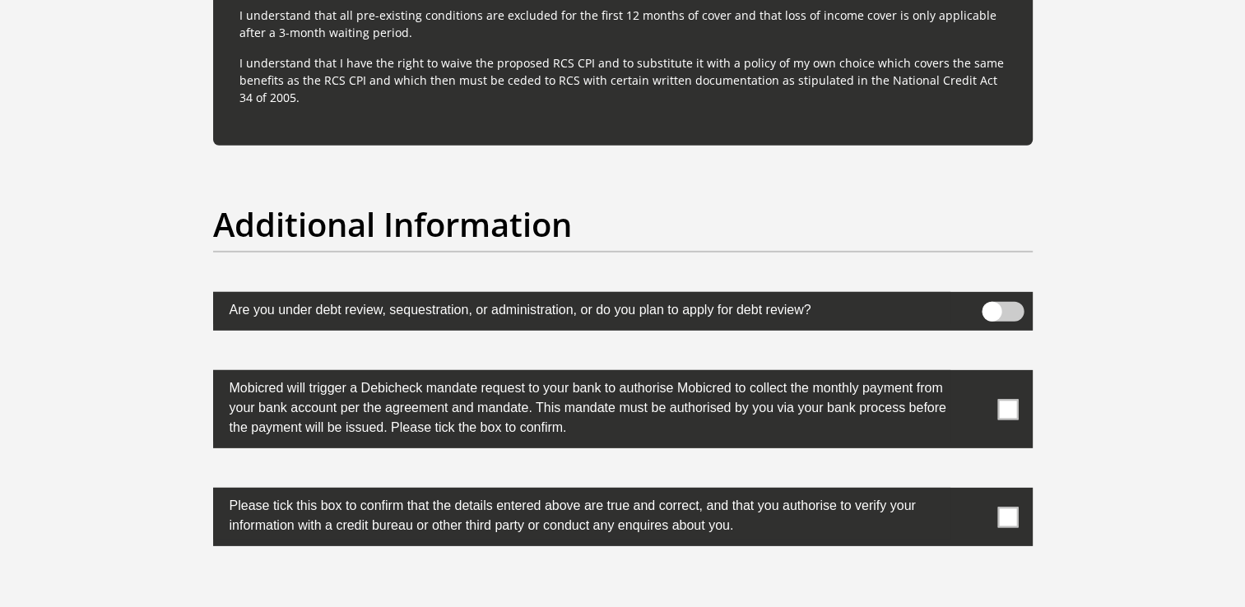
click at [1004, 403] on span at bounding box center [1007, 409] width 21 height 21
click at [975, 374] on input "checkbox" at bounding box center [975, 374] width 0 height 0
click at [1011, 507] on span at bounding box center [1007, 517] width 21 height 21
click at [975, 492] on input "checkbox" at bounding box center [975, 492] width 0 height 0
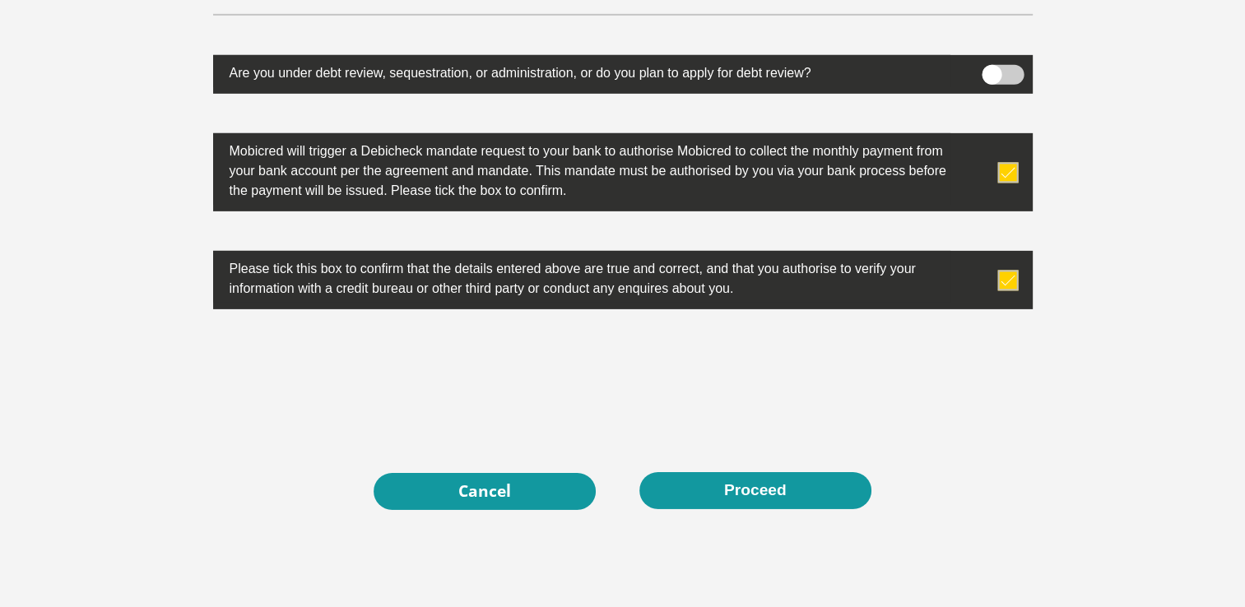
scroll to position [5322, 0]
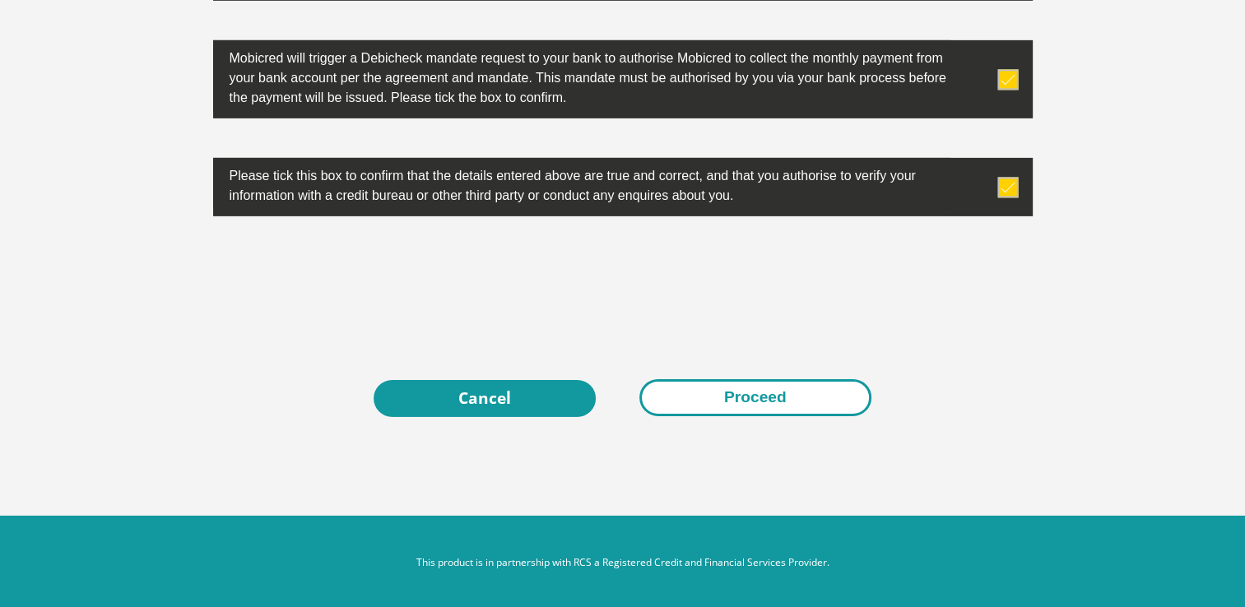
click at [740, 390] on button "Proceed" at bounding box center [755, 397] width 232 height 37
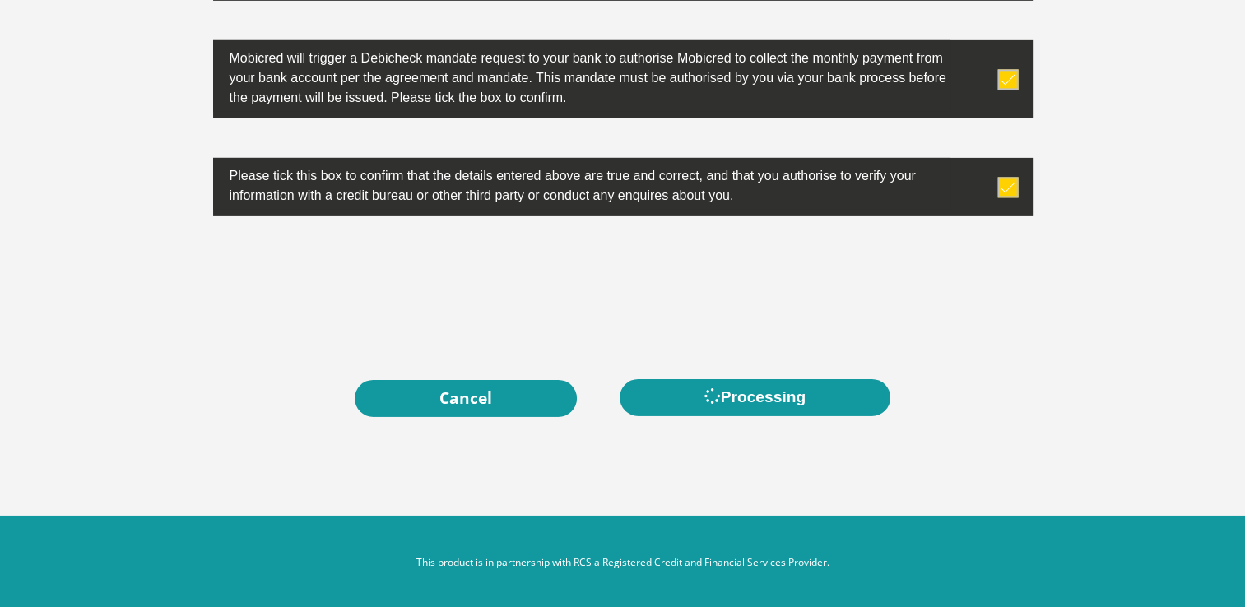
scroll to position [0, 0]
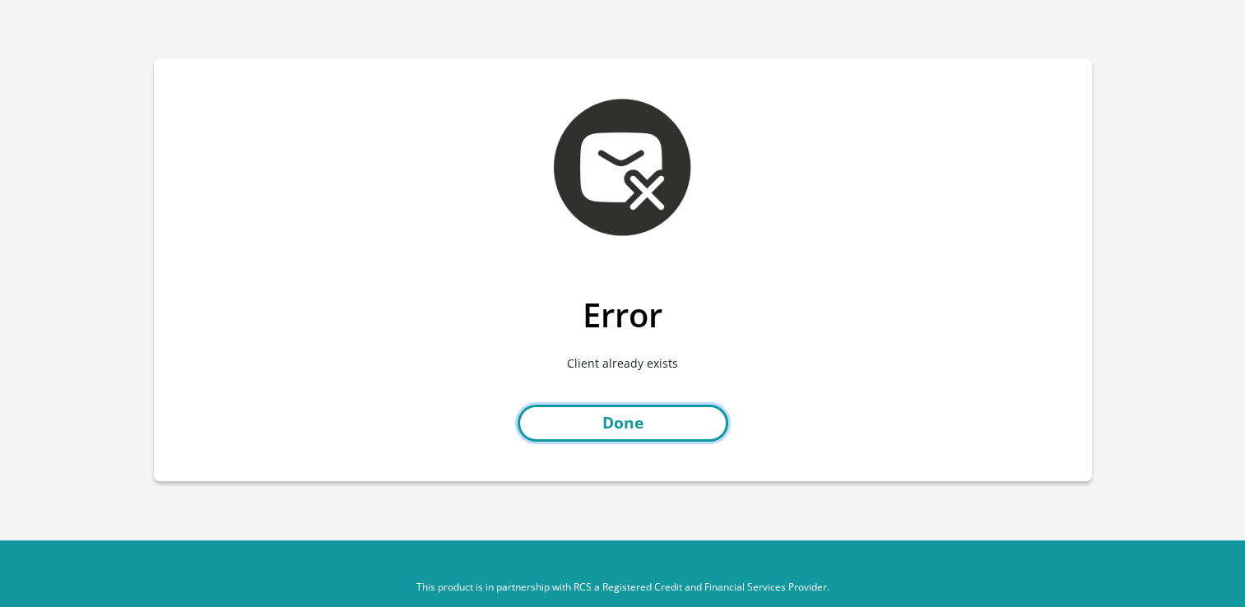
click at [606, 417] on link "Done" at bounding box center [622, 423] width 211 height 37
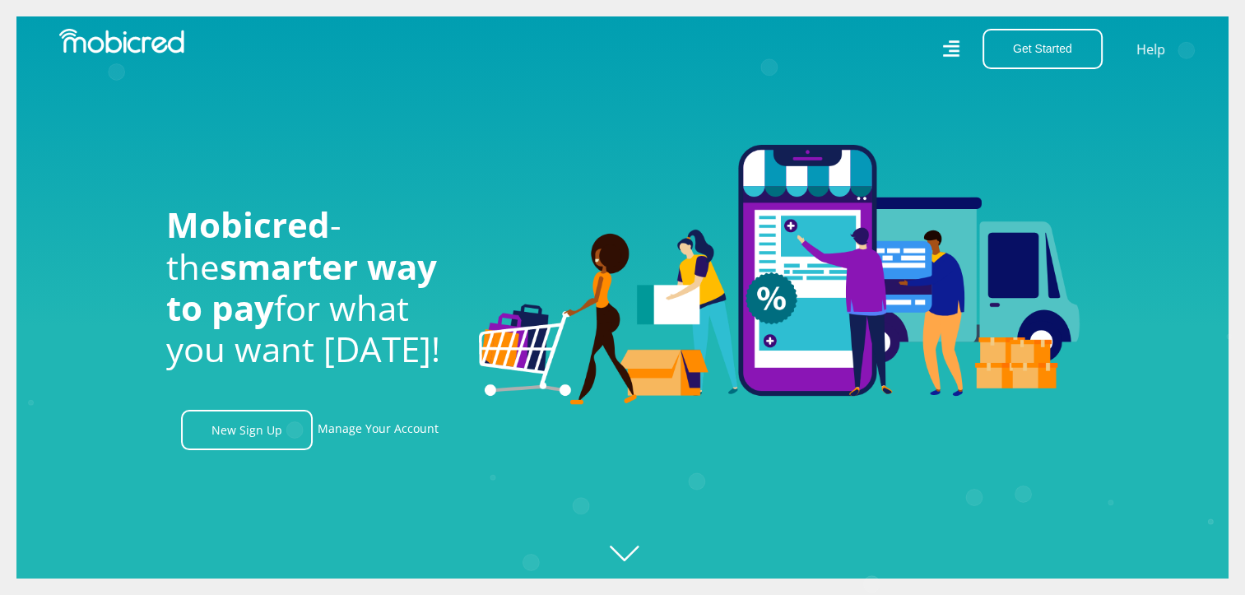
scroll to position [0, 3752]
